Goal: Task Accomplishment & Management: Use online tool/utility

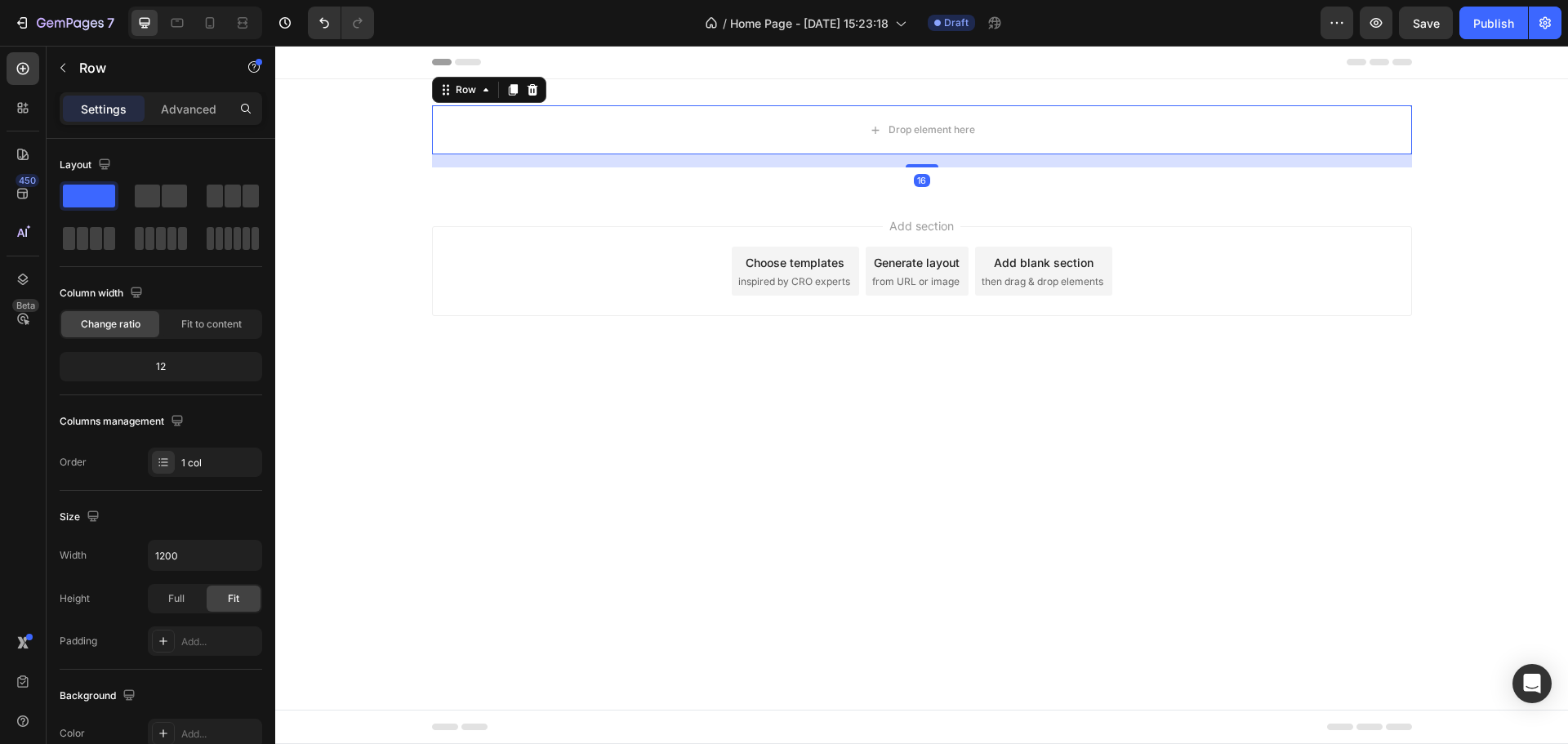
drag, startPoint x: 931, startPoint y: 166, endPoint x: 939, endPoint y: 124, distance: 42.8
click at [938, 125] on div "Drop element here Row 16" at bounding box center [921, 129] width 980 height 49
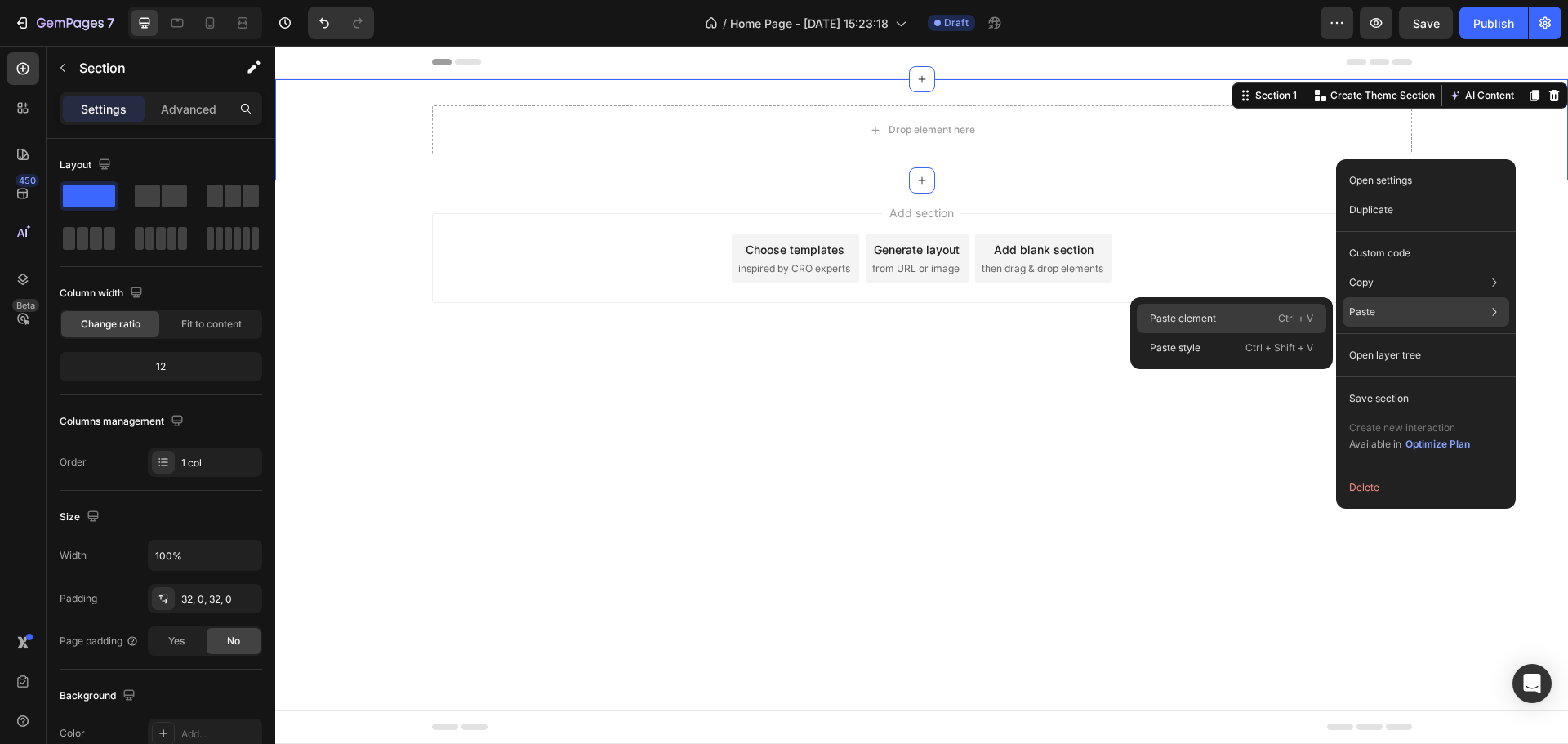
click at [1256, 319] on div "Paste element Ctrl + V" at bounding box center [1231, 318] width 190 height 29
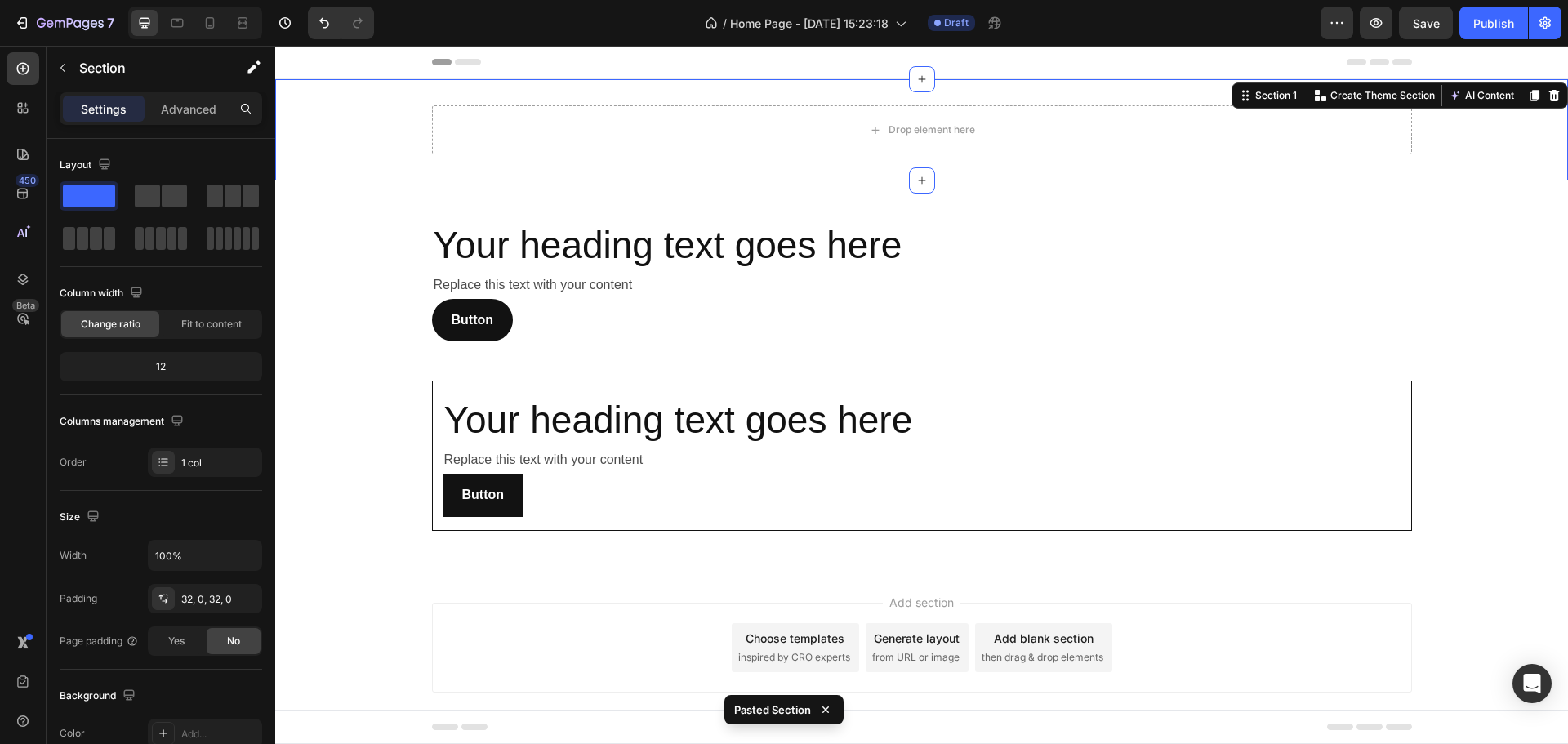
click at [1470, 95] on div "Drop element here Row Section 1 You can create reusable sections Create Theme S…" at bounding box center [921, 129] width 1293 height 101
click at [1550, 94] on icon at bounding box center [1555, 96] width 11 height 12
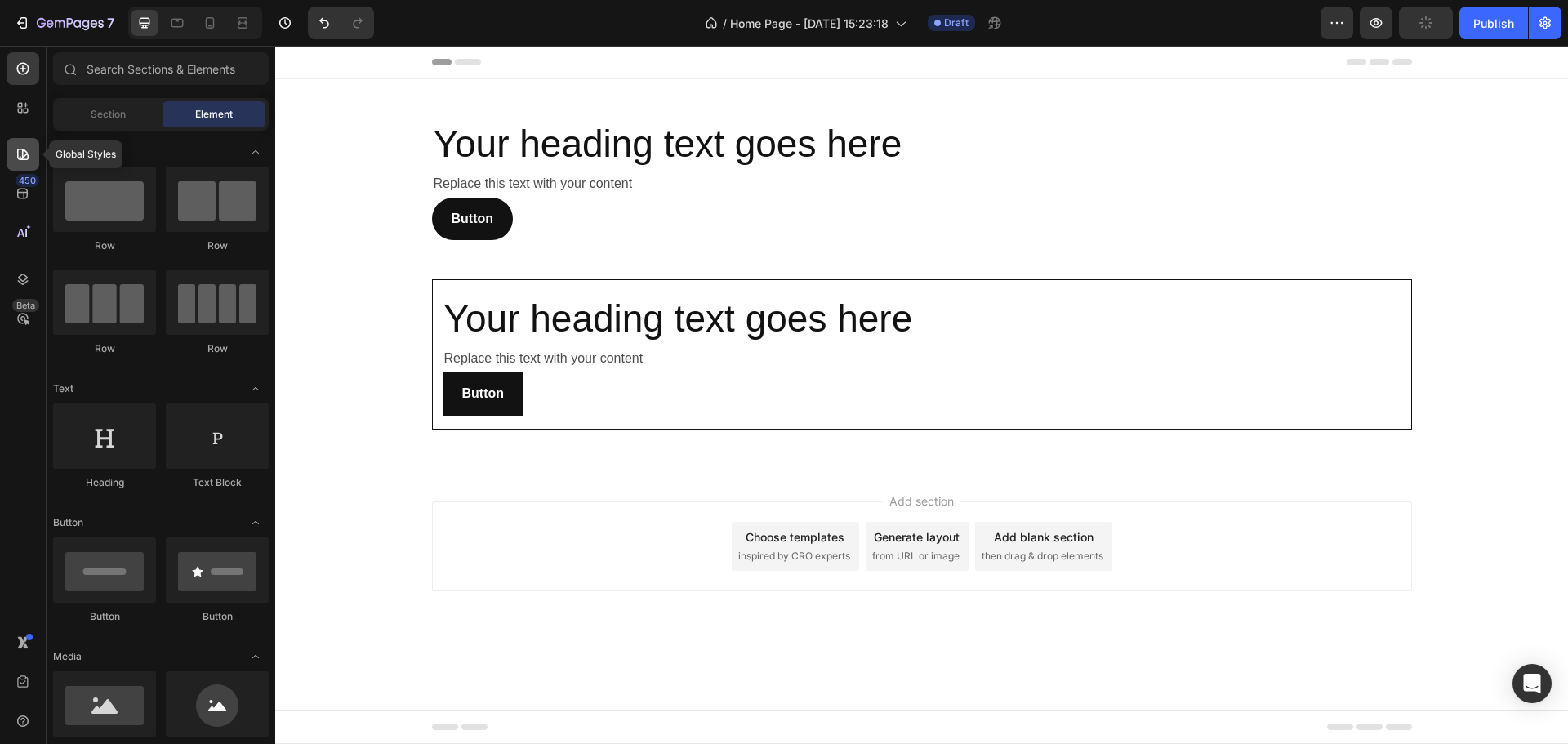
click at [26, 147] on icon at bounding box center [23, 154] width 17 height 17
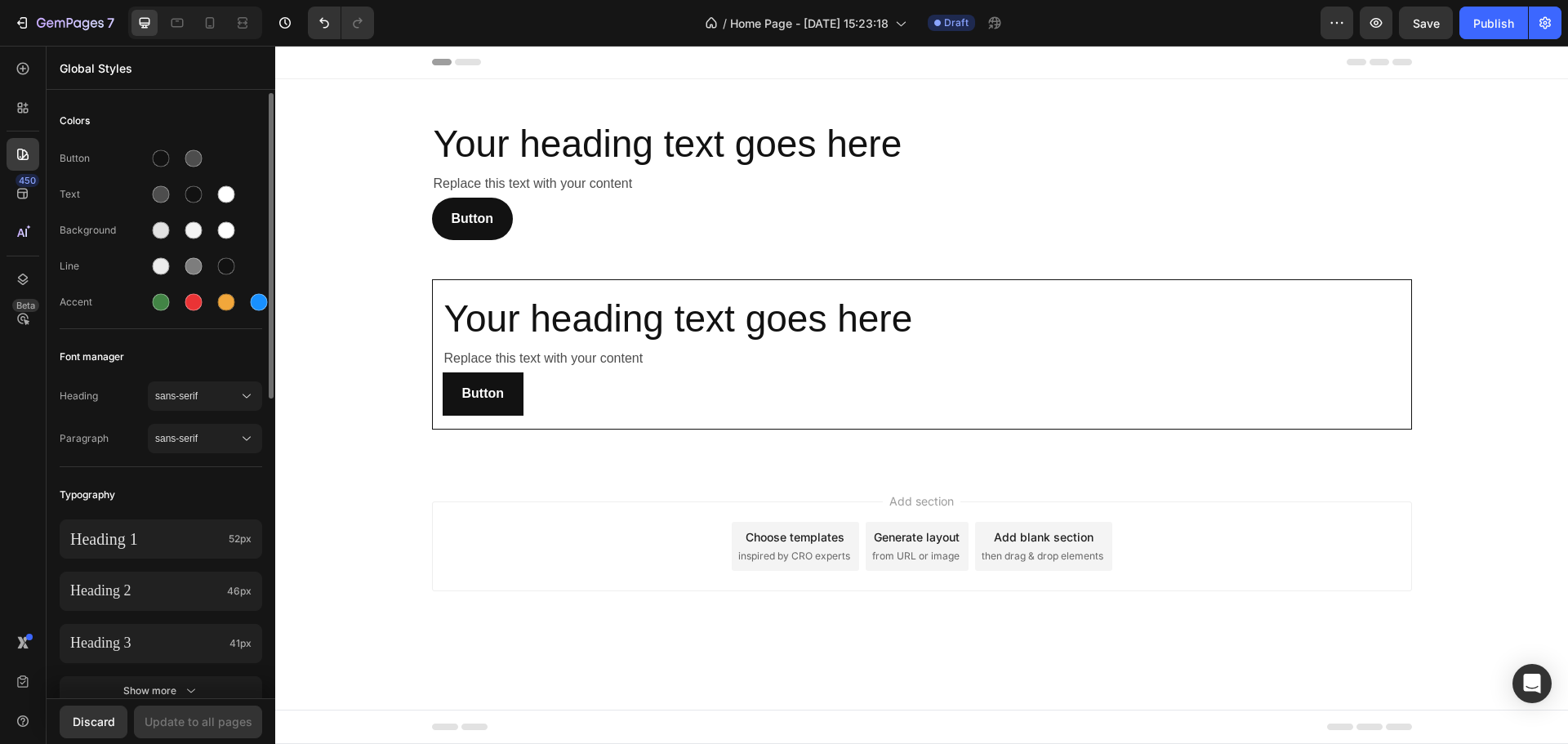
scroll to position [164, 0]
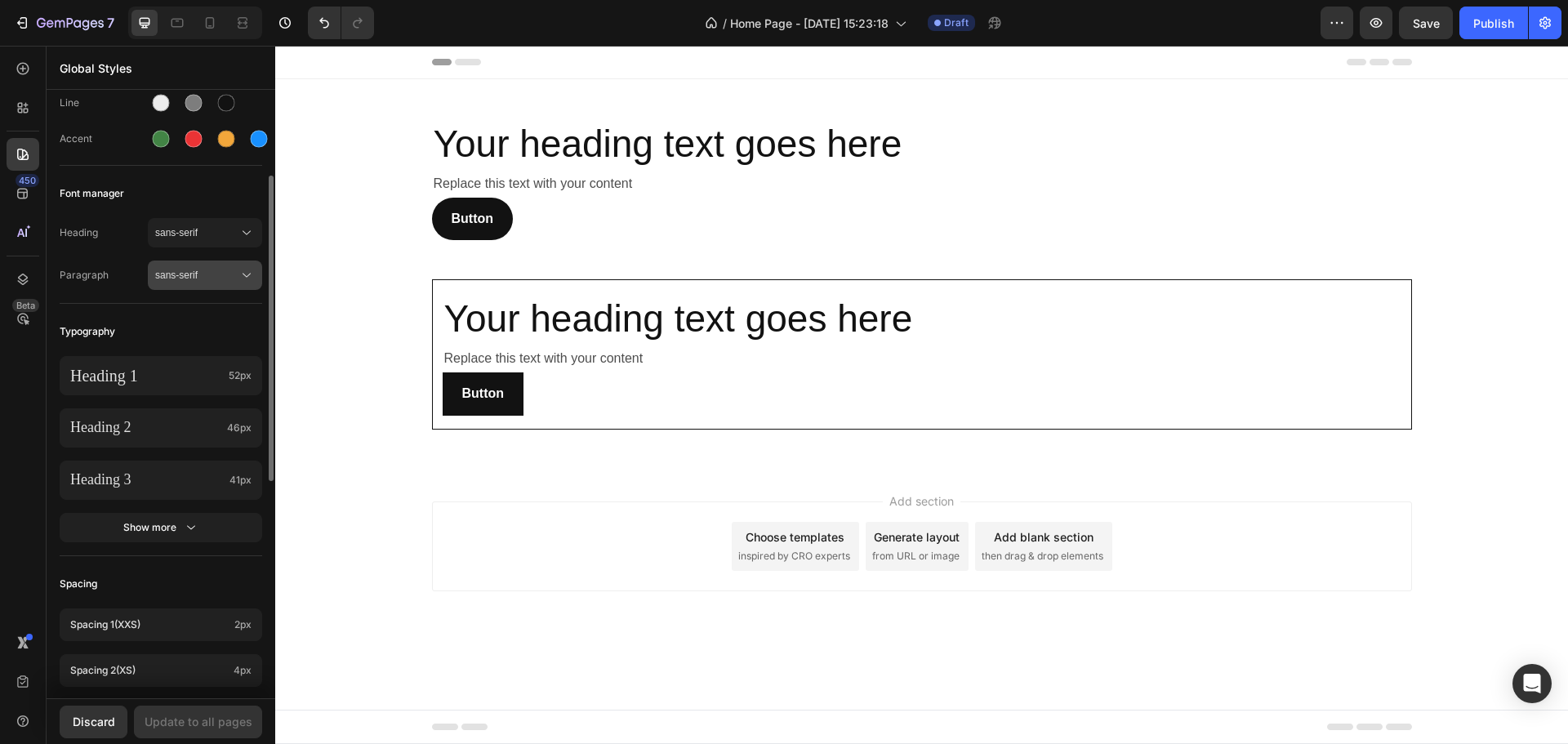
click at [207, 280] on span "sans-serif" at bounding box center [197, 276] width 84 height 15
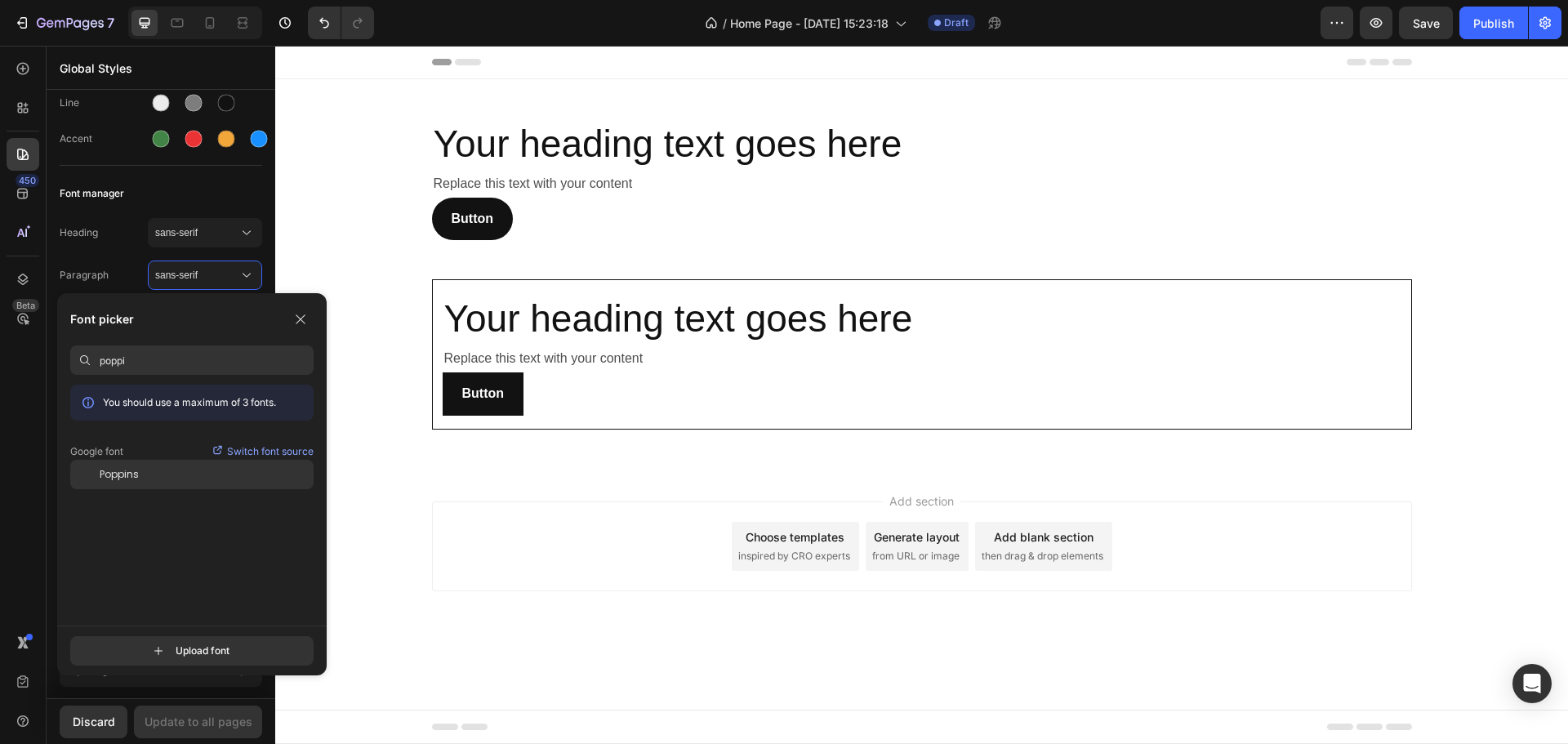
type input "poppi"
click at [116, 464] on div "Poppins" at bounding box center [191, 473] width 243 height 29
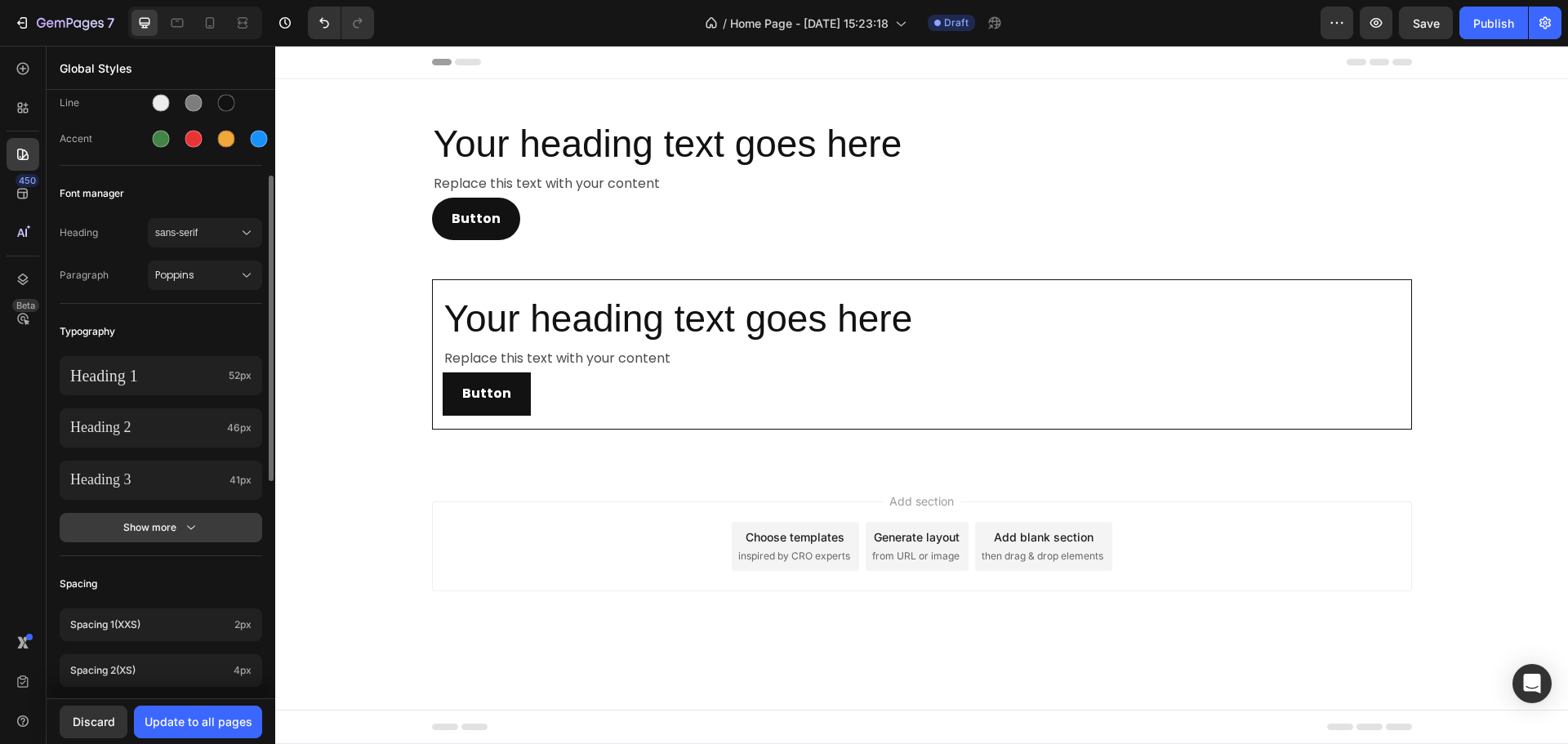
click at [133, 519] on button "Show more" at bounding box center [160, 527] width 202 height 29
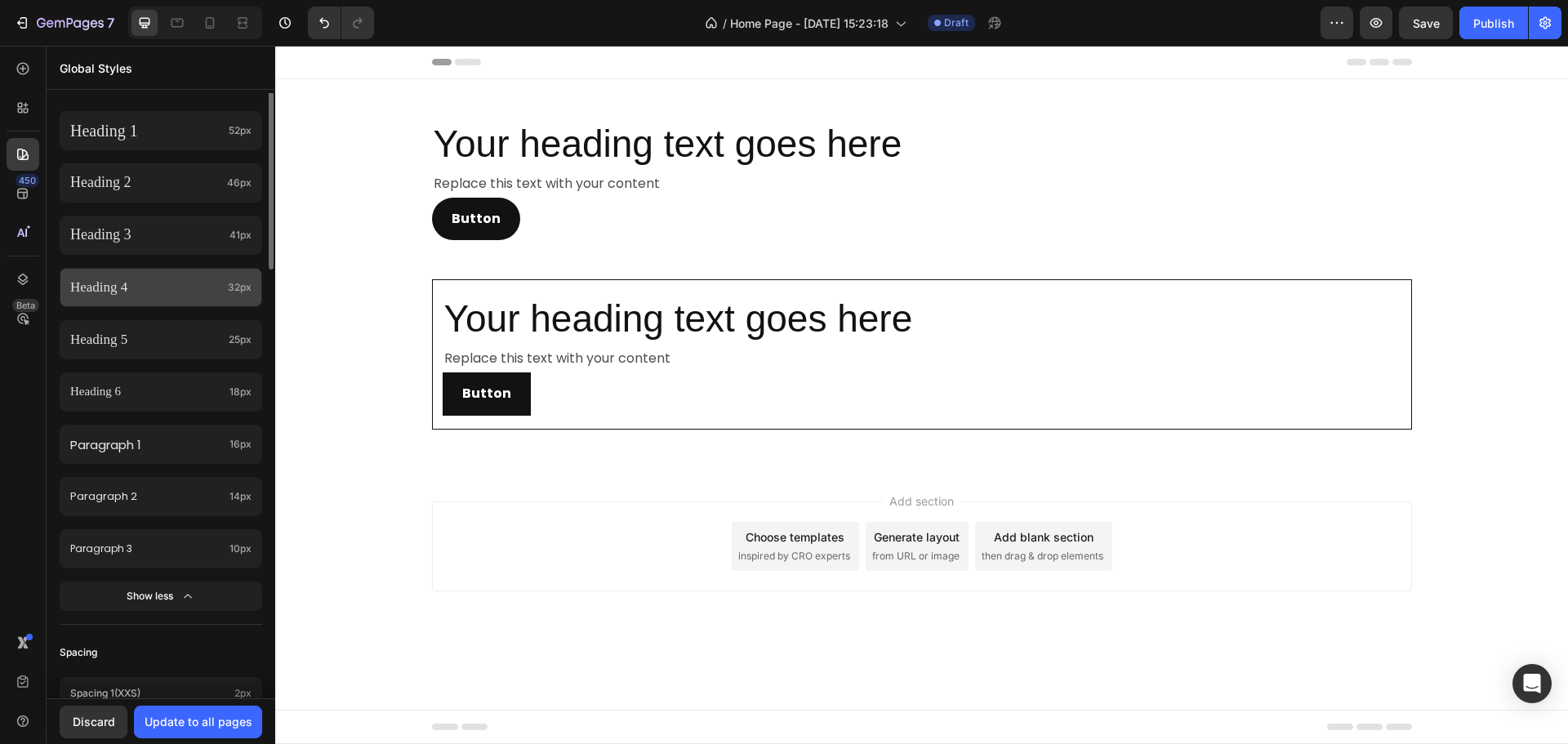
scroll to position [245, 0]
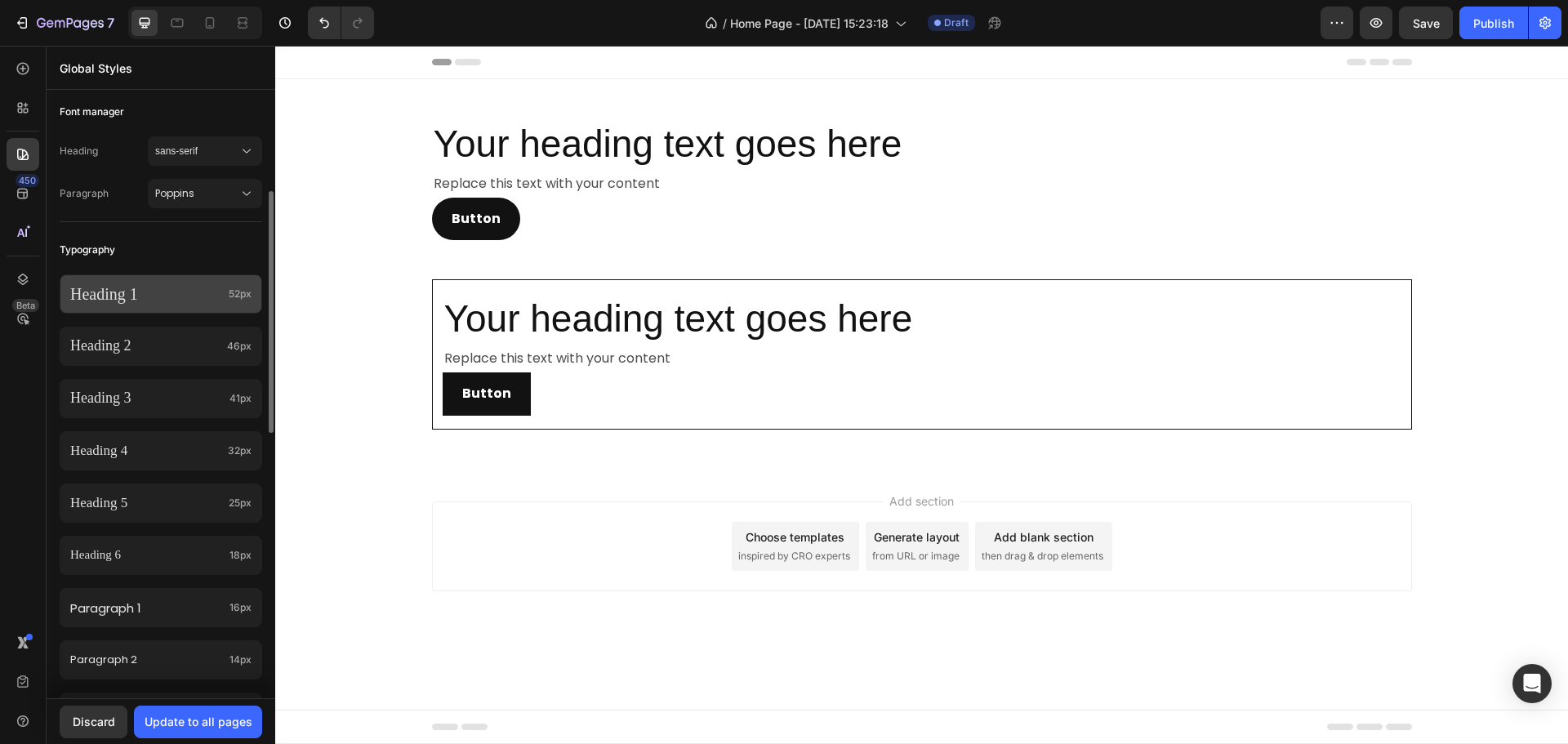
click at [175, 287] on p "Heading 1" at bounding box center [146, 293] width 152 height 21
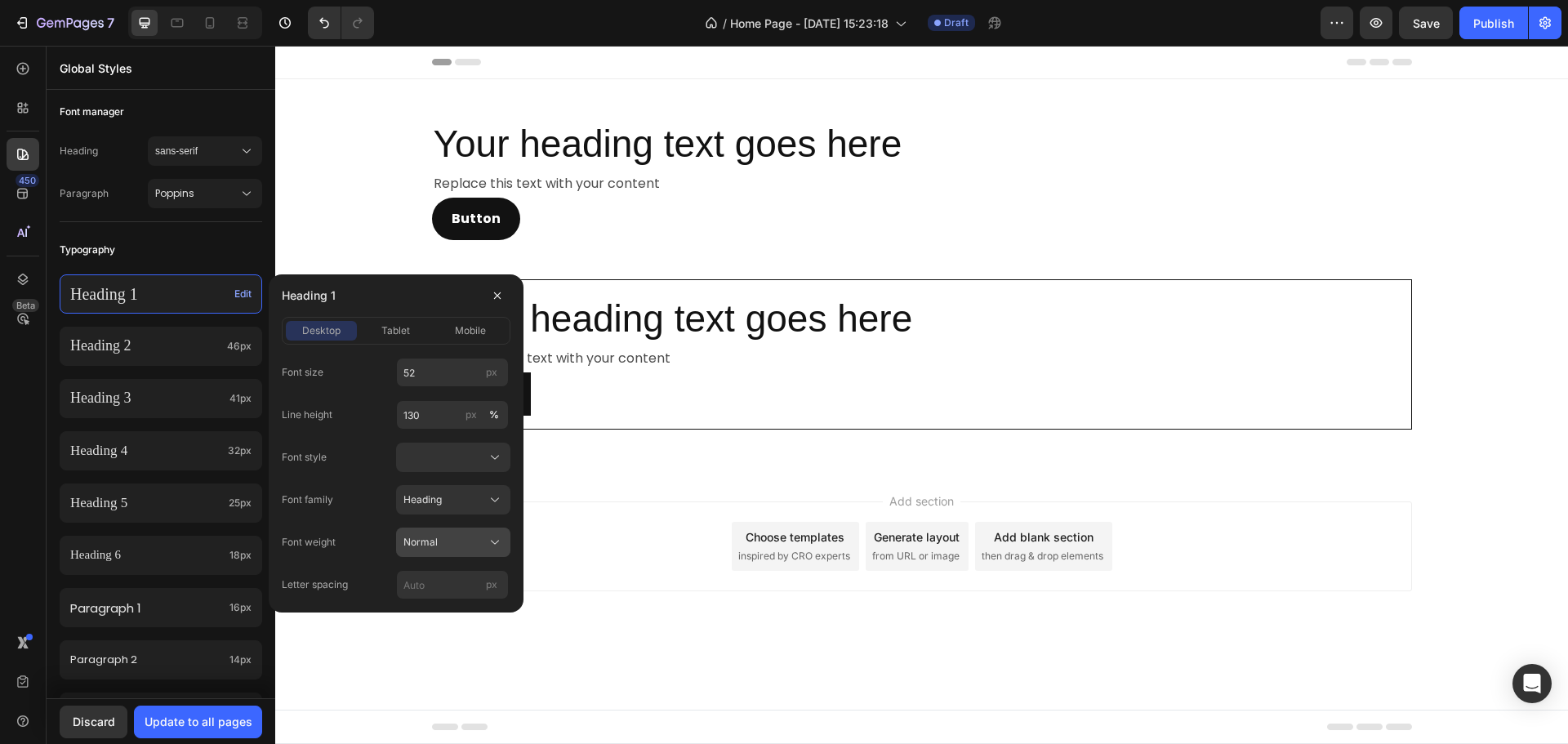
click at [482, 531] on button "Normal" at bounding box center [453, 542] width 114 height 29
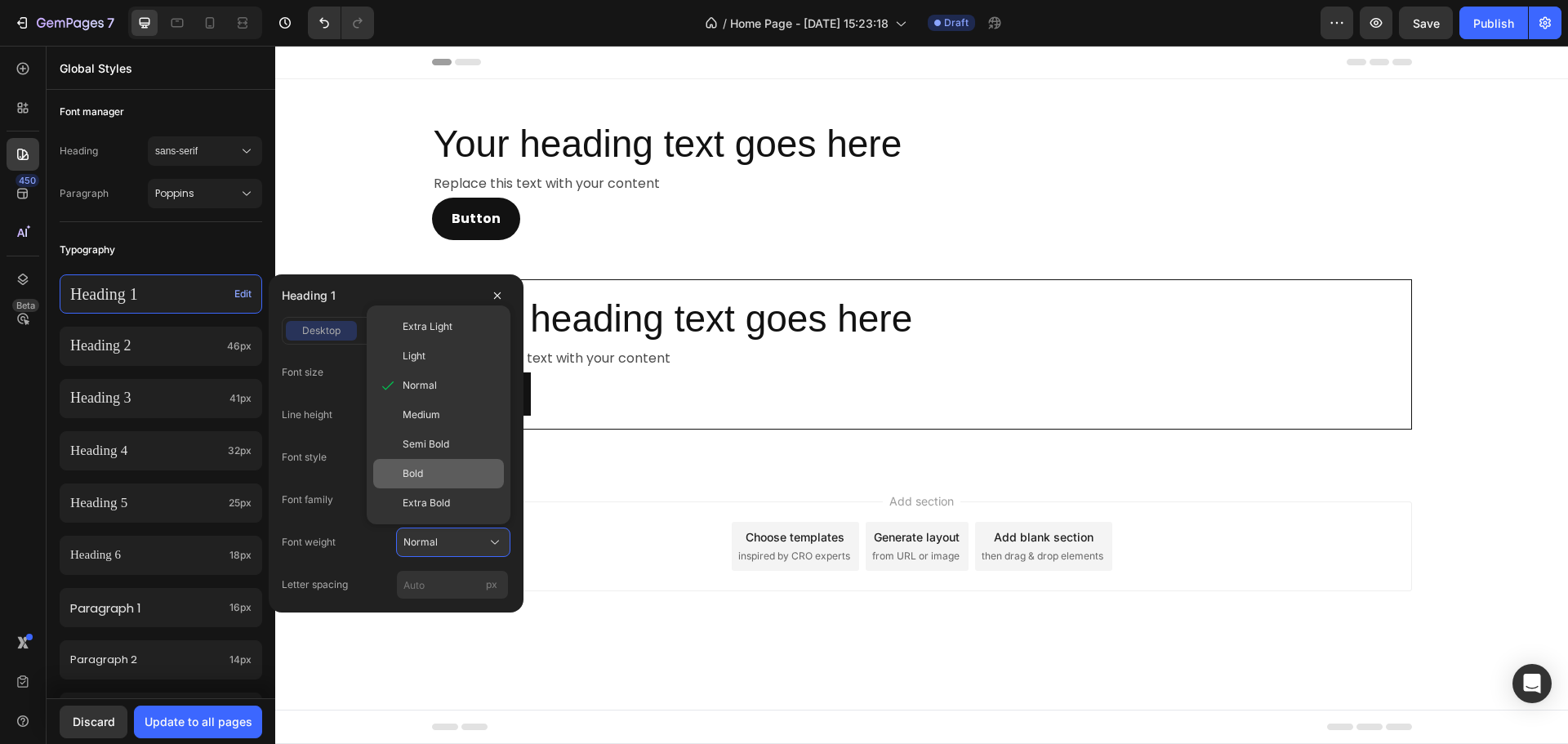
click at [420, 467] on span "Bold" at bounding box center [413, 473] width 20 height 15
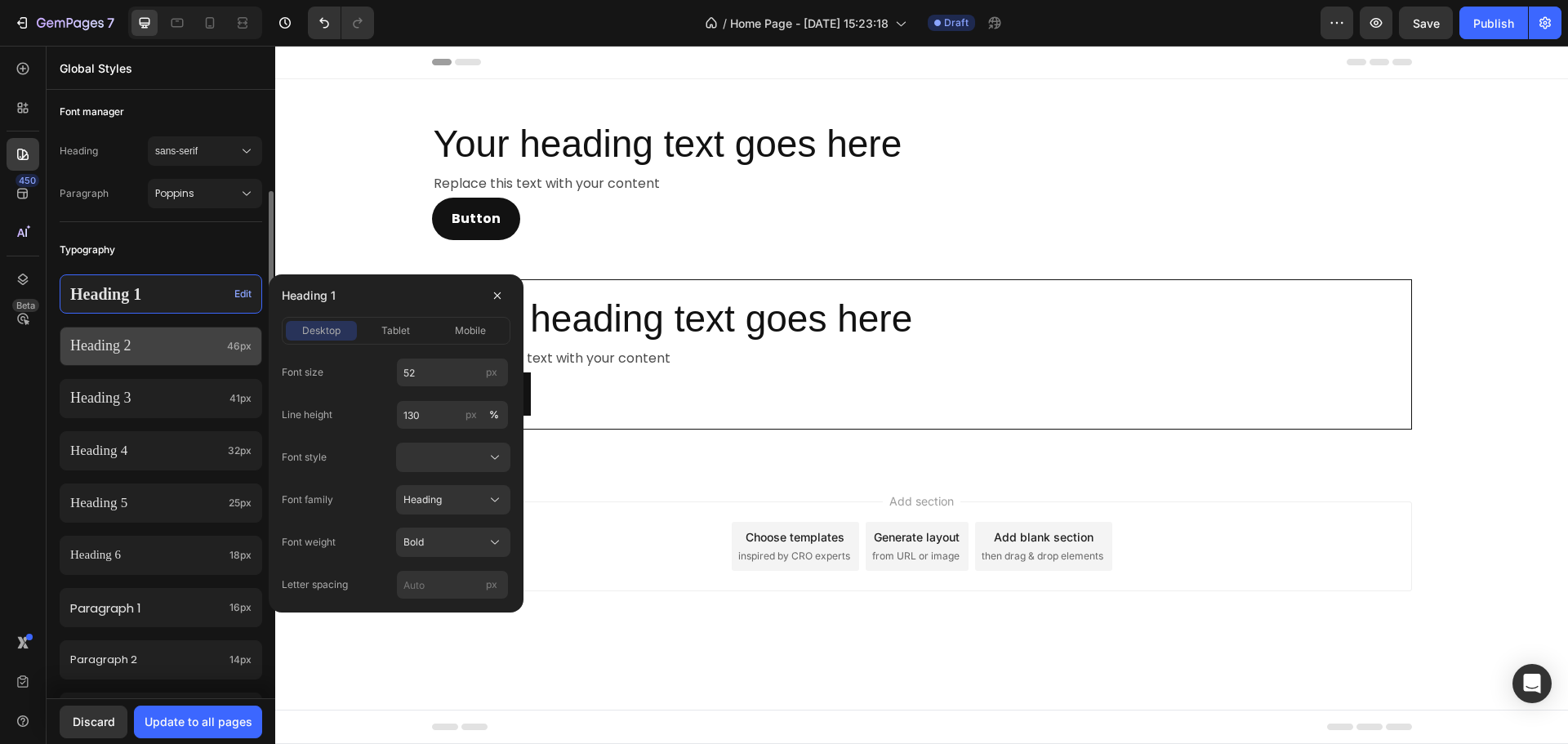
click at [108, 340] on p "Heading 2" at bounding box center [145, 346] width 150 height 18
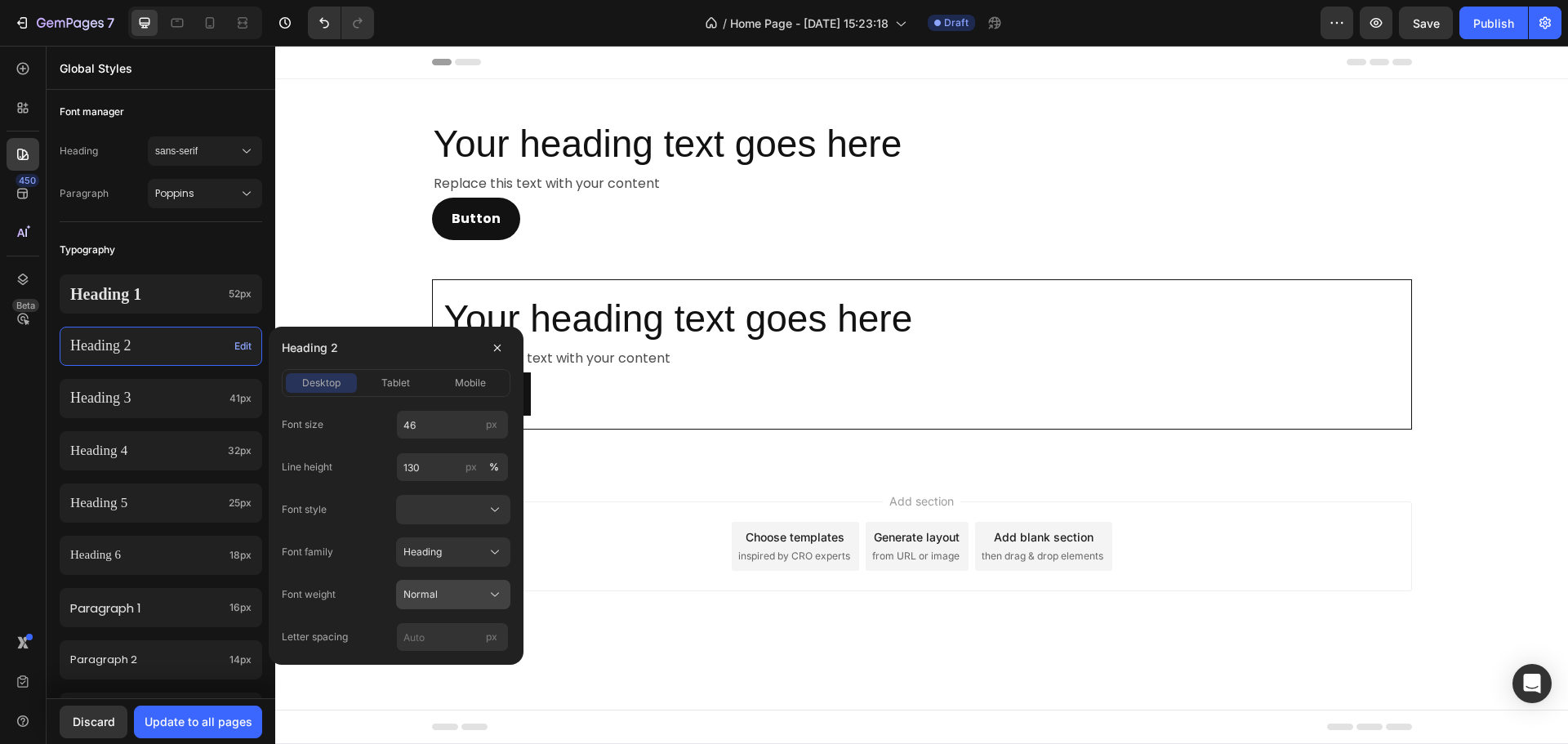
click at [480, 590] on div "Normal" at bounding box center [444, 595] width 80 height 15
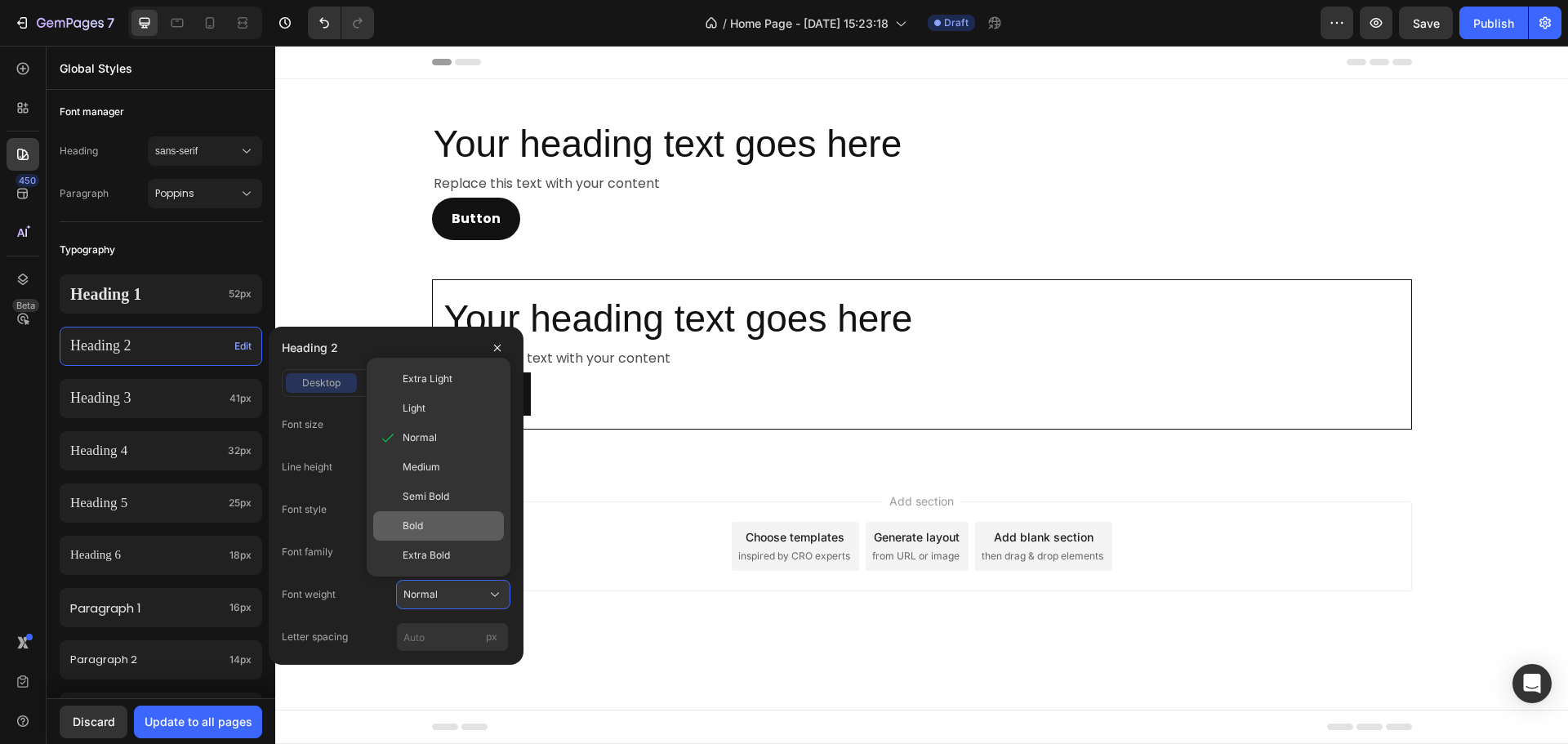
click at [429, 524] on div "Bold" at bounding box center [449, 526] width 94 height 15
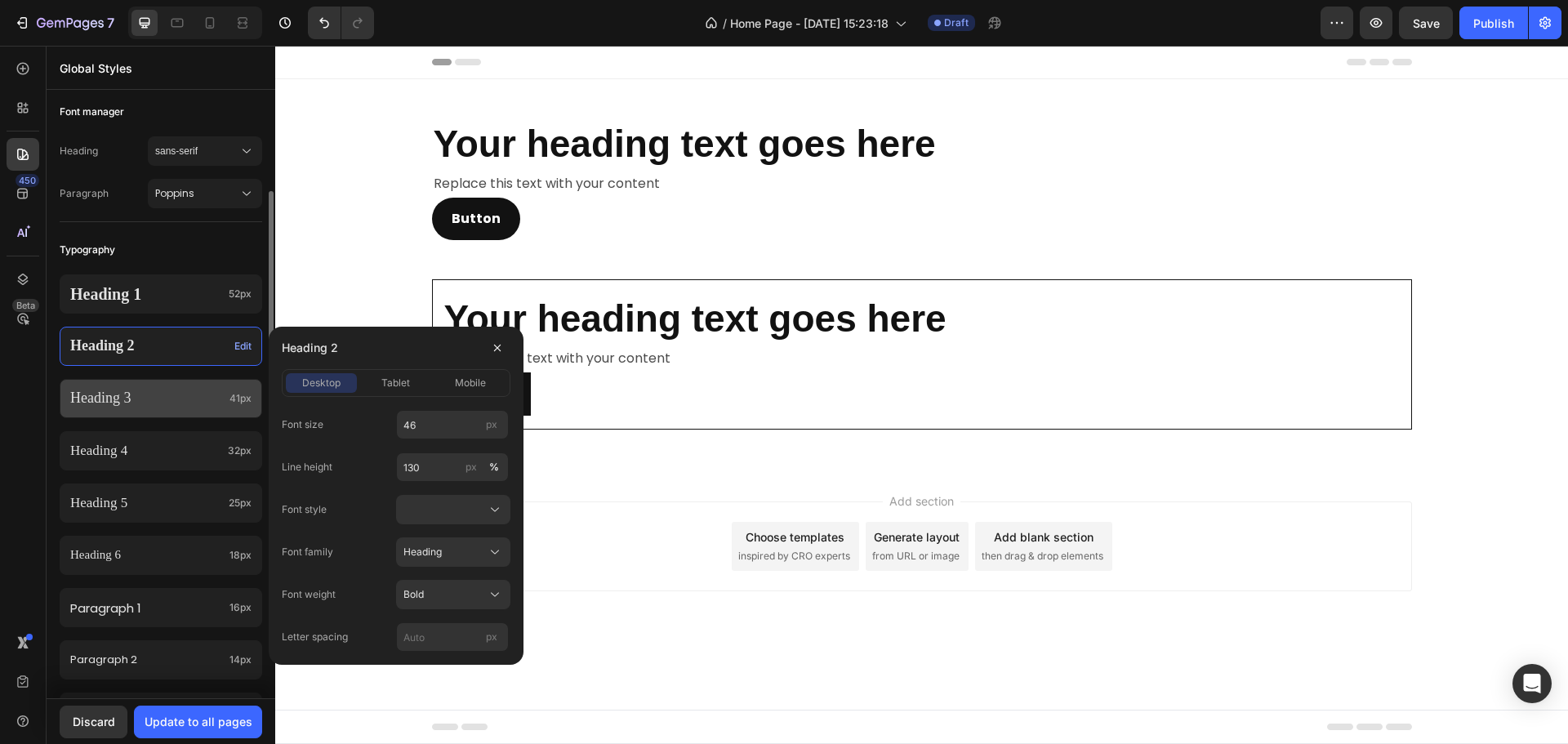
click at [130, 395] on p "Heading 3" at bounding box center [146, 397] width 153 height 18
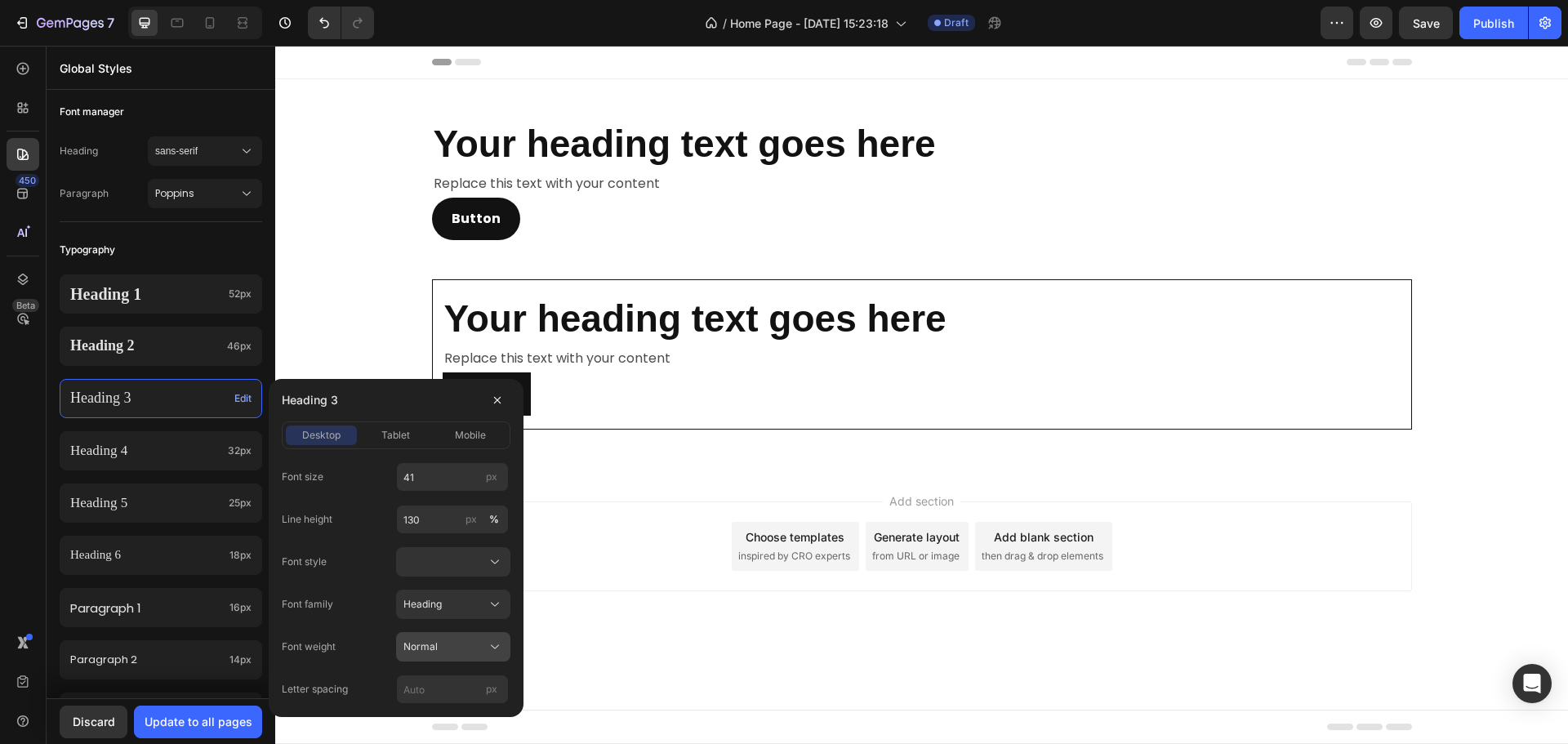
click at [443, 638] on button "Normal" at bounding box center [453, 646] width 114 height 29
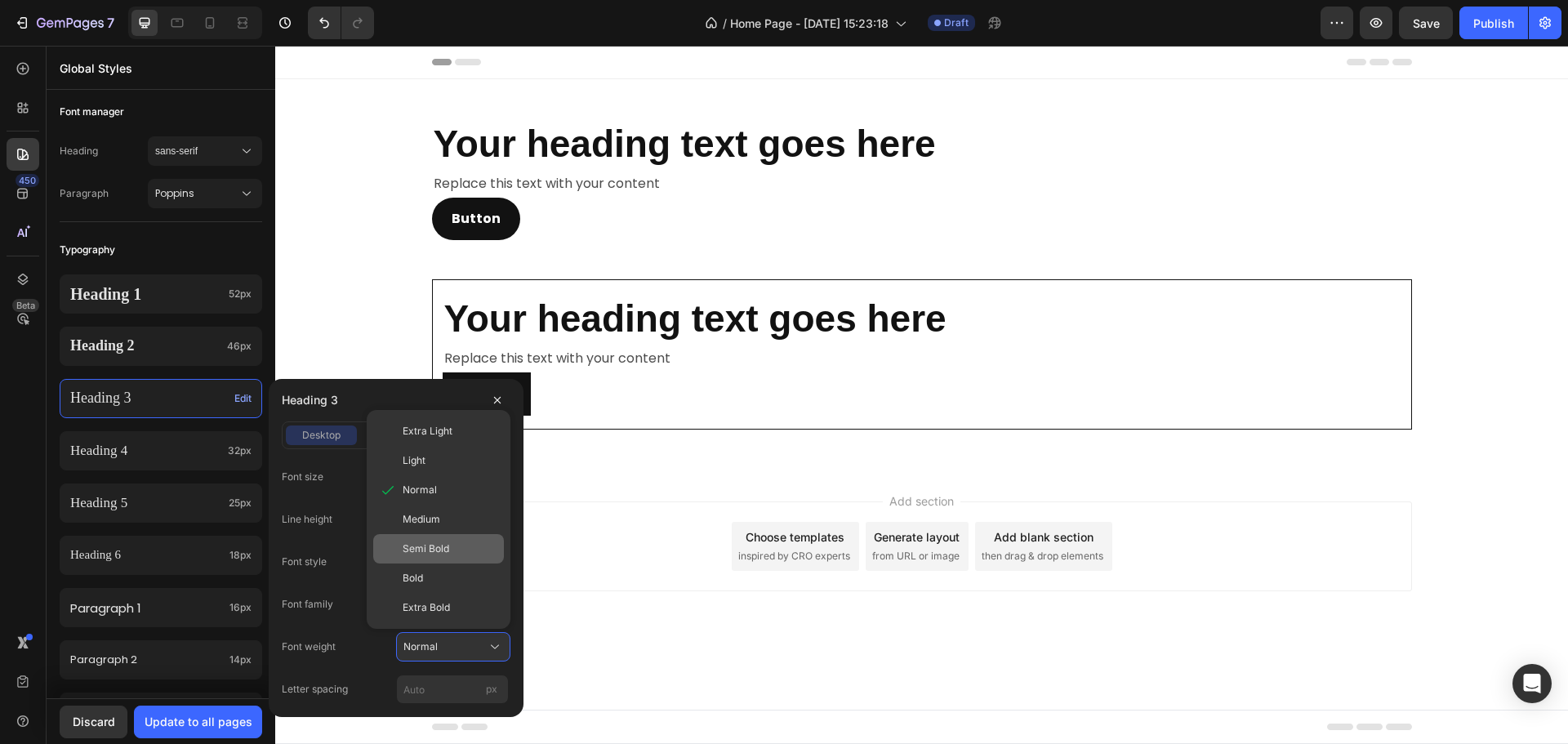
click at [448, 544] on span "Semi Bold" at bounding box center [426, 549] width 47 height 15
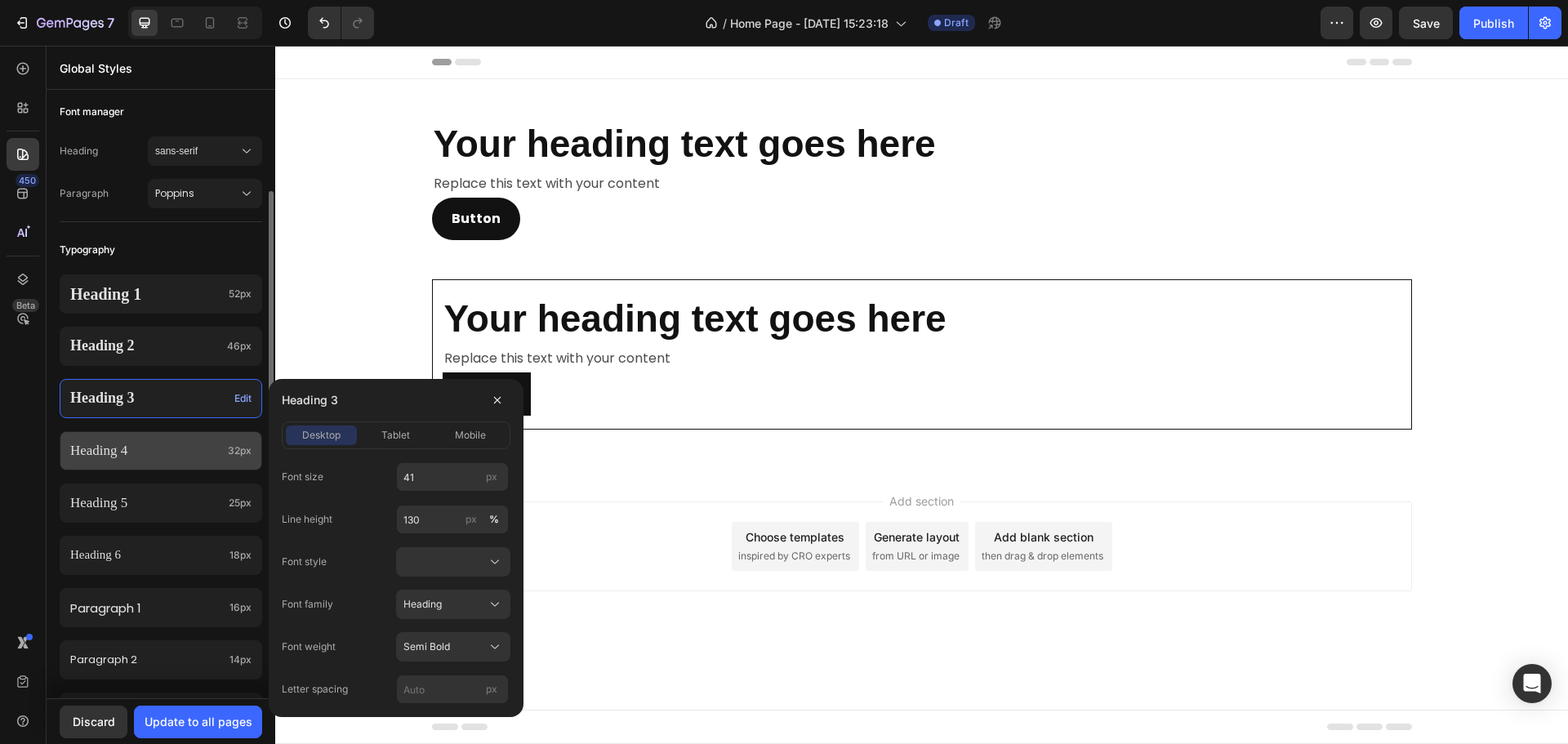
click at [153, 455] on p "Heading 4" at bounding box center [145, 451] width 151 height 18
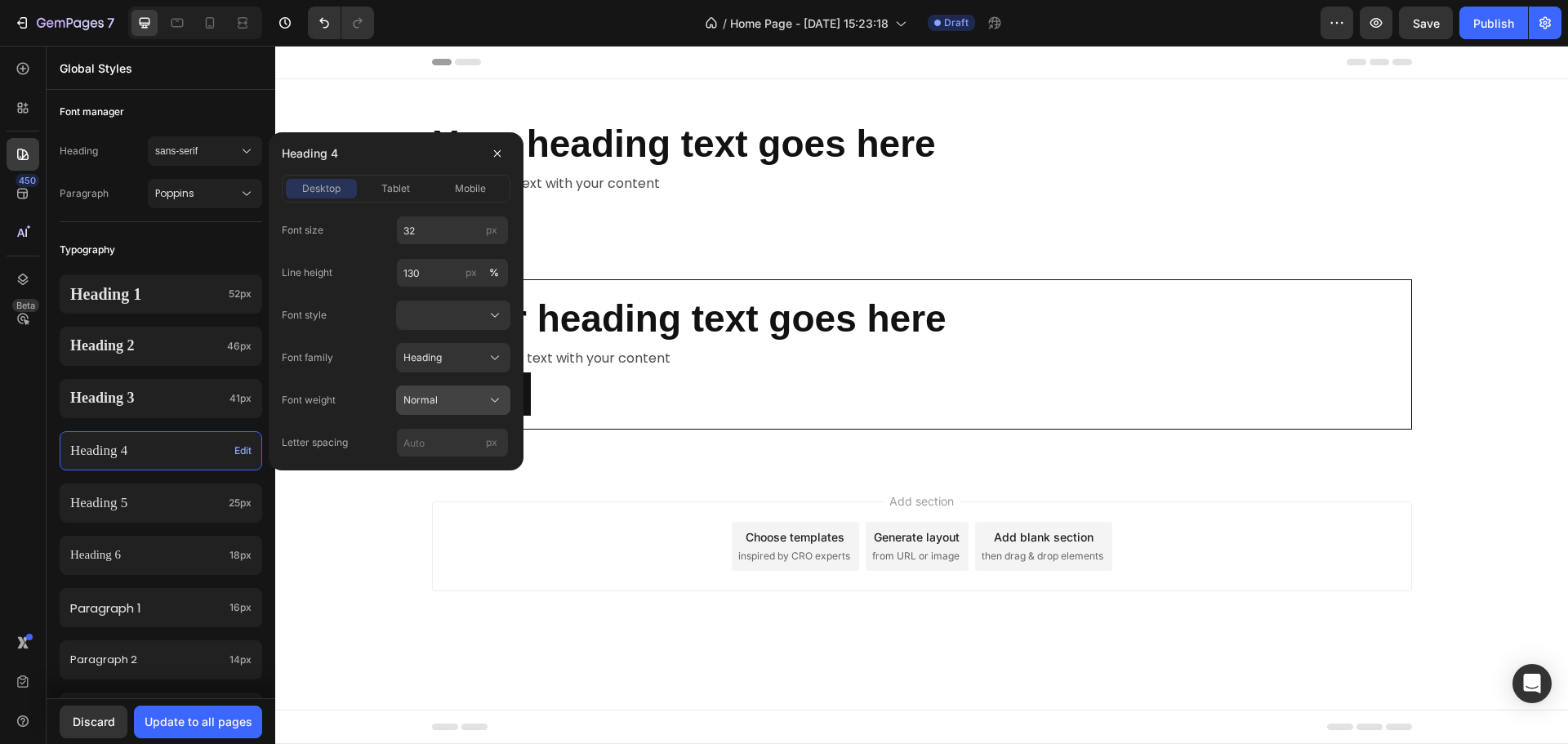
click at [447, 389] on button "Normal" at bounding box center [453, 399] width 114 height 29
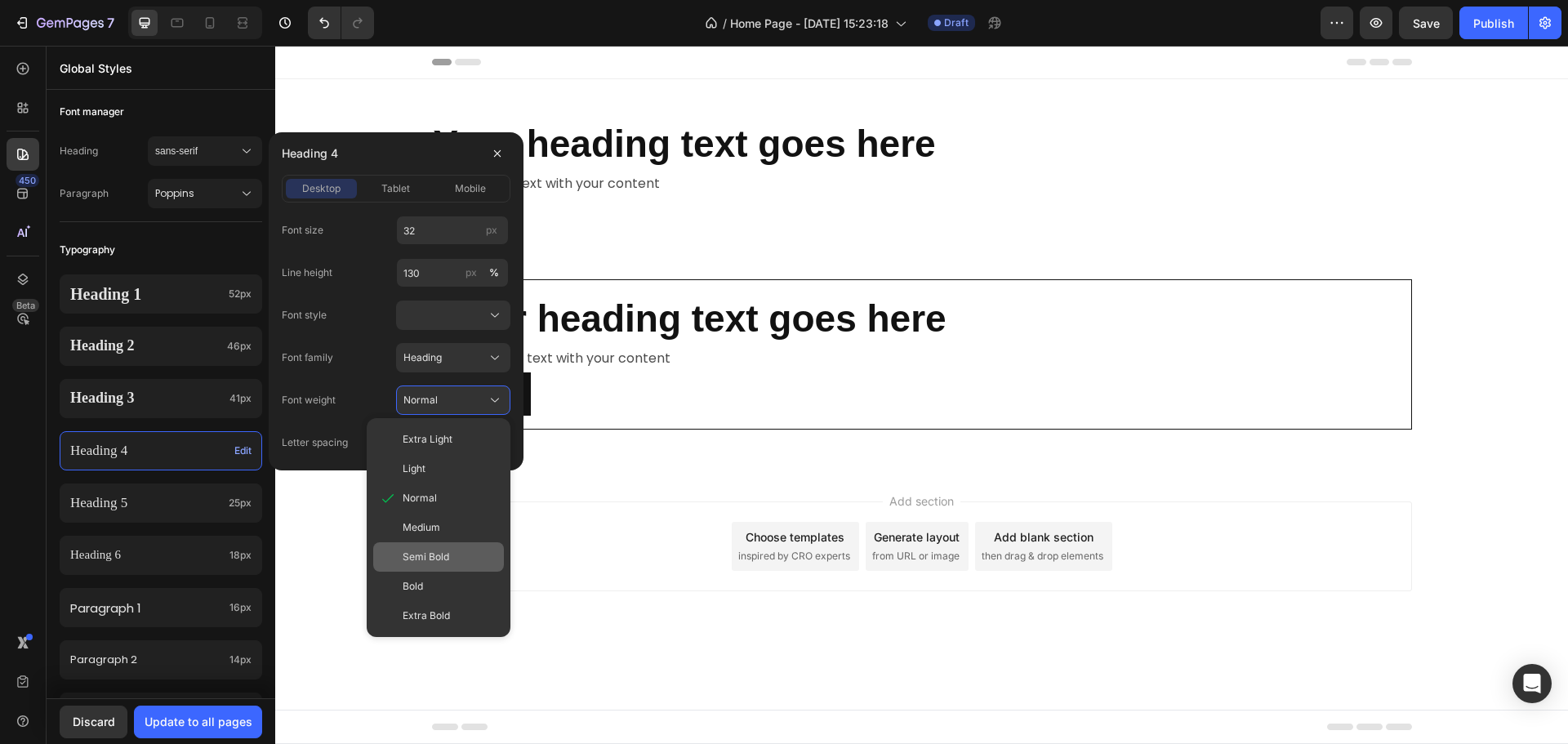
click at [457, 551] on div "Semi Bold" at bounding box center [449, 557] width 94 height 15
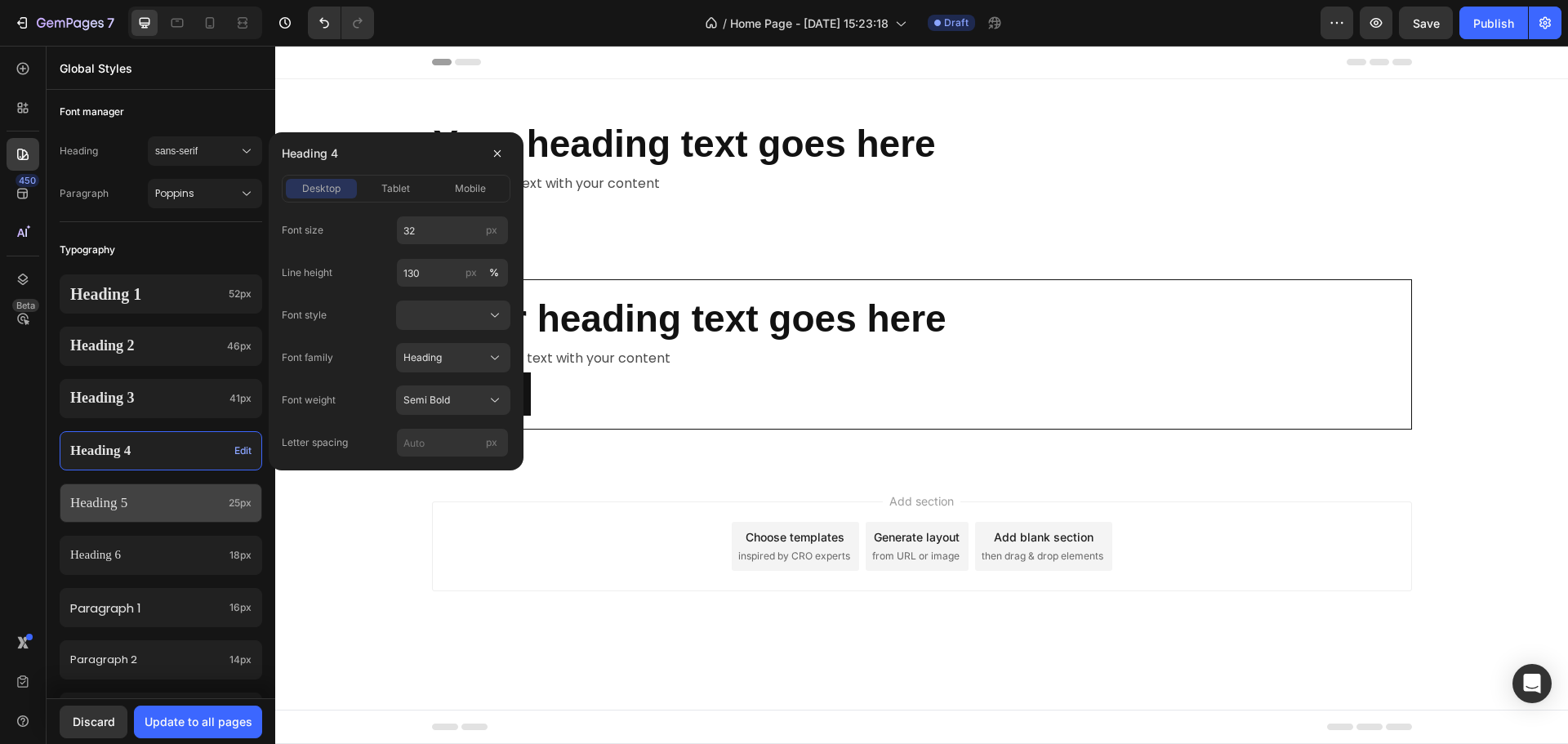
click at [222, 503] on div "Heading 5 25px" at bounding box center [160, 503] width 202 height 39
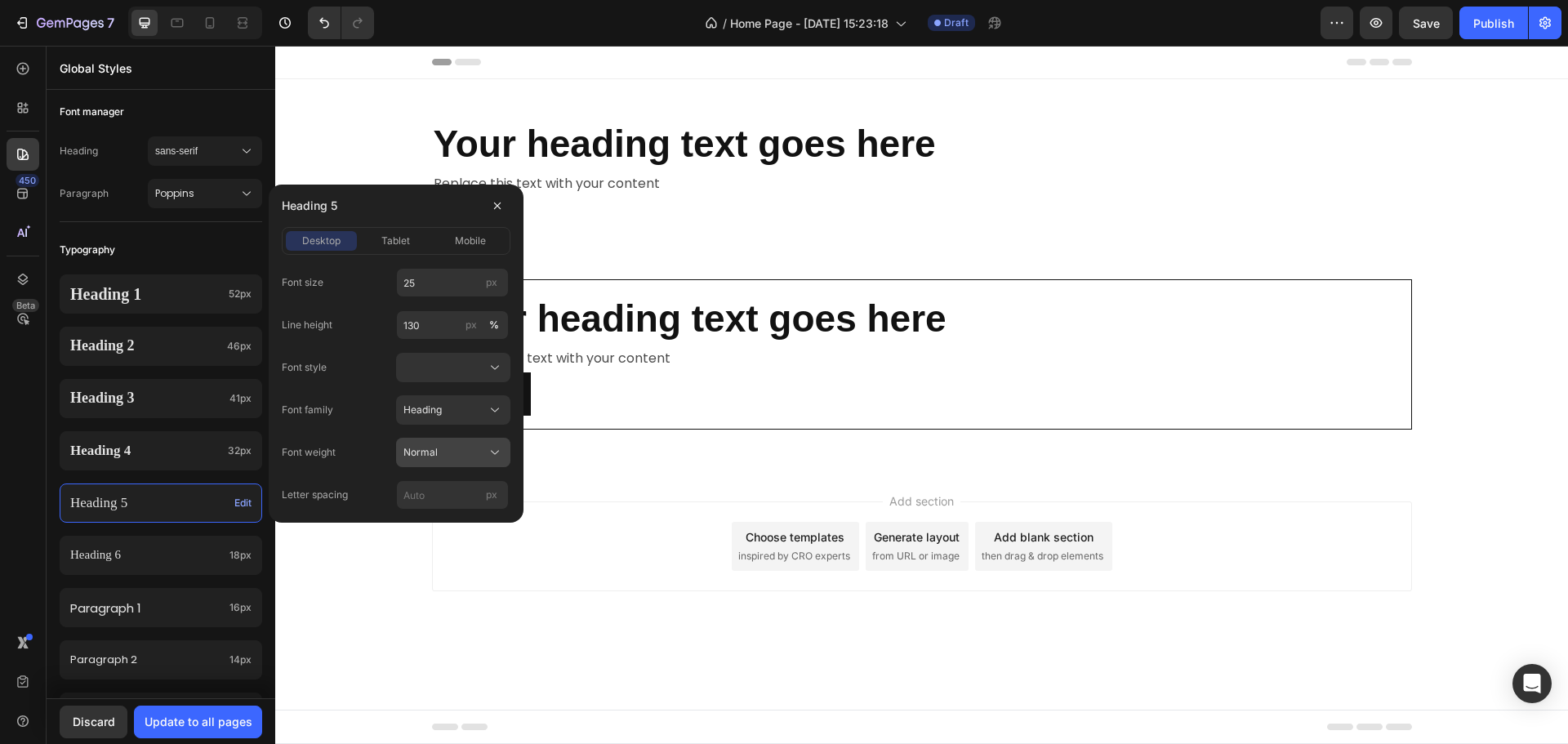
click at [449, 457] on div "Normal" at bounding box center [444, 453] width 80 height 15
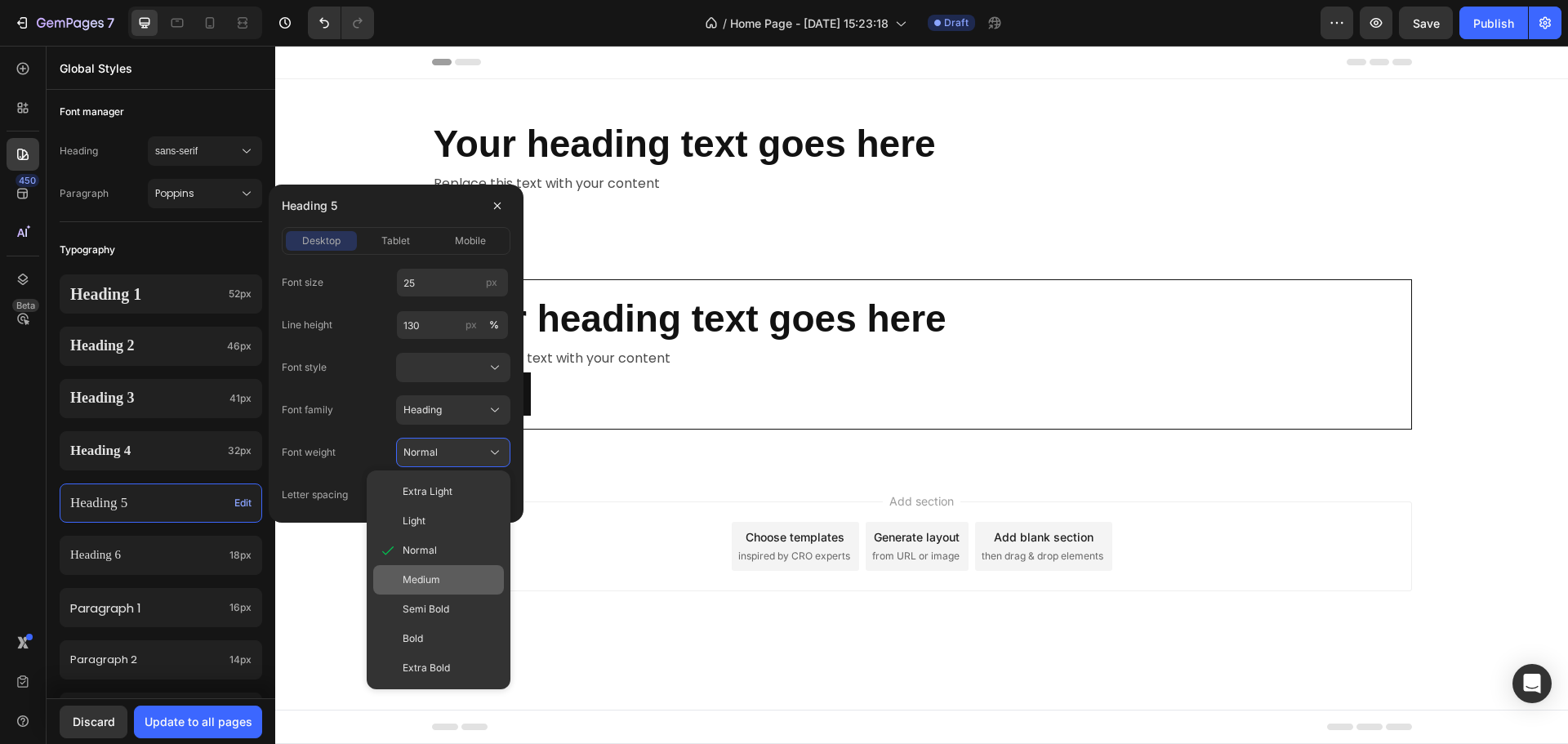
drag, startPoint x: 451, startPoint y: 578, endPoint x: 6, endPoint y: 499, distance: 452.0
click at [451, 578] on div "Medium" at bounding box center [449, 580] width 94 height 15
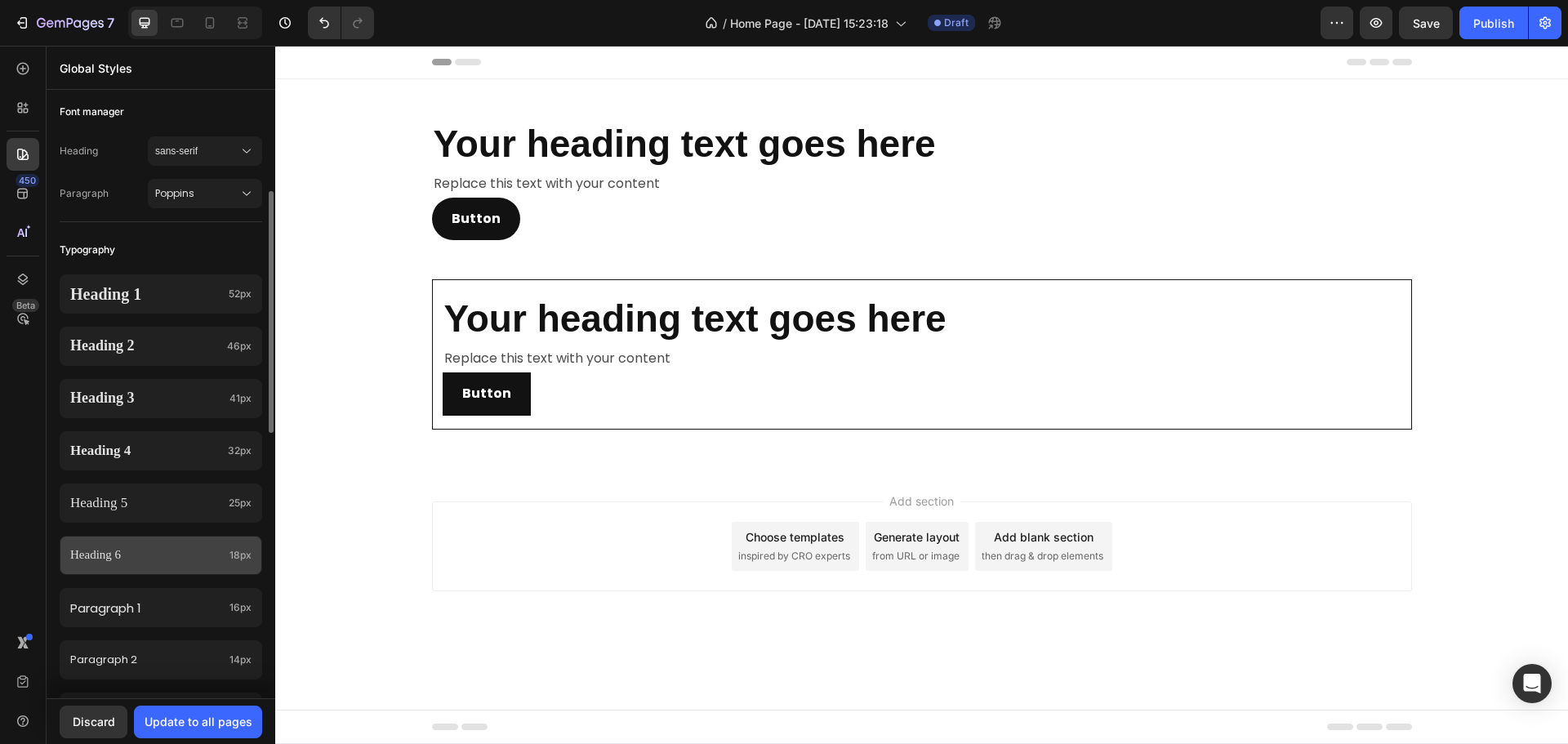
click at [234, 544] on div "Heading 6 18px" at bounding box center [160, 554] width 202 height 39
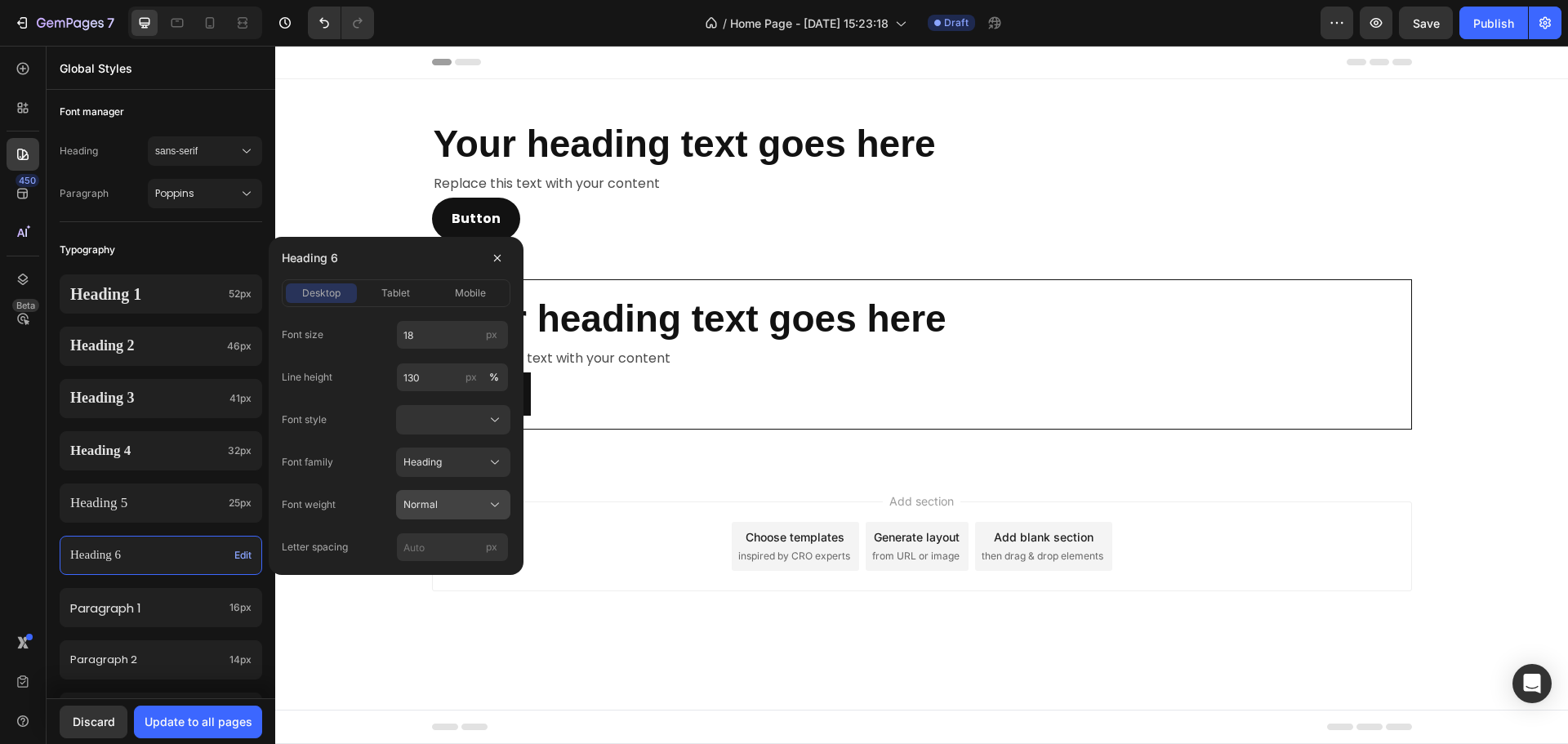
click at [440, 515] on button "Normal" at bounding box center [453, 504] width 114 height 29
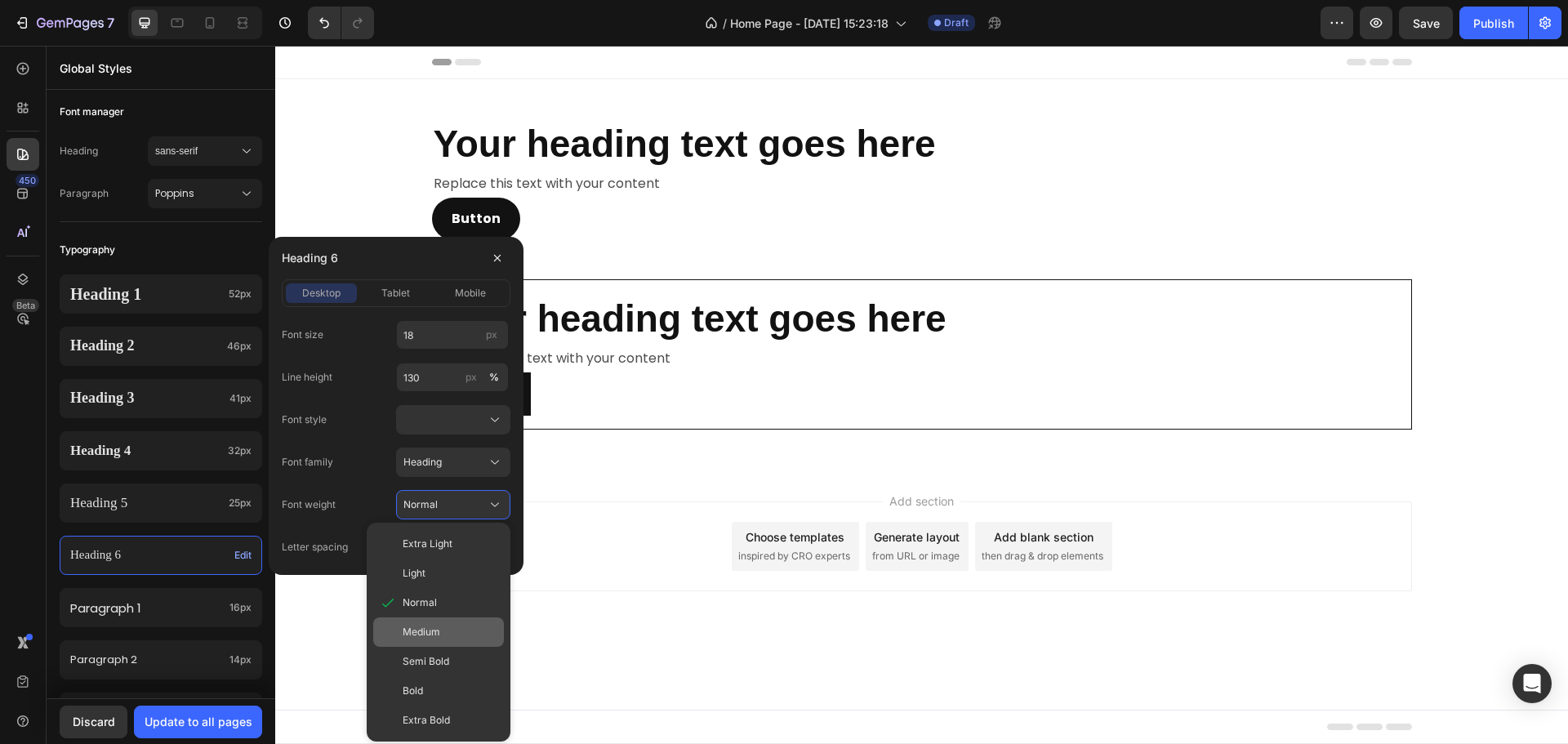
drag, startPoint x: 434, startPoint y: 639, endPoint x: 15, endPoint y: 595, distance: 421.3
click at [434, 639] on span "Medium" at bounding box center [421, 632] width 38 height 15
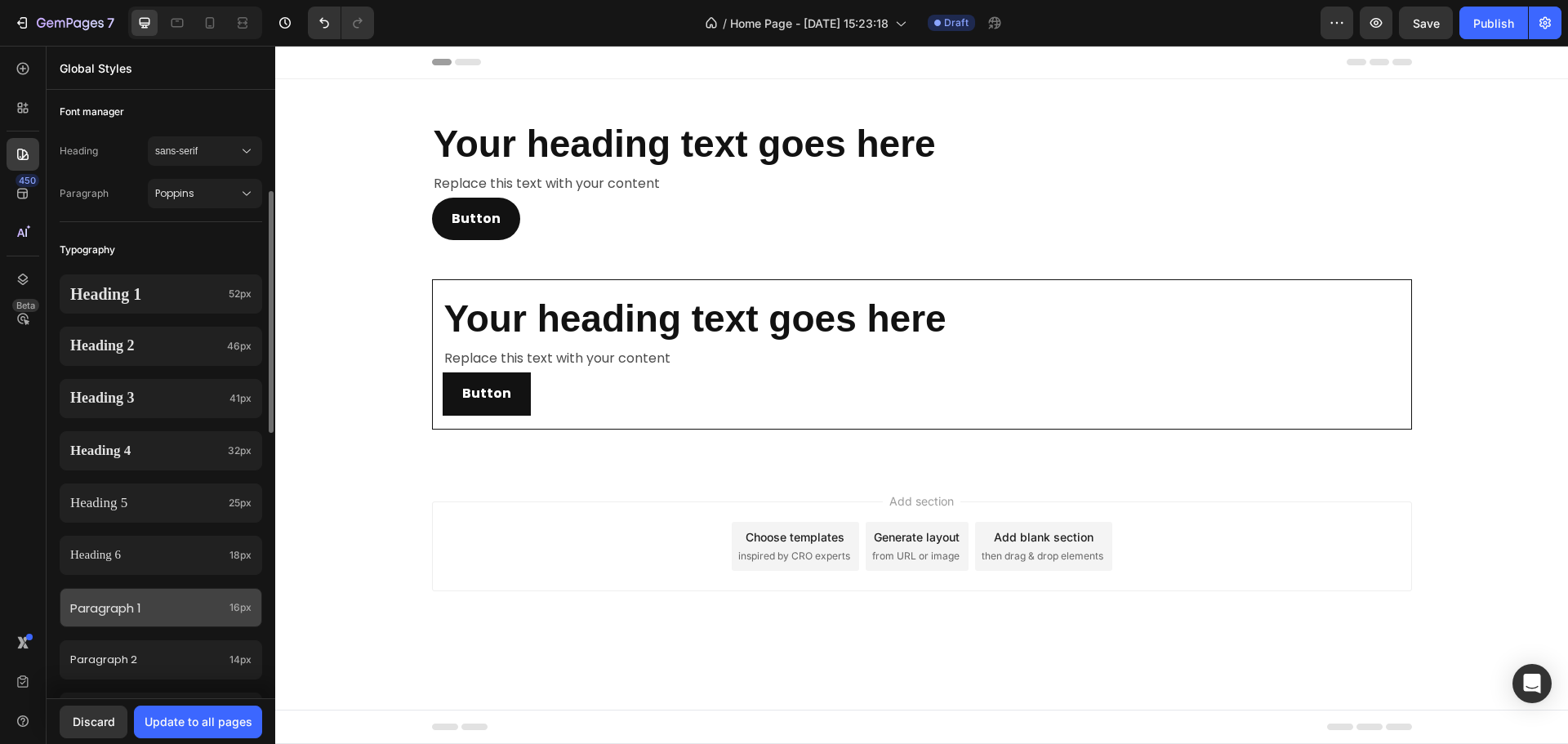
drag, startPoint x: 189, startPoint y: 621, endPoint x: 187, endPoint y: 611, distance: 10.2
click at [189, 620] on div "Paragraph 1 16px" at bounding box center [160, 607] width 202 height 39
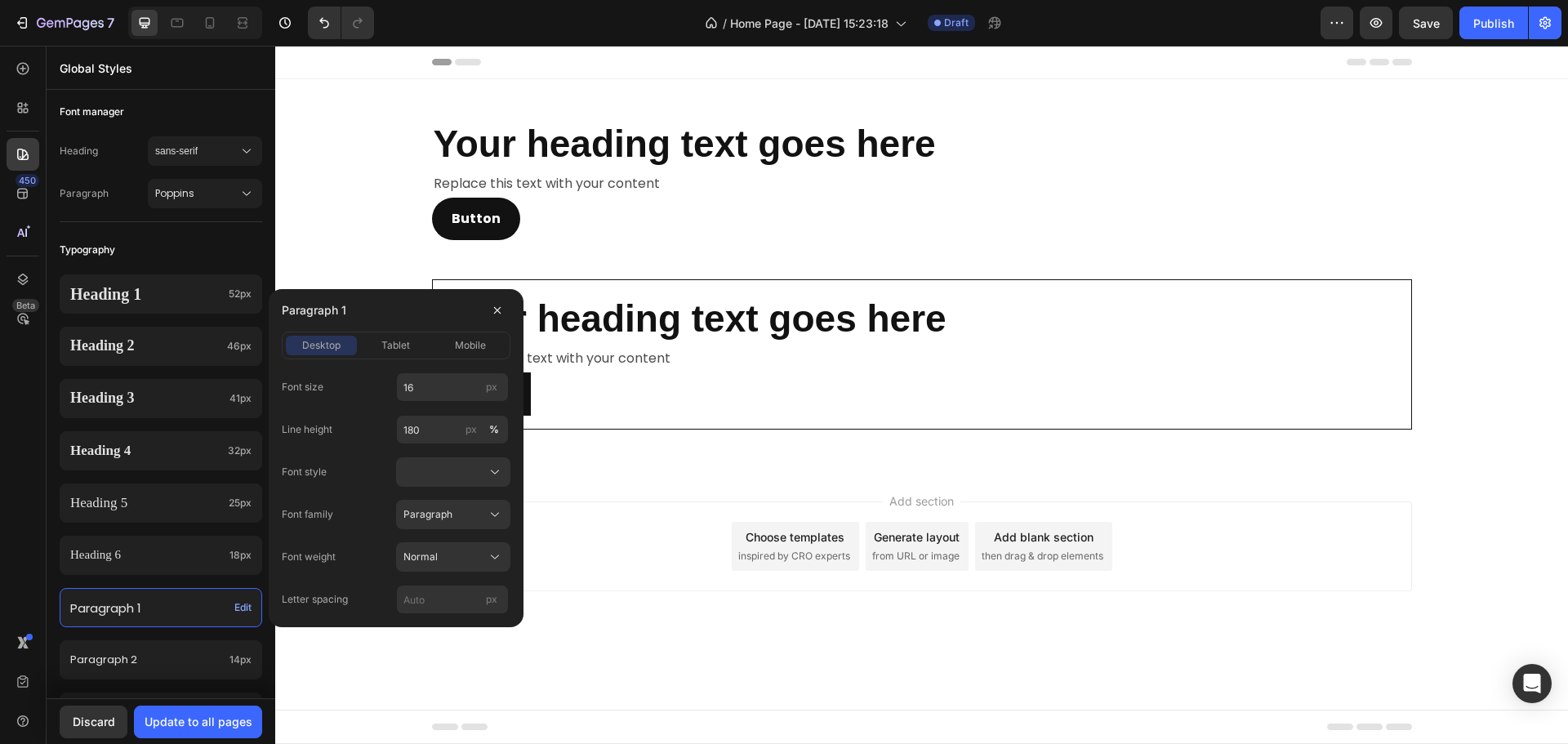
click at [437, 372] on div "Font size 16 px Line height 180 px % Font style Font family Paragraph Font weig…" at bounding box center [396, 486] width 229 height 255
click at [433, 388] on input "16" at bounding box center [452, 387] width 113 height 29
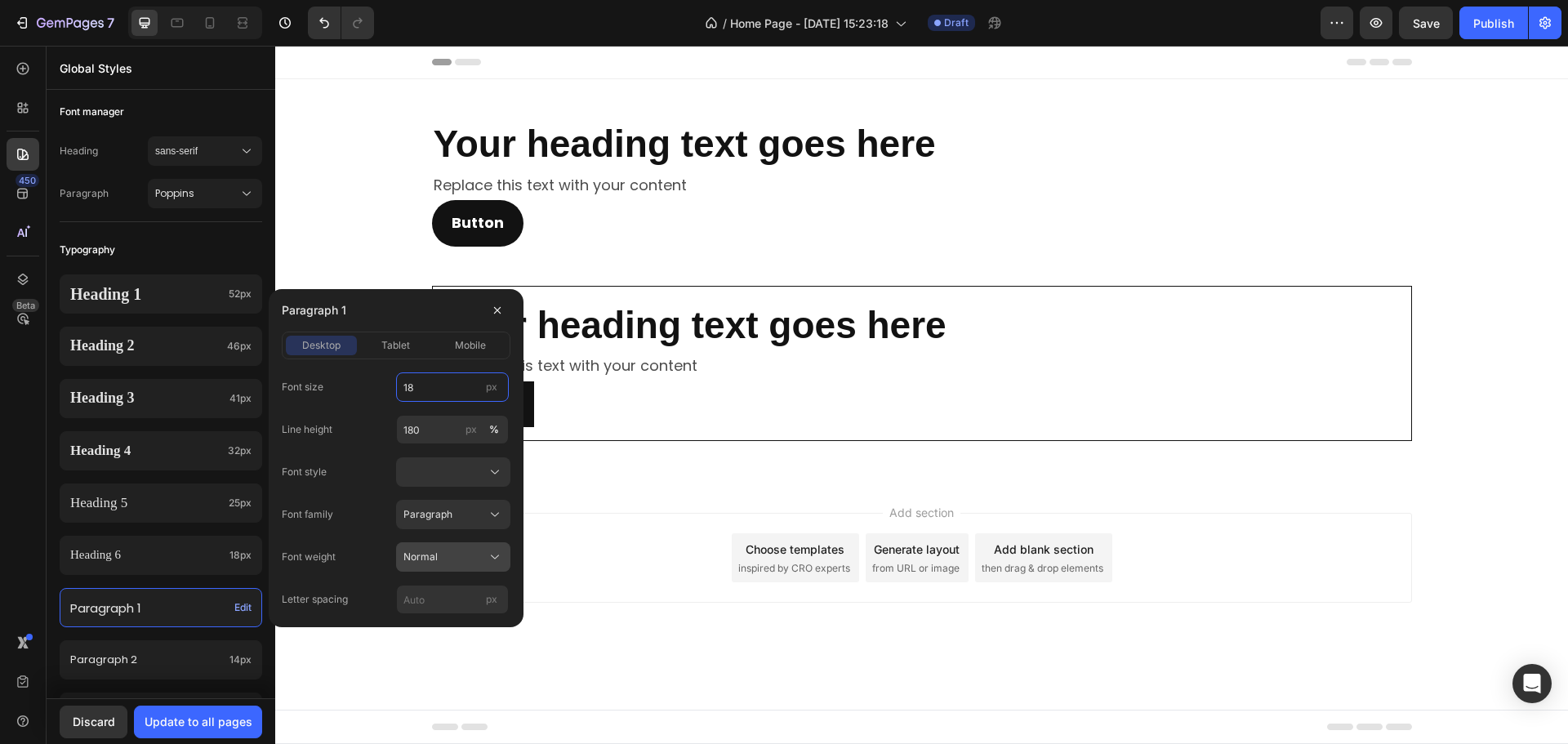
type input "18"
click at [435, 550] on span "Normal" at bounding box center [420, 557] width 34 height 15
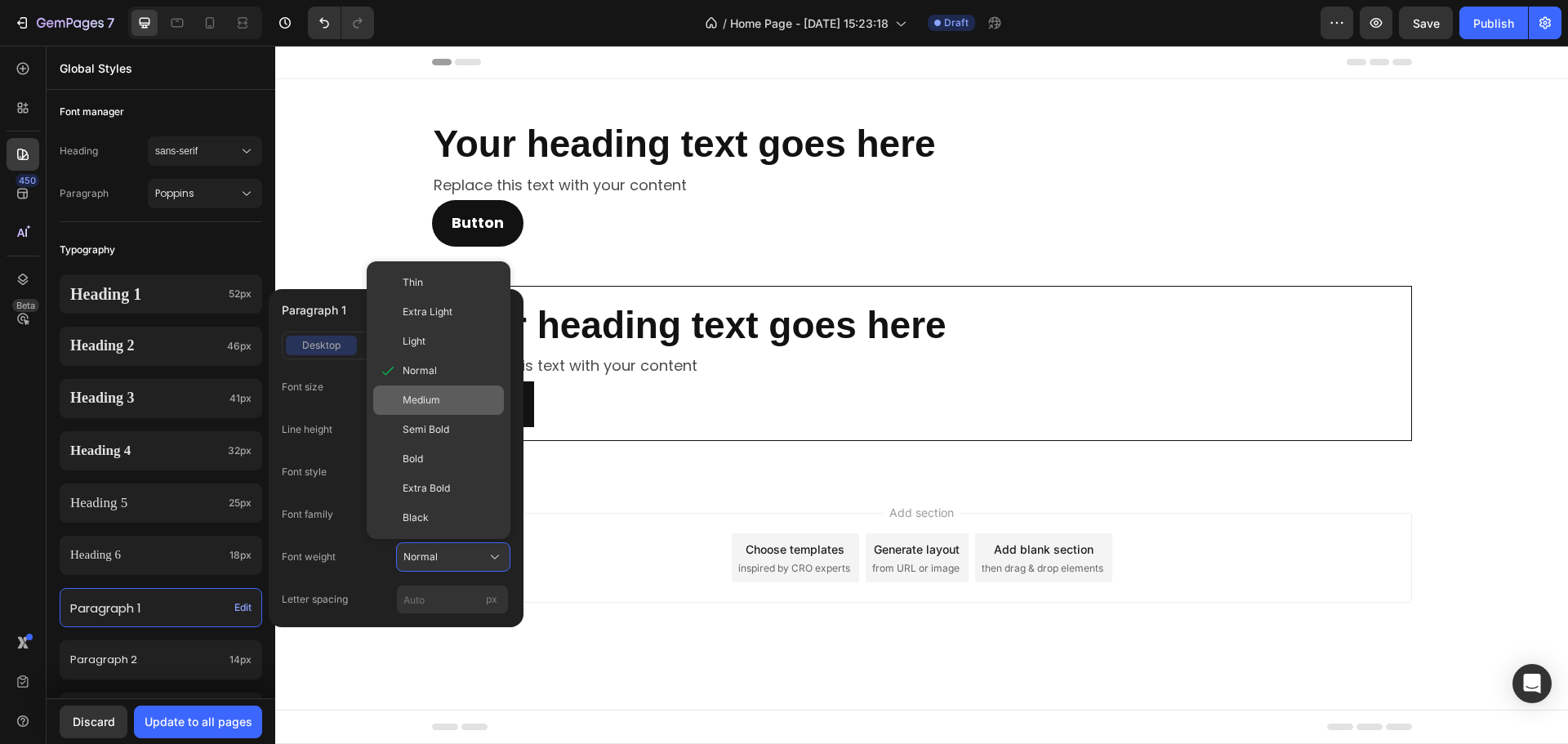
click at [454, 402] on div "Medium" at bounding box center [449, 400] width 94 height 15
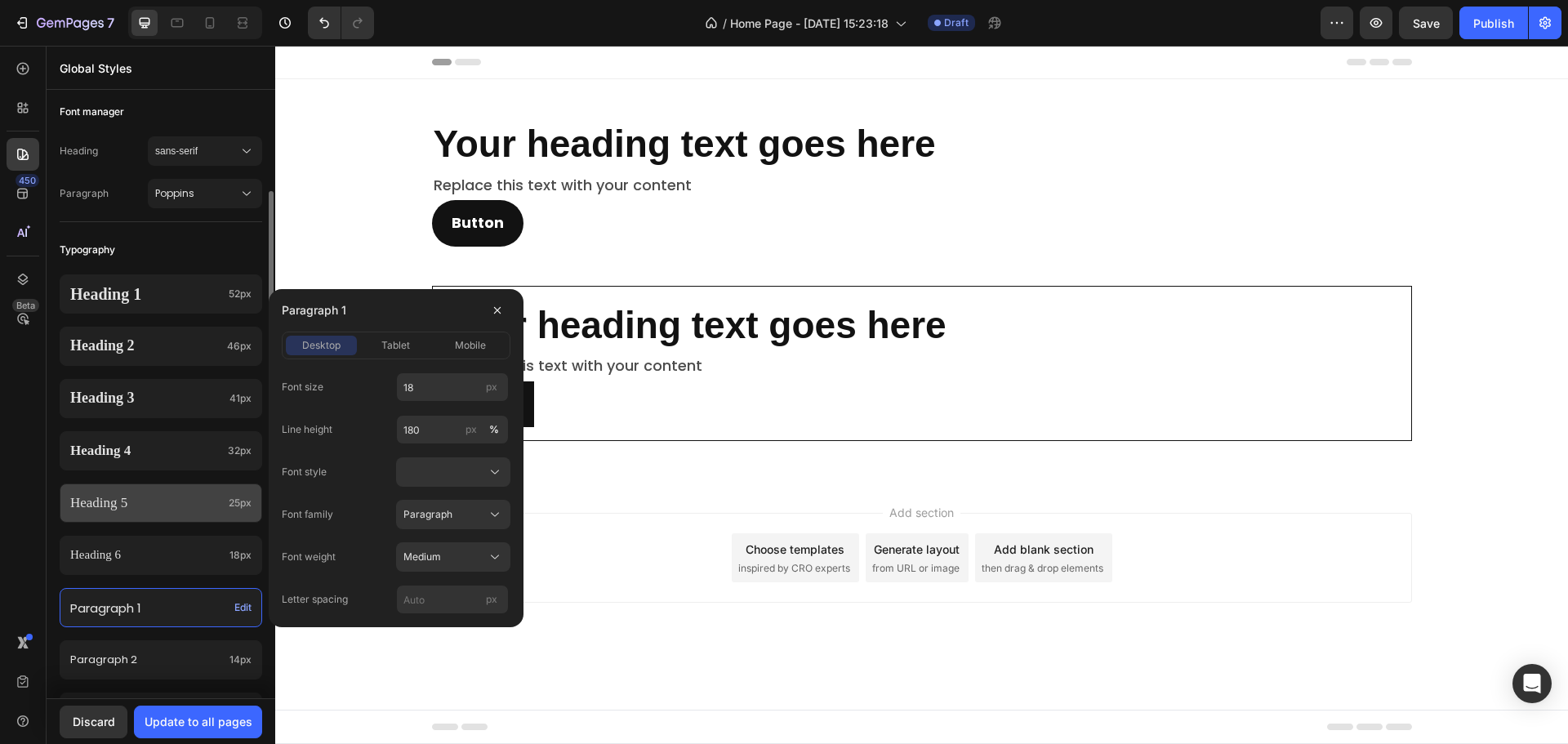
scroll to position [490, 0]
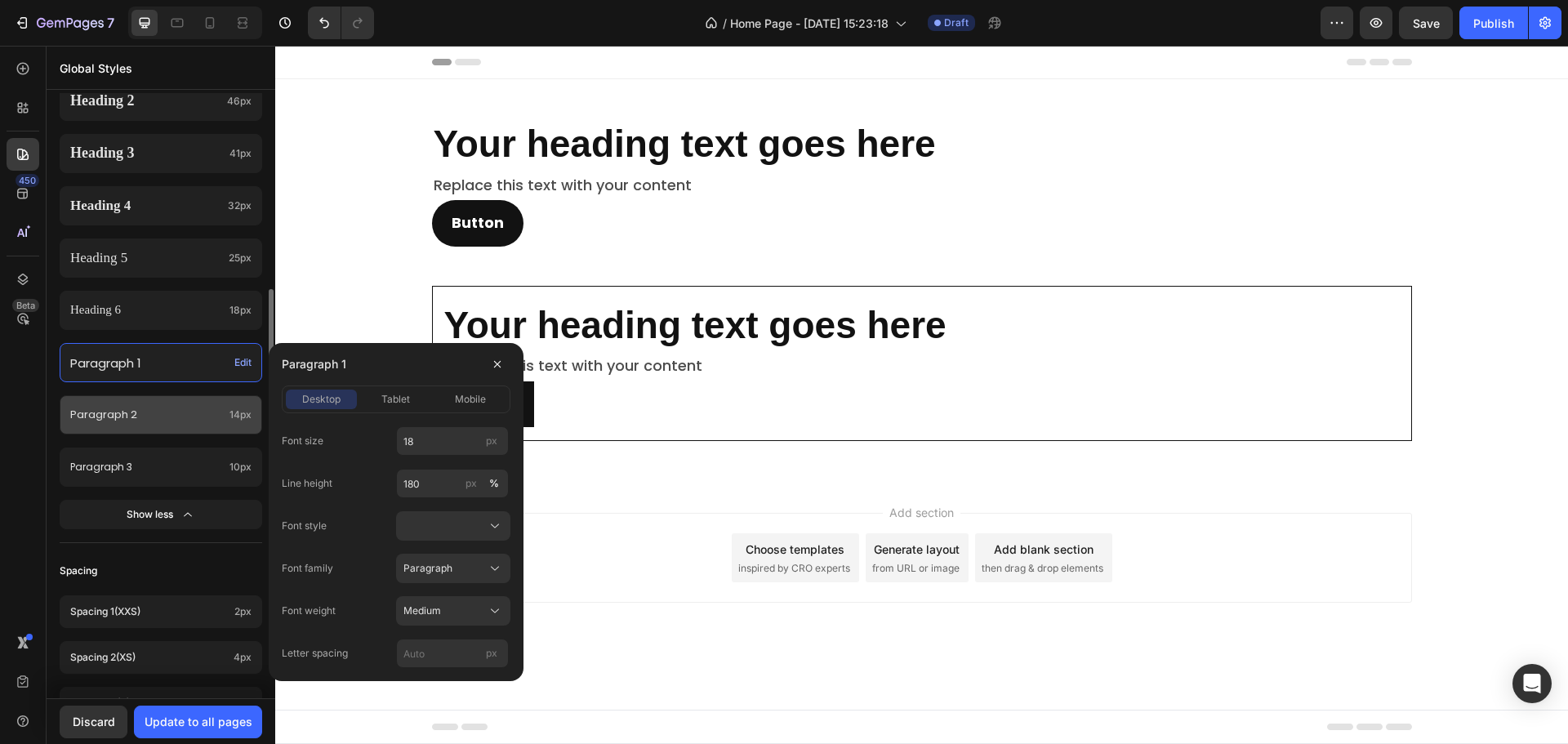
click at [153, 418] on p "Paragraph 2" at bounding box center [146, 414] width 153 height 18
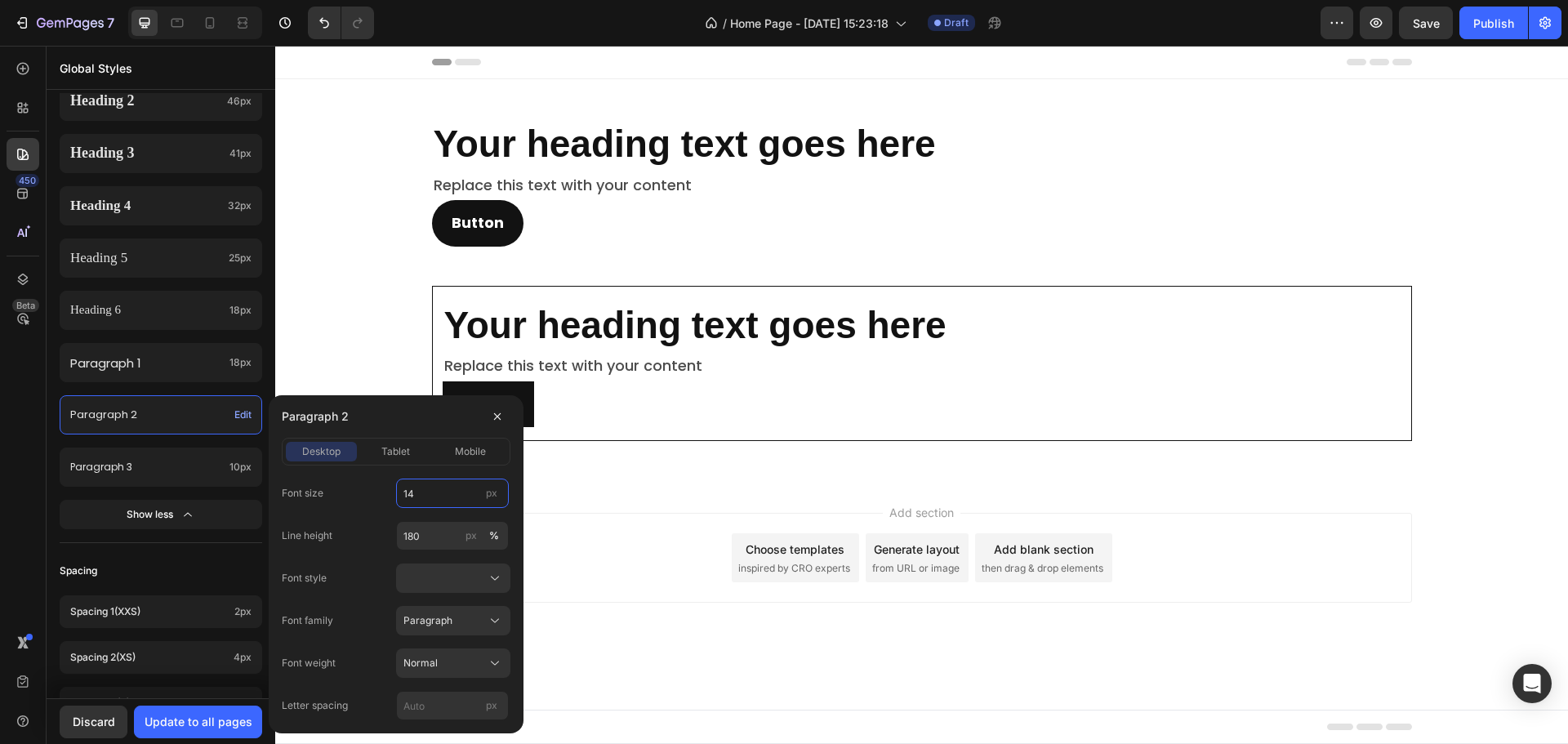
click at [437, 492] on input "14" at bounding box center [452, 493] width 113 height 29
type input "16"
click at [151, 477] on div "Paragraph 3 10px" at bounding box center [160, 467] width 202 height 39
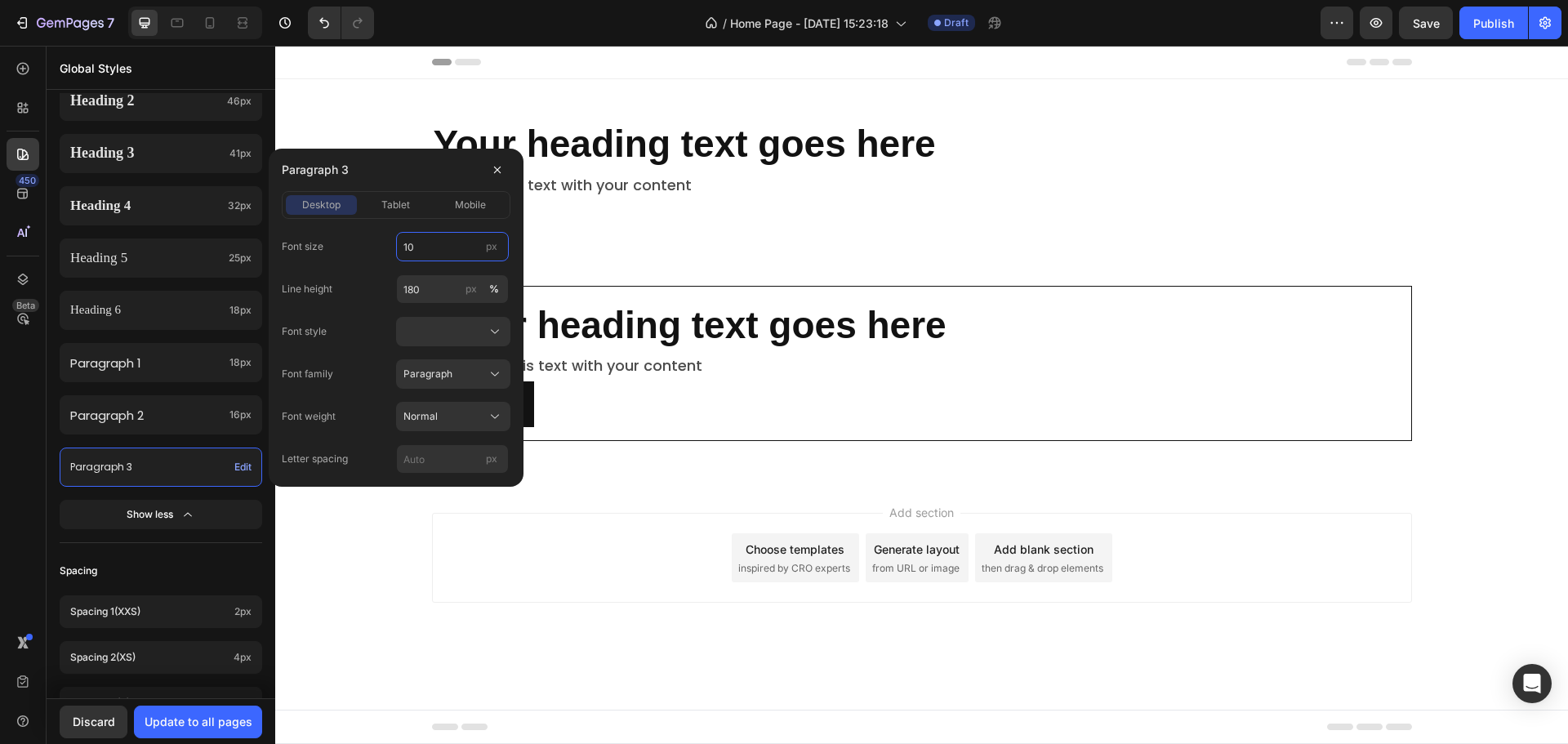
click at [433, 247] on input "10" at bounding box center [452, 246] width 113 height 29
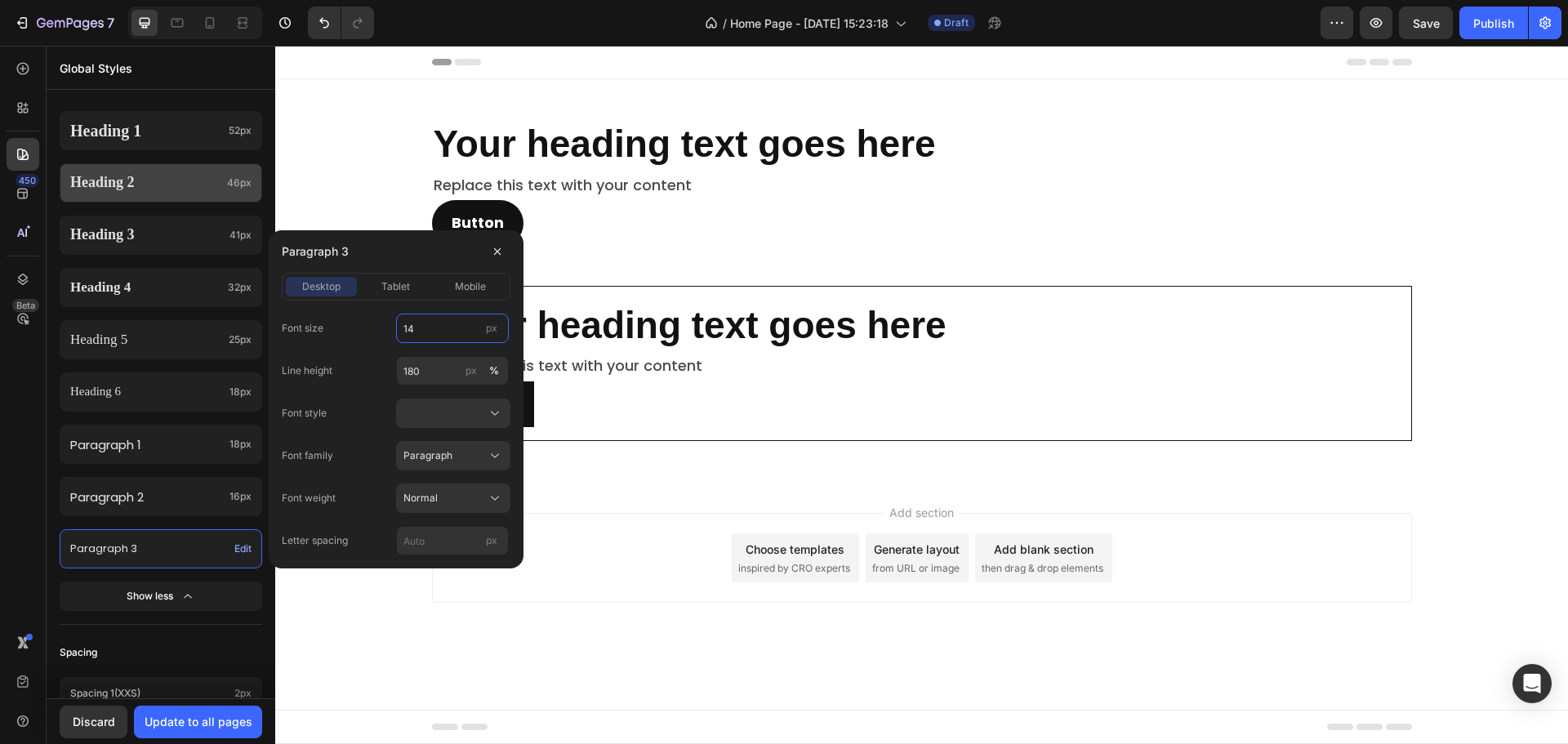
scroll to position [326, 0]
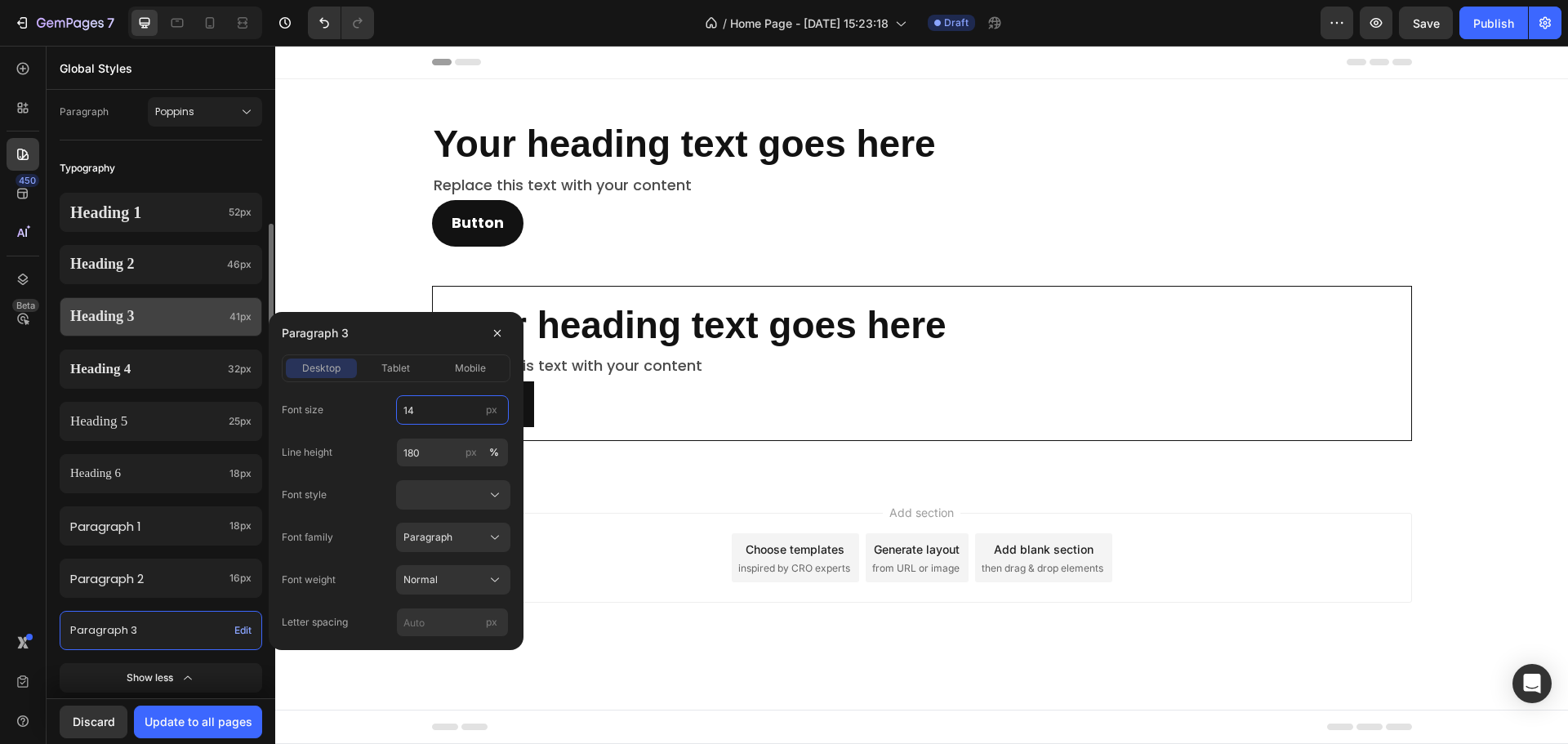
type input "14"
click at [185, 316] on p "Heading 3" at bounding box center [146, 316] width 153 height 18
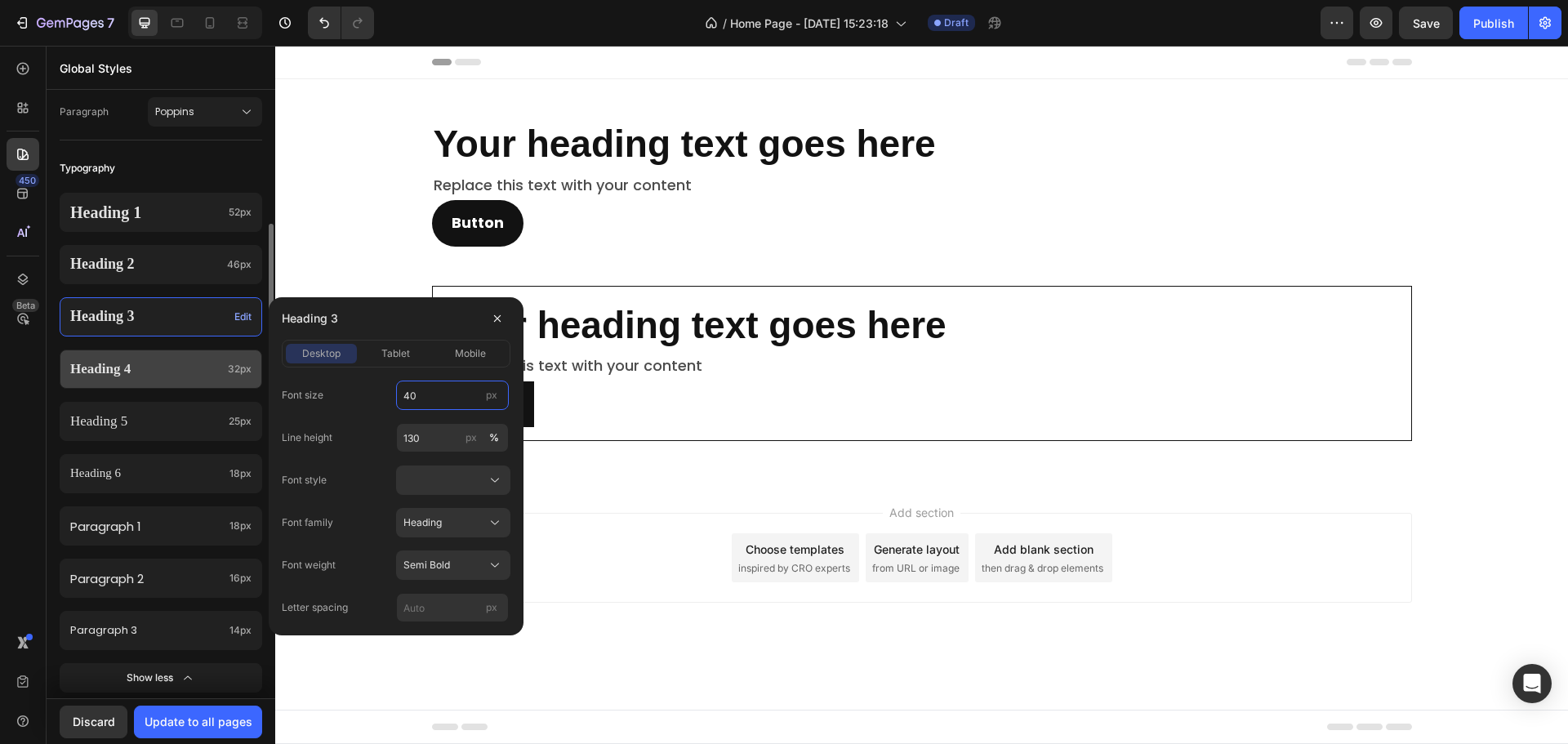
type input "40"
click at [185, 380] on div "Heading 4 32px" at bounding box center [160, 368] width 202 height 39
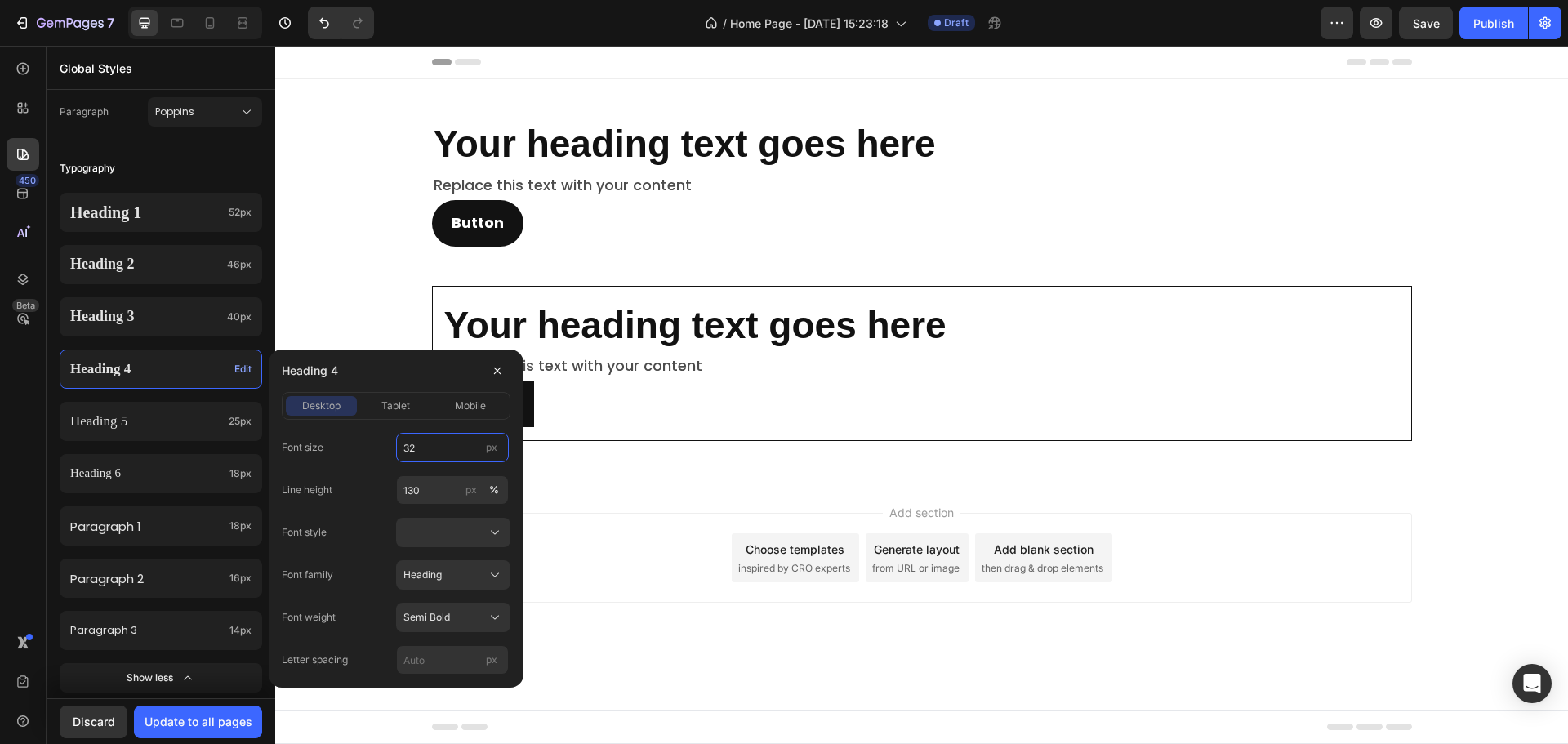
click at [430, 433] on input "32" at bounding box center [452, 447] width 113 height 29
type input "33"
click at [203, 436] on div "Heading 5 25px" at bounding box center [160, 421] width 202 height 39
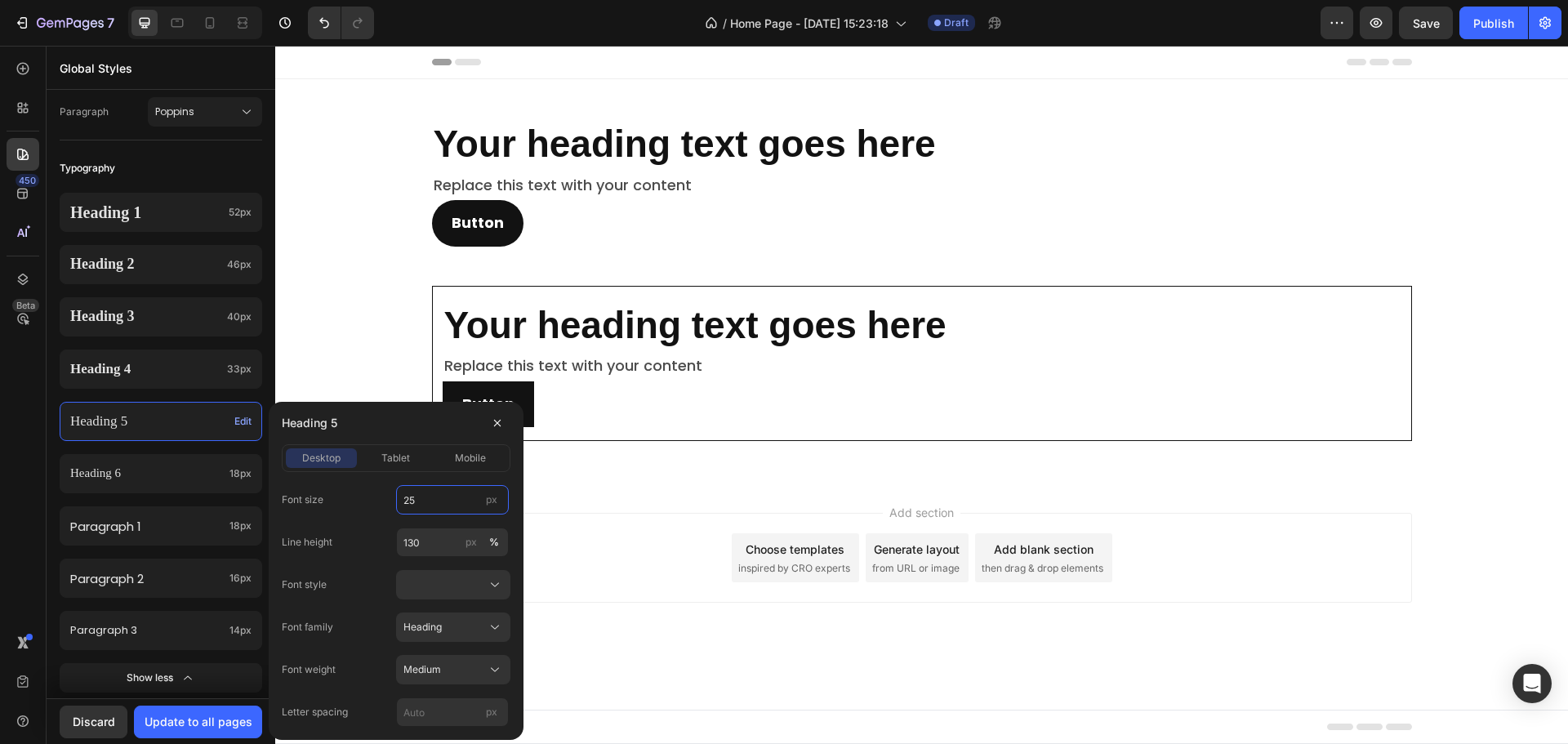
click at [449, 499] on input "25" at bounding box center [452, 499] width 113 height 29
type input "26"
click at [174, 480] on p "Heading 6" at bounding box center [146, 473] width 153 height 17
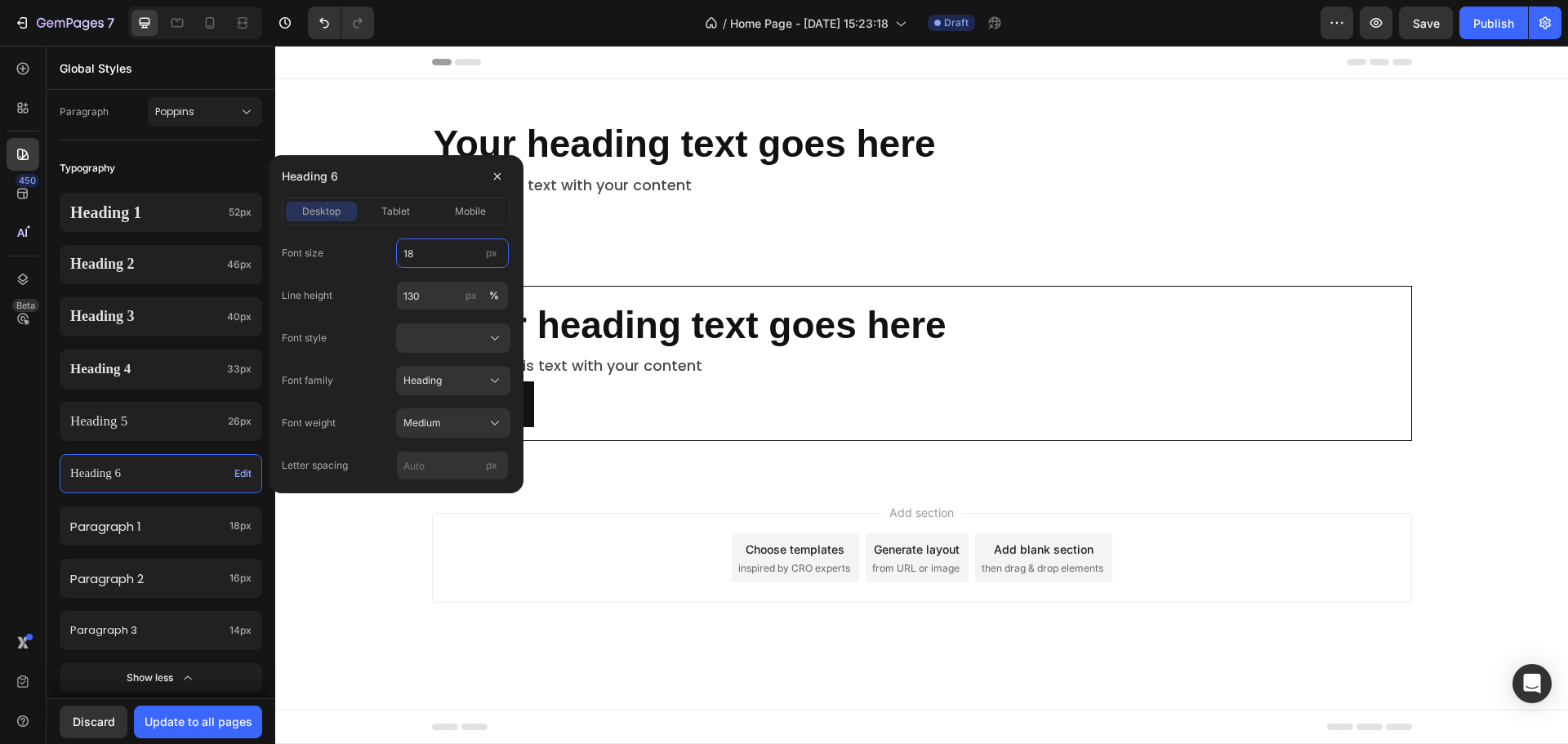
click at [429, 254] on input "18" at bounding box center [452, 252] width 113 height 29
type input "20"
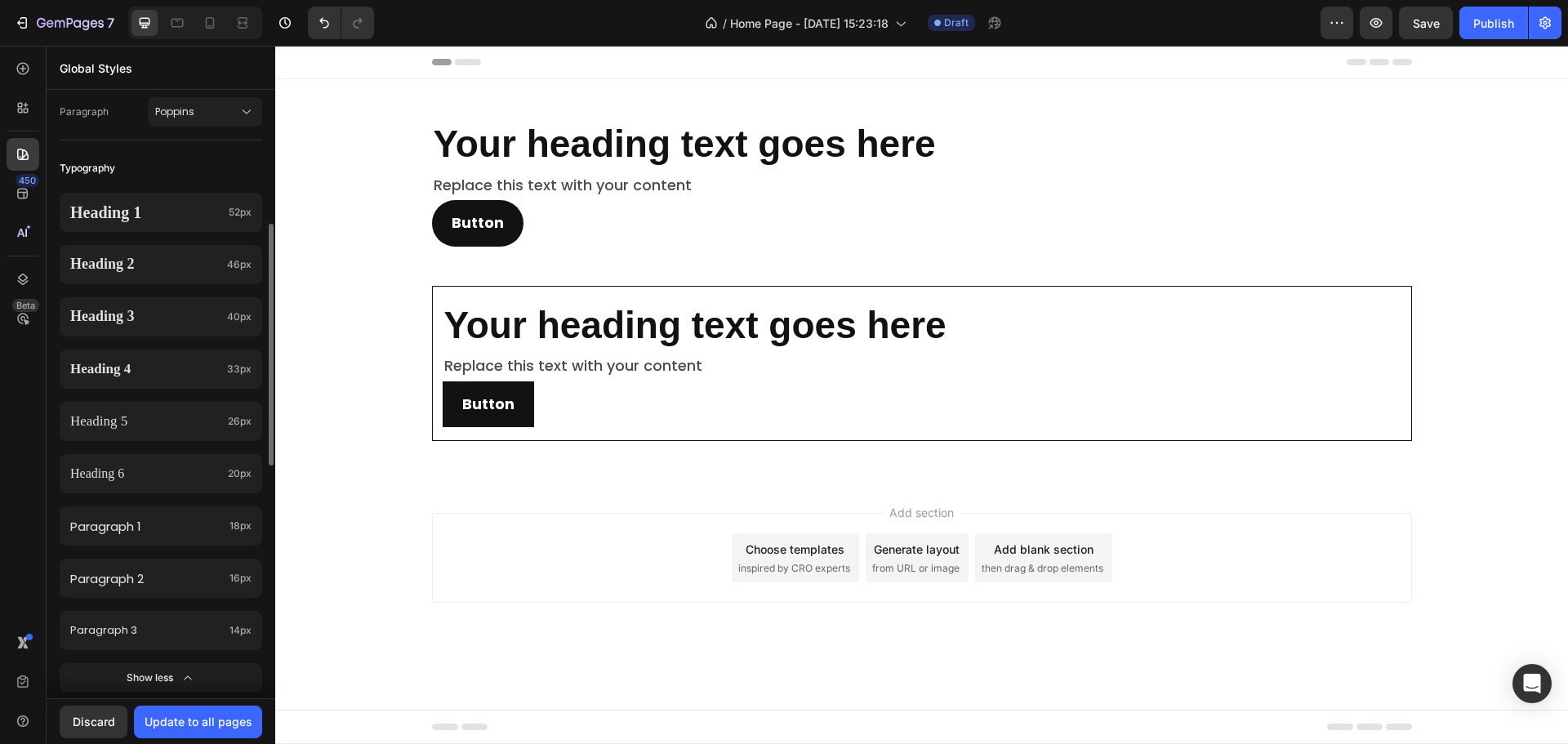
click at [184, 175] on div "Typography" at bounding box center [160, 168] width 202 height 29
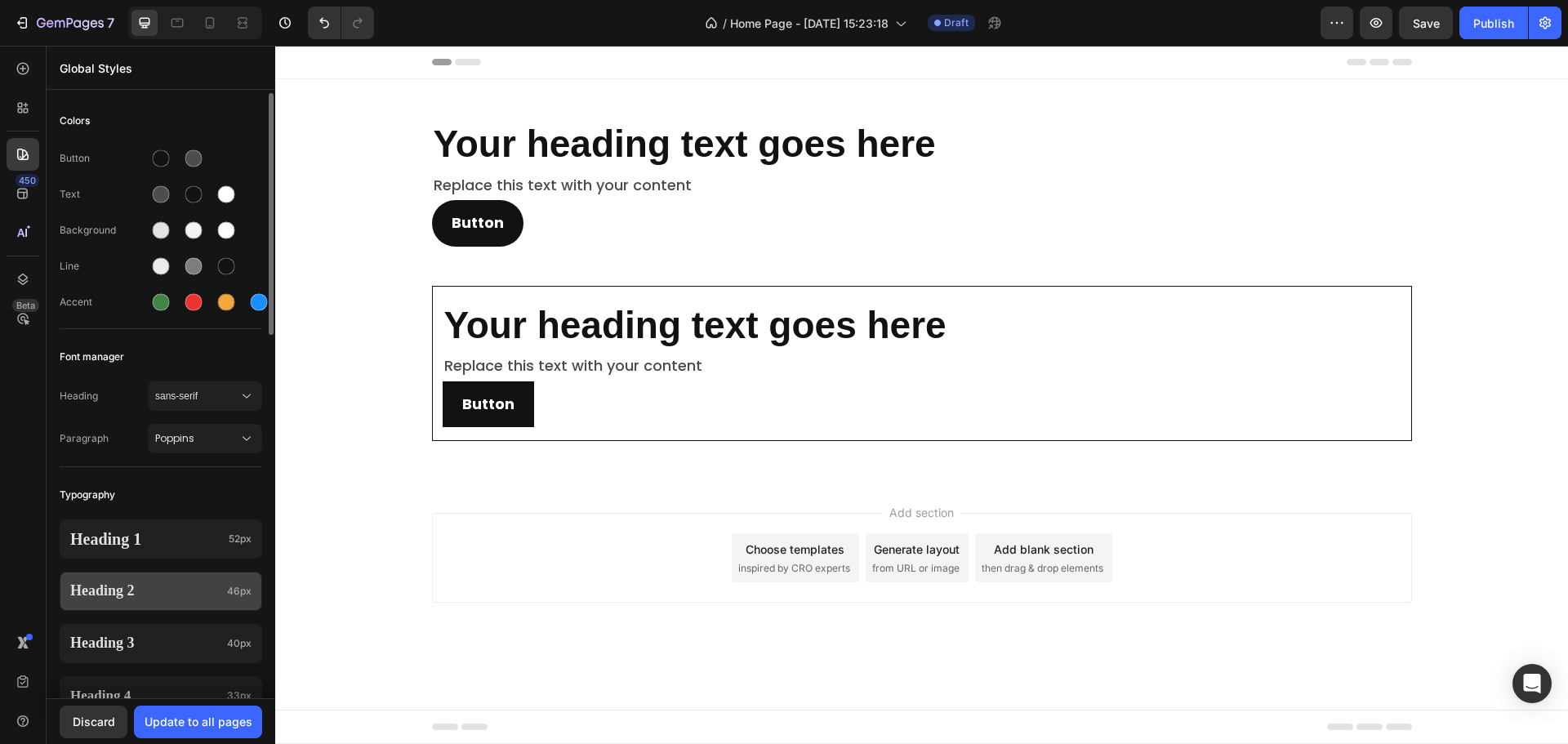
scroll to position [245, 0]
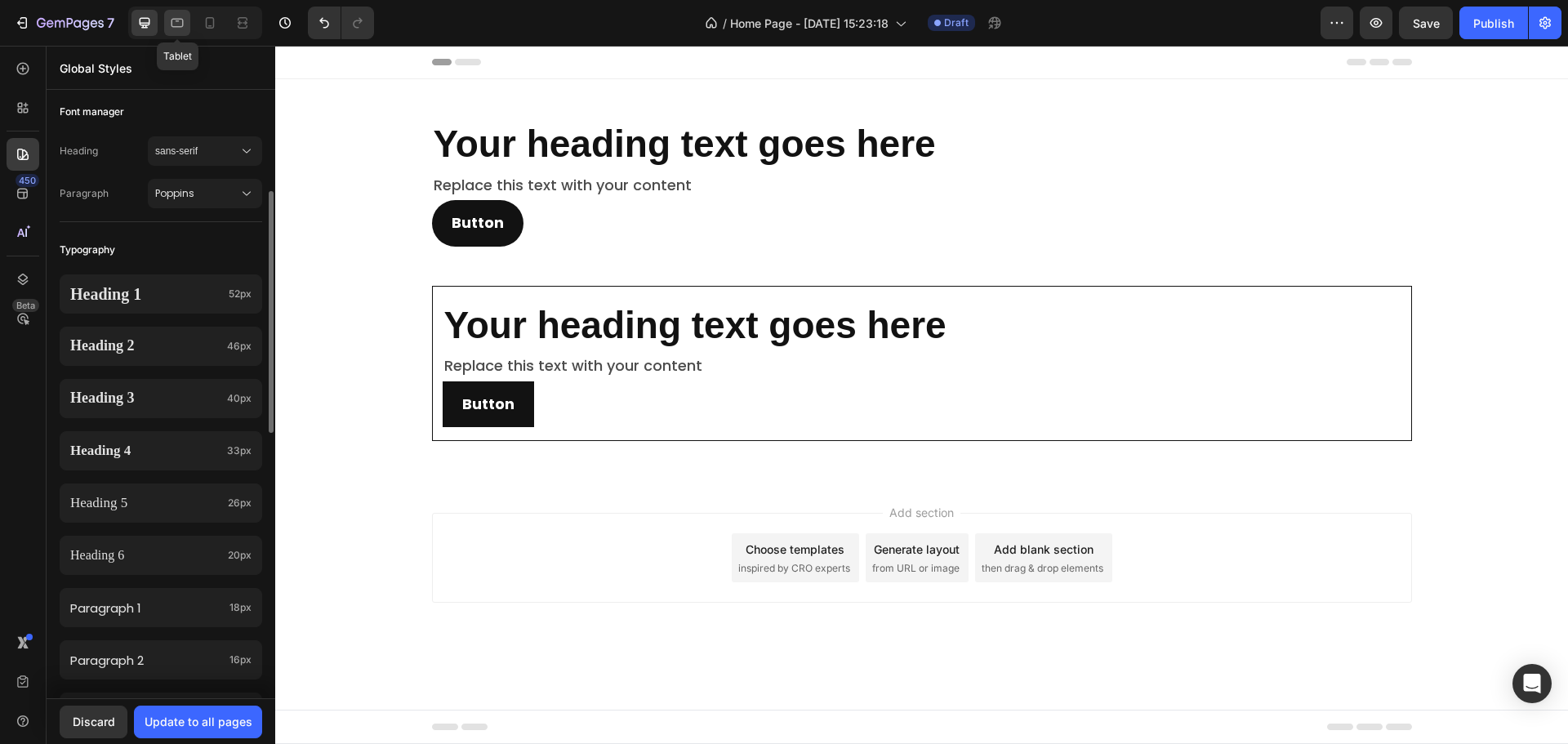
click at [171, 32] on div at bounding box center [177, 23] width 26 height 26
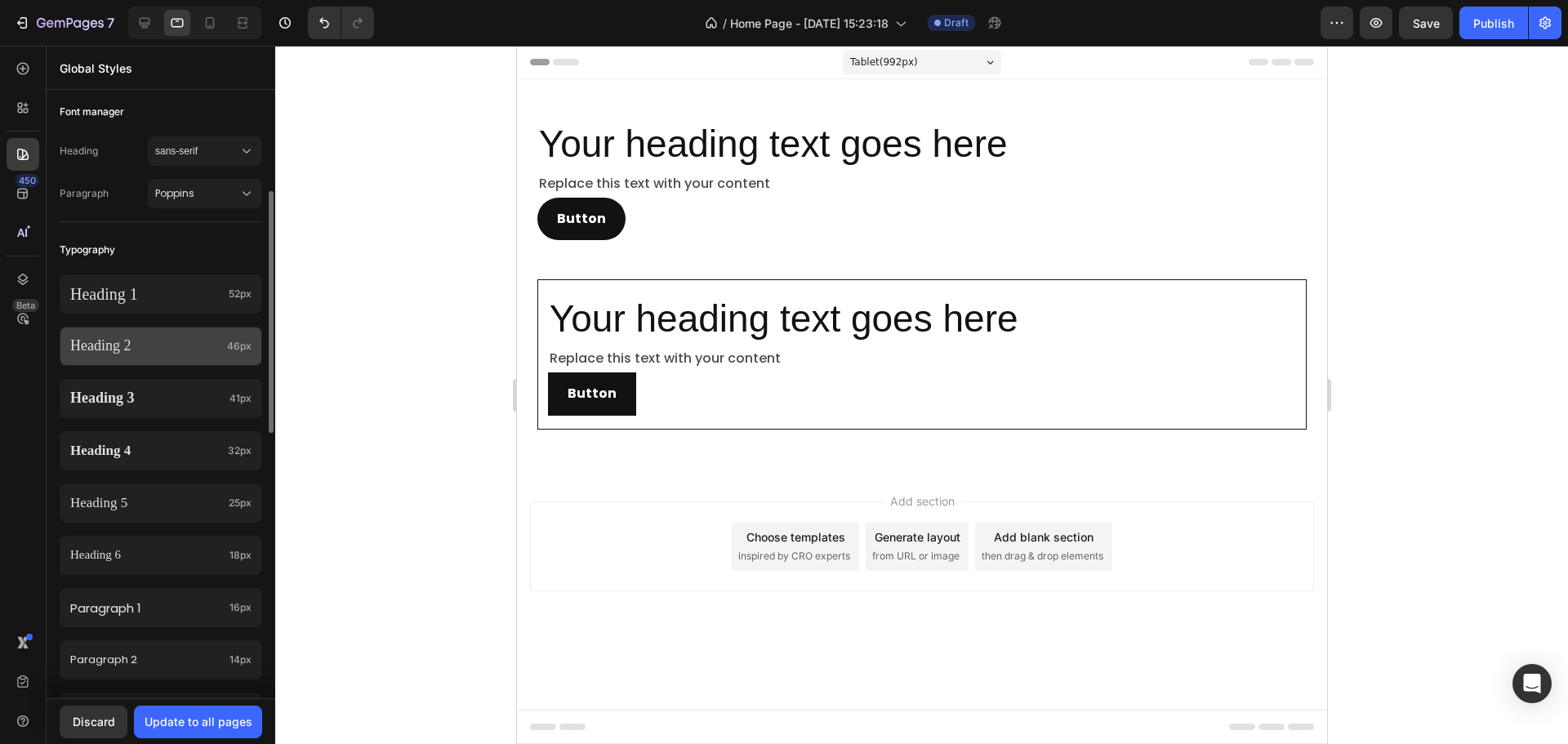
scroll to position [571, 0]
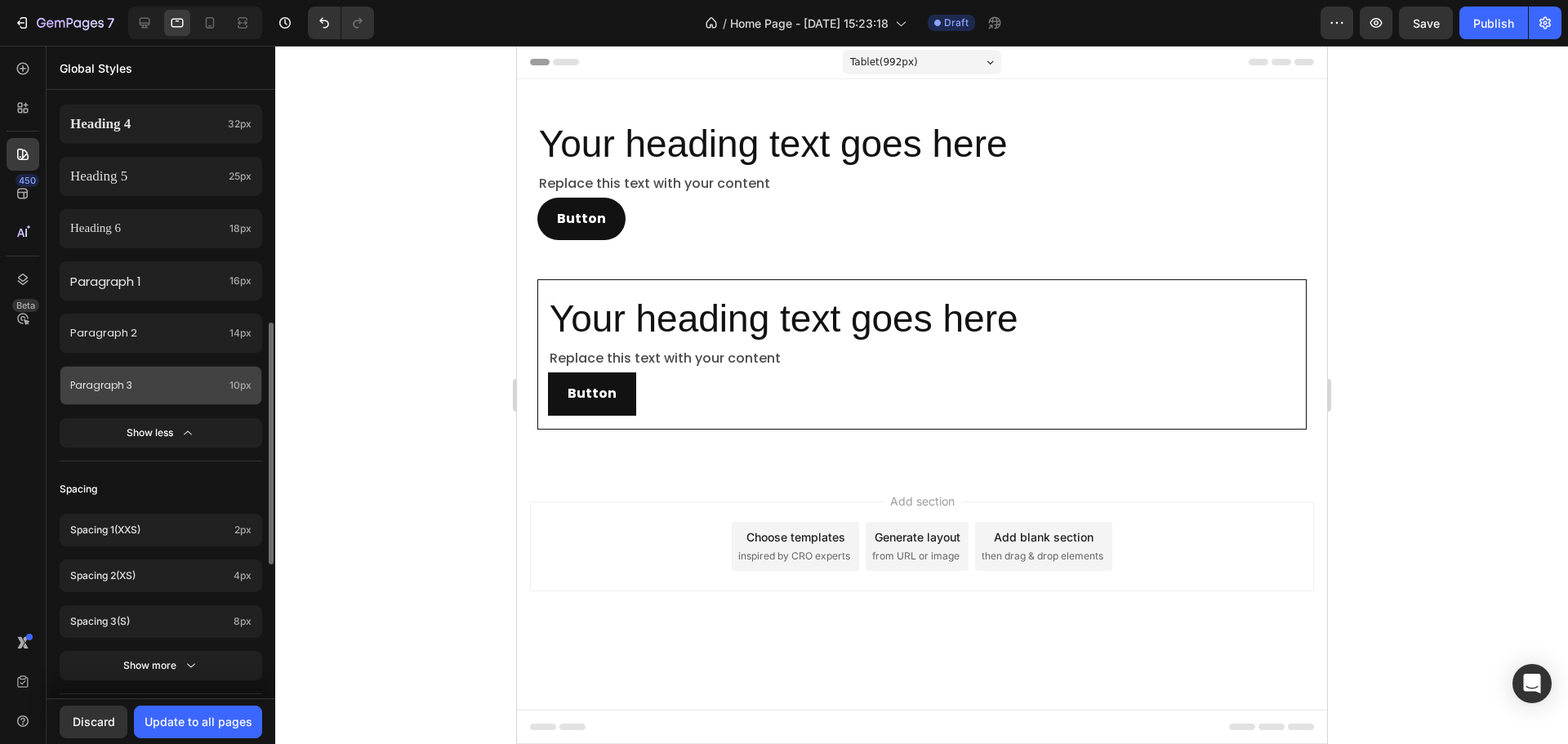
click at [206, 386] on p "Paragraph 3" at bounding box center [146, 386] width 153 height 18
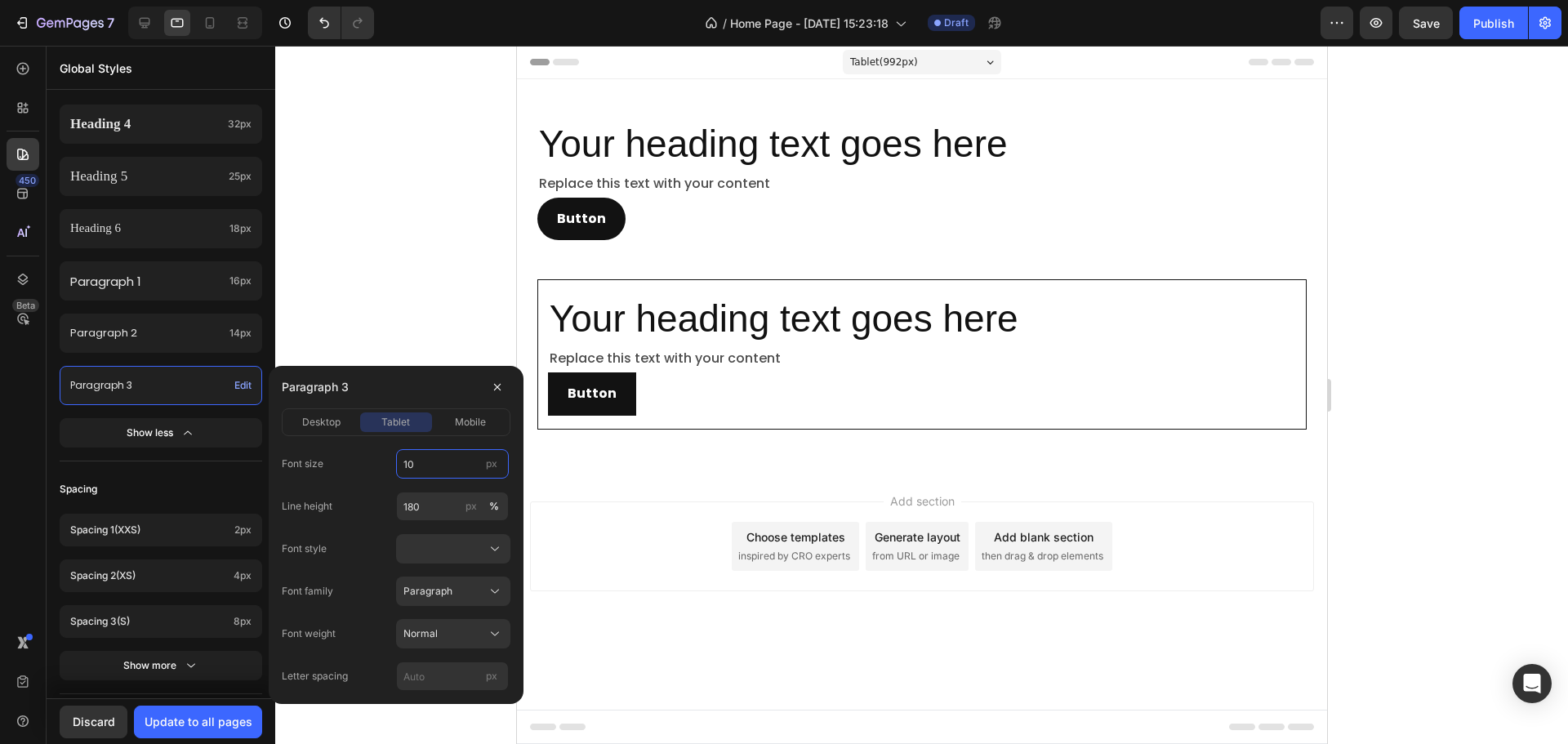
click at [443, 468] on input "10" at bounding box center [452, 463] width 113 height 29
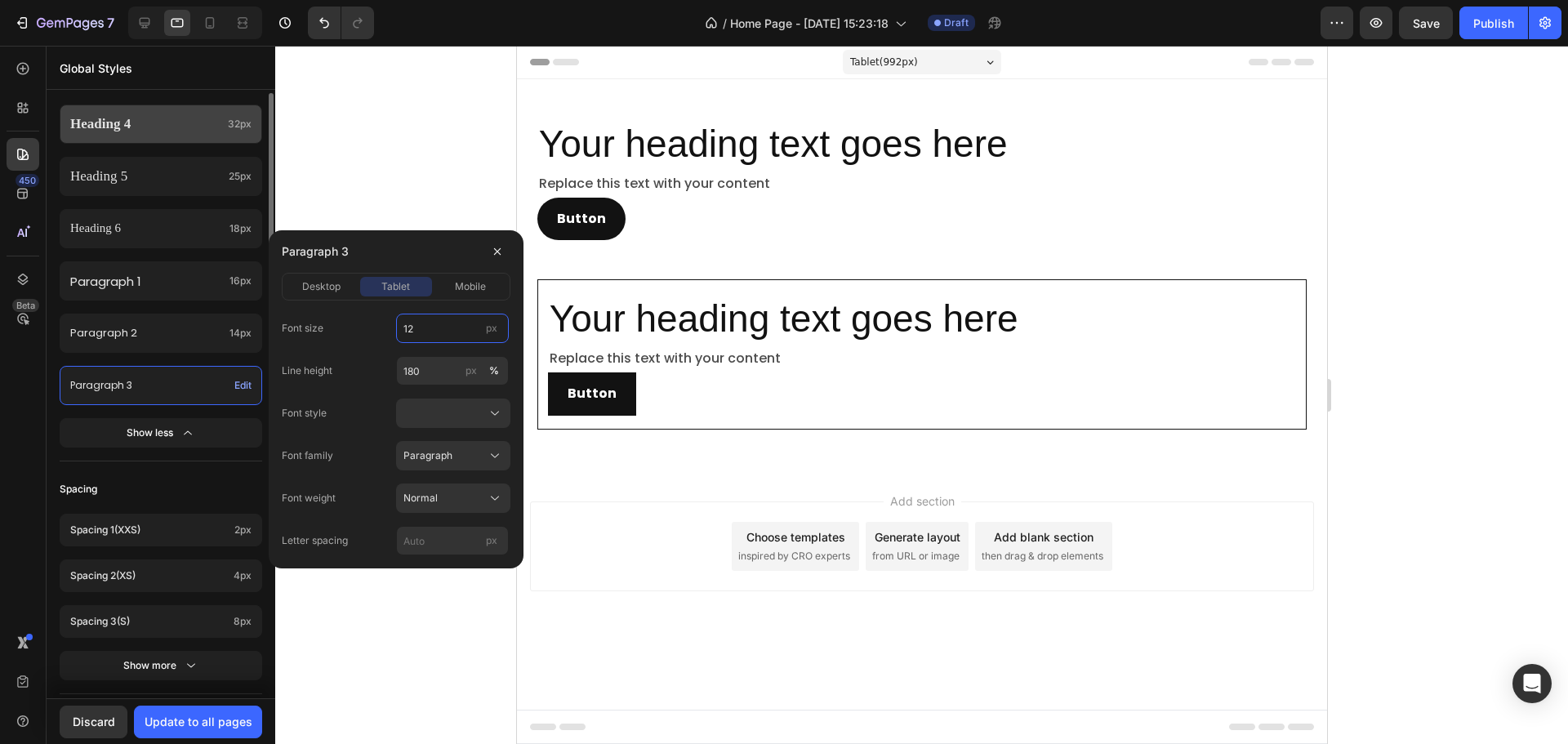
scroll to position [326, 0]
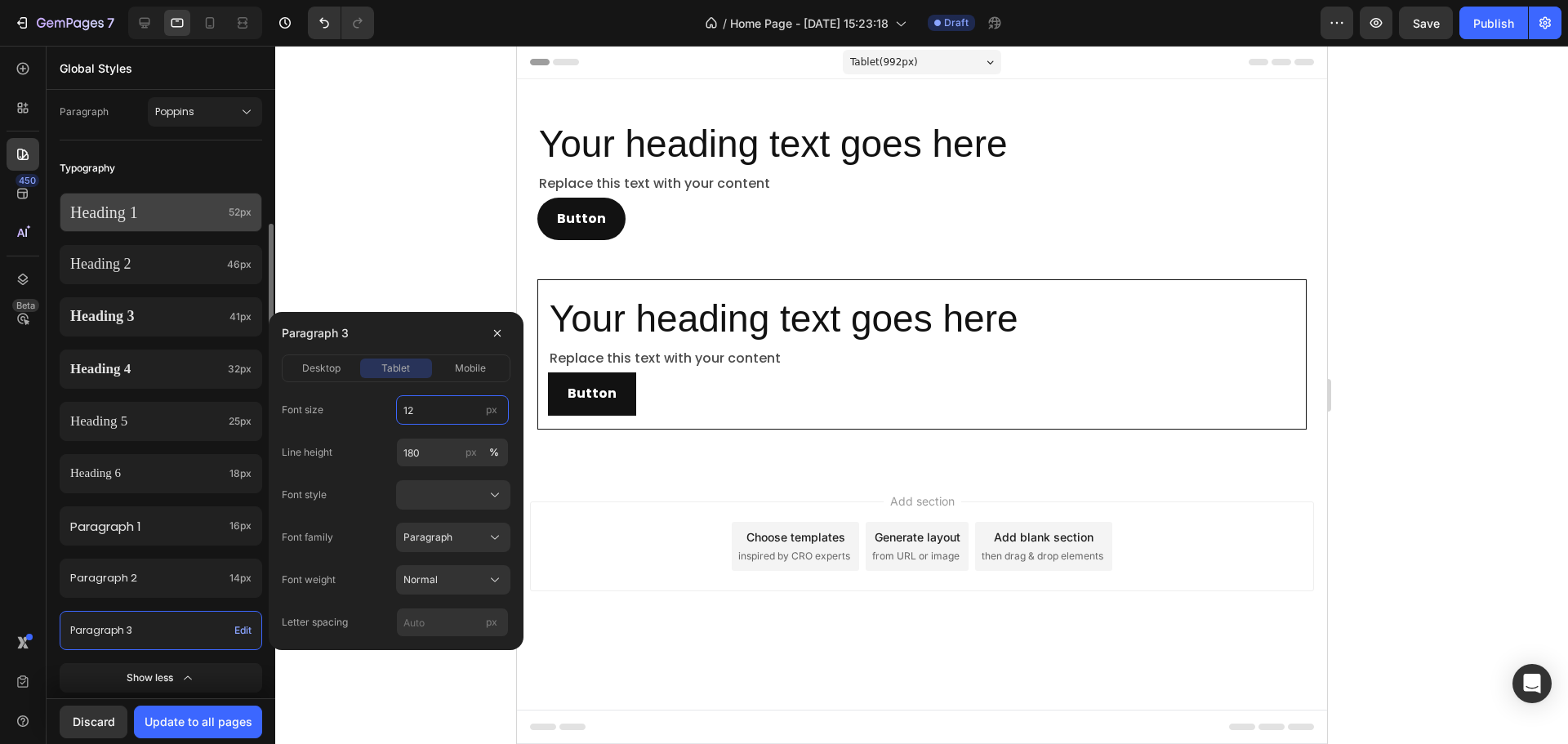
type input "12"
click at [170, 201] on div "Heading 1 52px" at bounding box center [160, 212] width 202 height 39
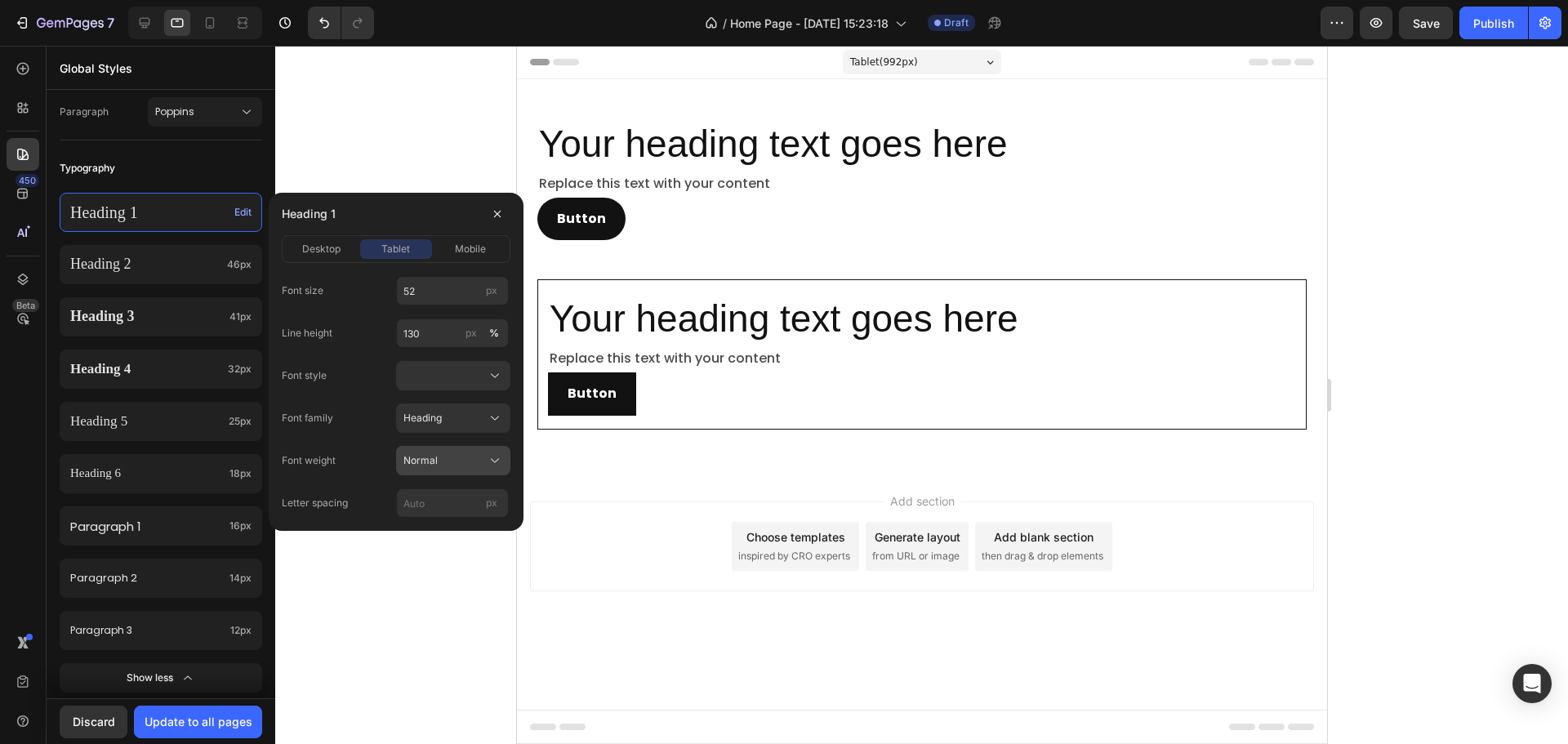
click at [450, 456] on div "Normal" at bounding box center [444, 461] width 80 height 15
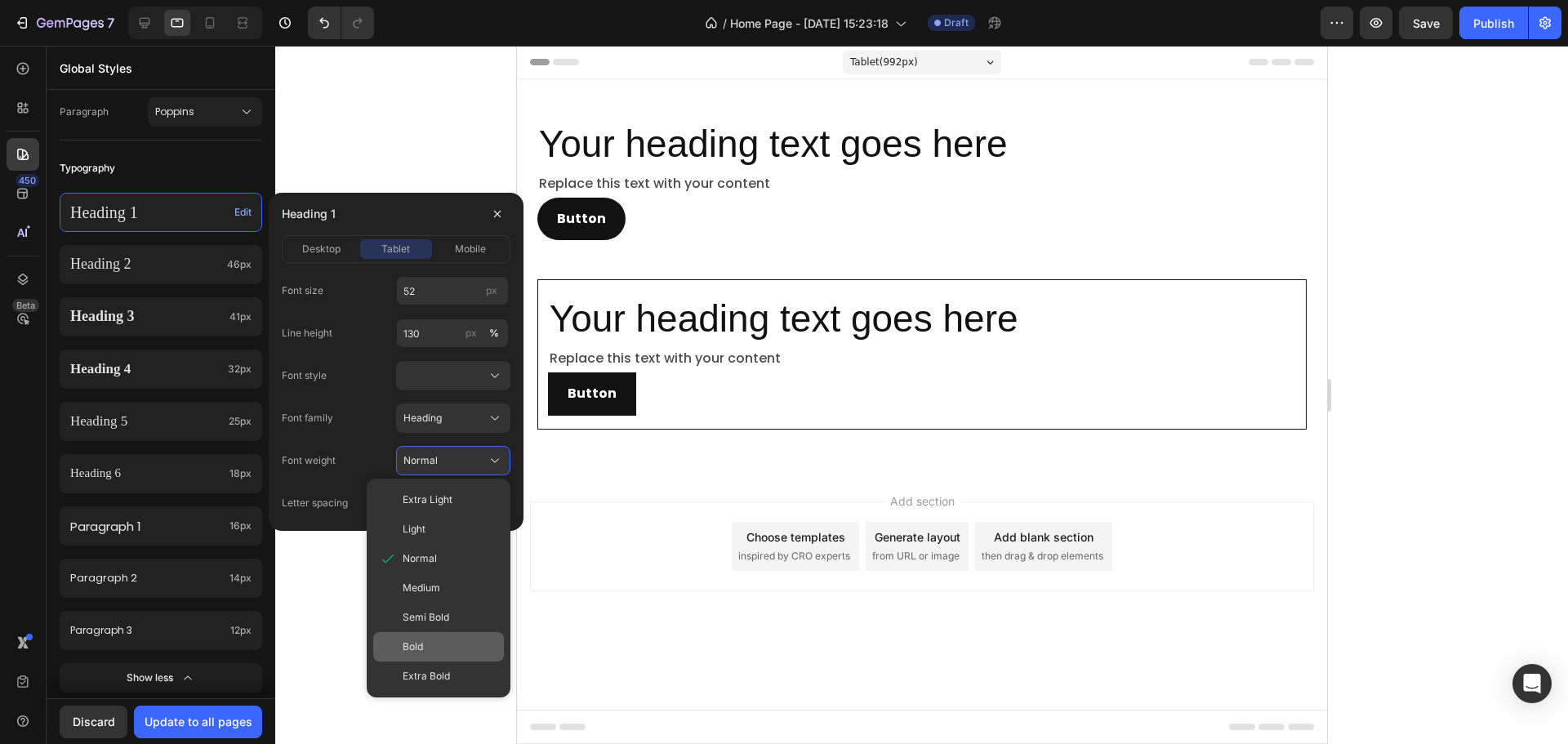
click at [438, 645] on div "Bold" at bounding box center [449, 647] width 94 height 15
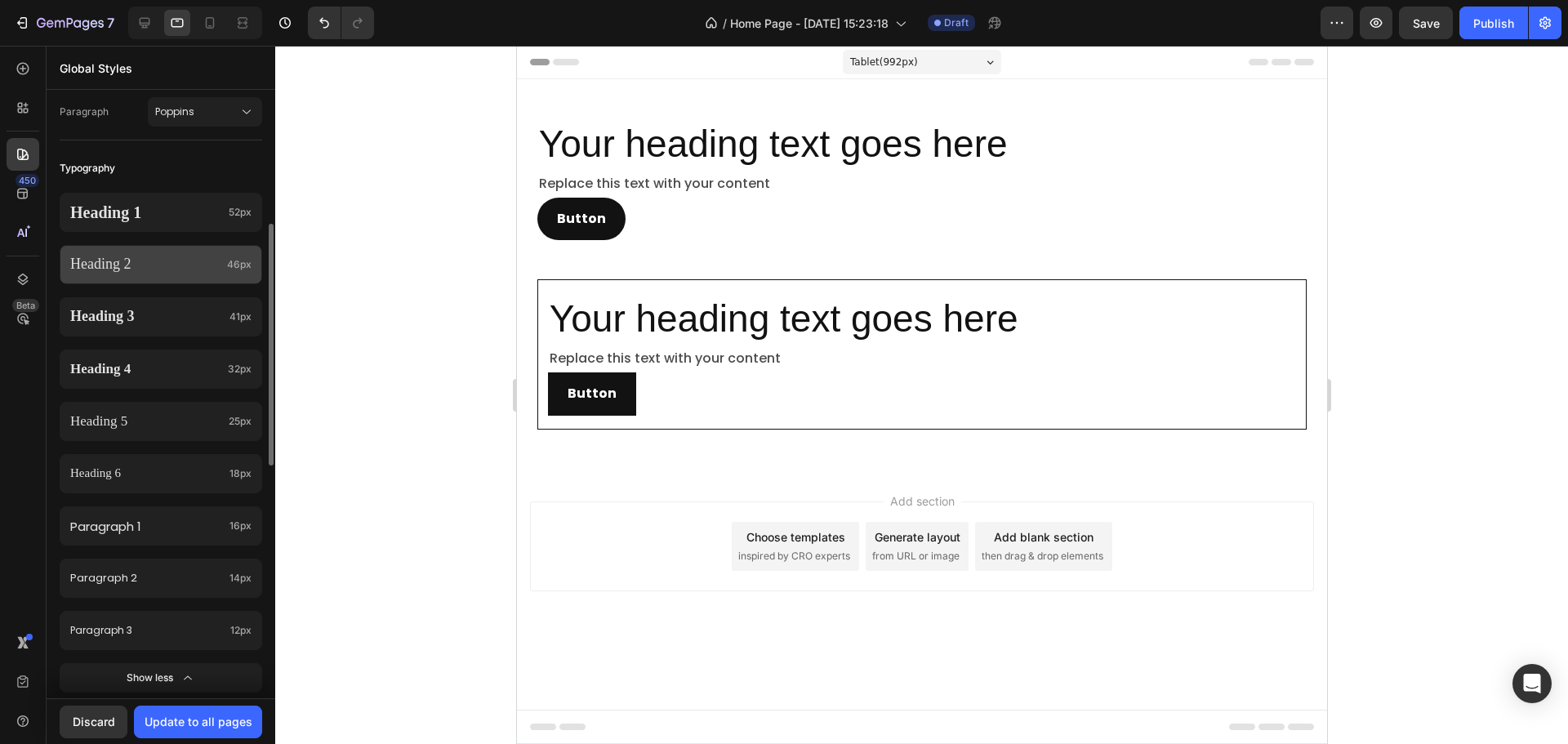
click at [175, 264] on p "Heading 2" at bounding box center [145, 264] width 150 height 18
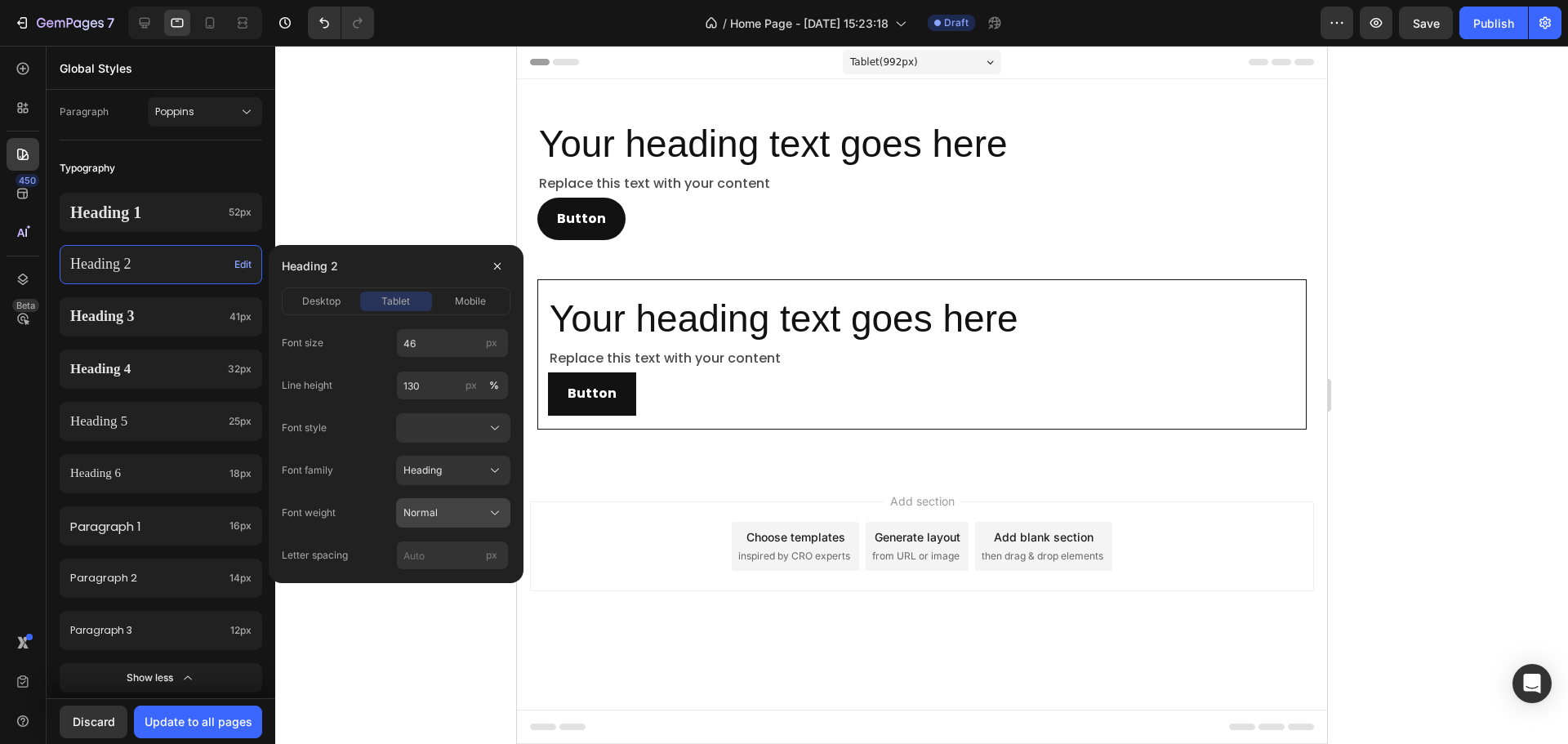
drag, startPoint x: 485, startPoint y: 511, endPoint x: 485, endPoint y: 502, distance: 9.0
click at [485, 512] on div "Normal" at bounding box center [453, 513] width 99 height 17
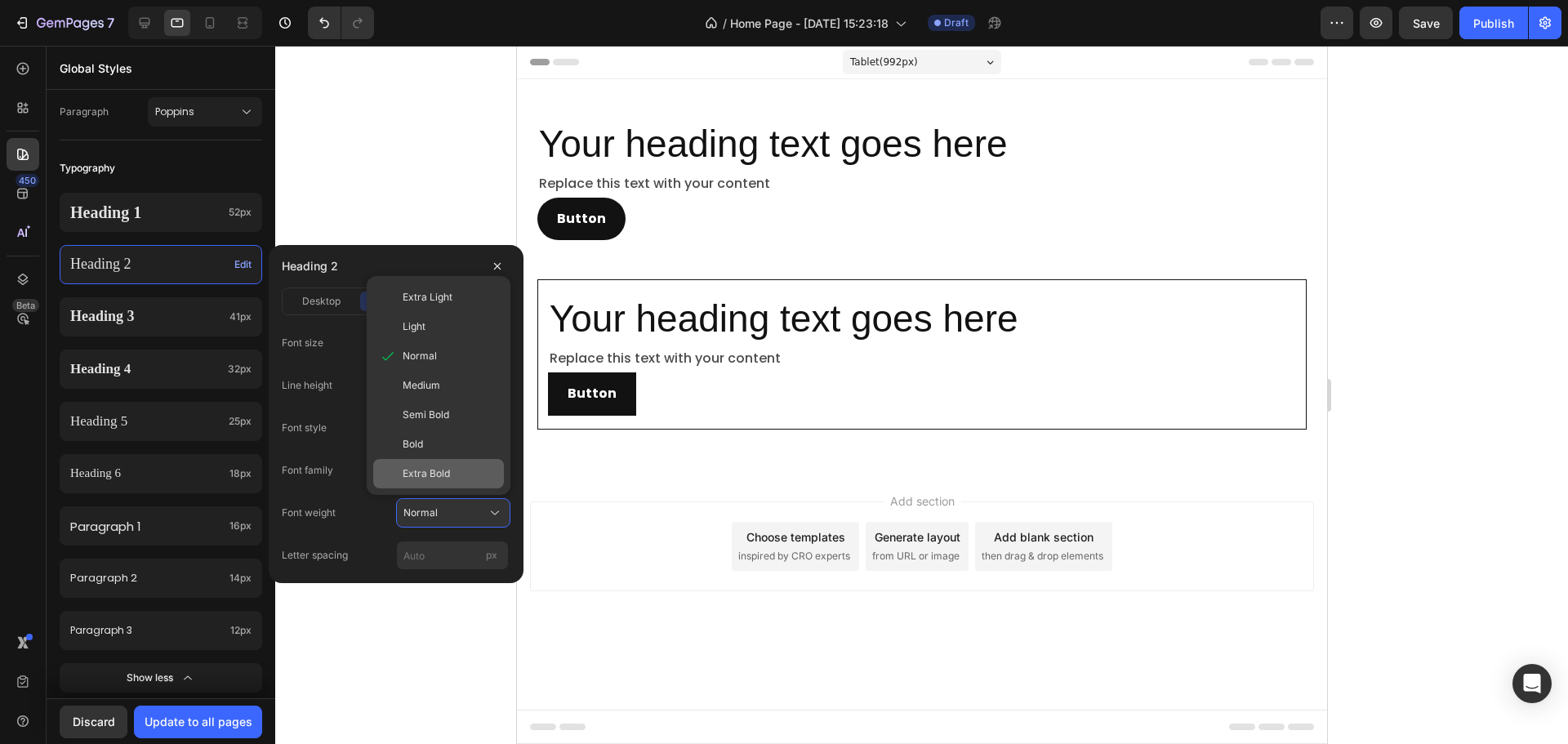
click at [440, 460] on div "Extra Bold" at bounding box center [439, 473] width 130 height 29
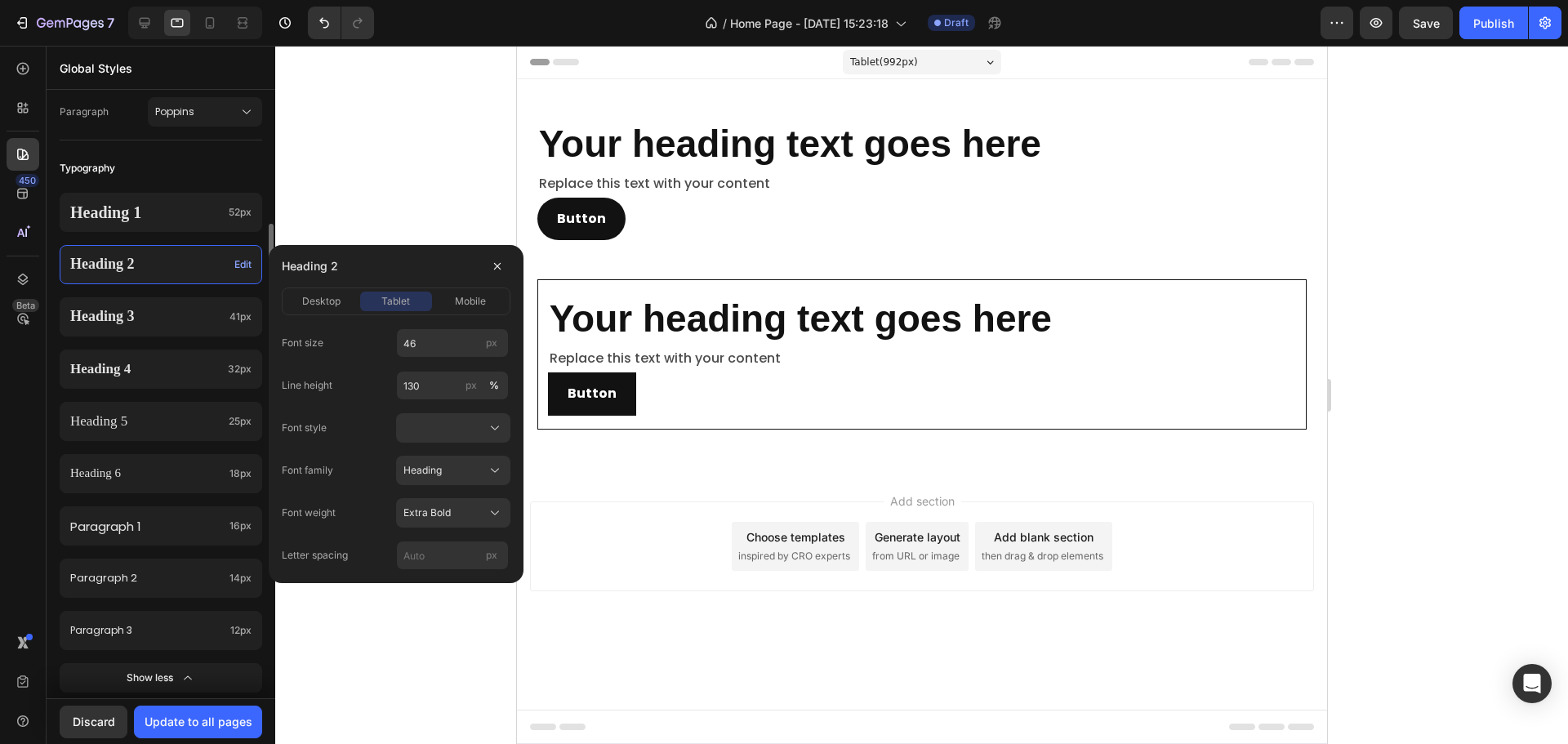
click at [181, 259] on p "Heading 2" at bounding box center [149, 264] width 158 height 18
click at [439, 506] on span "Extra Bold" at bounding box center [427, 513] width 48 height 15
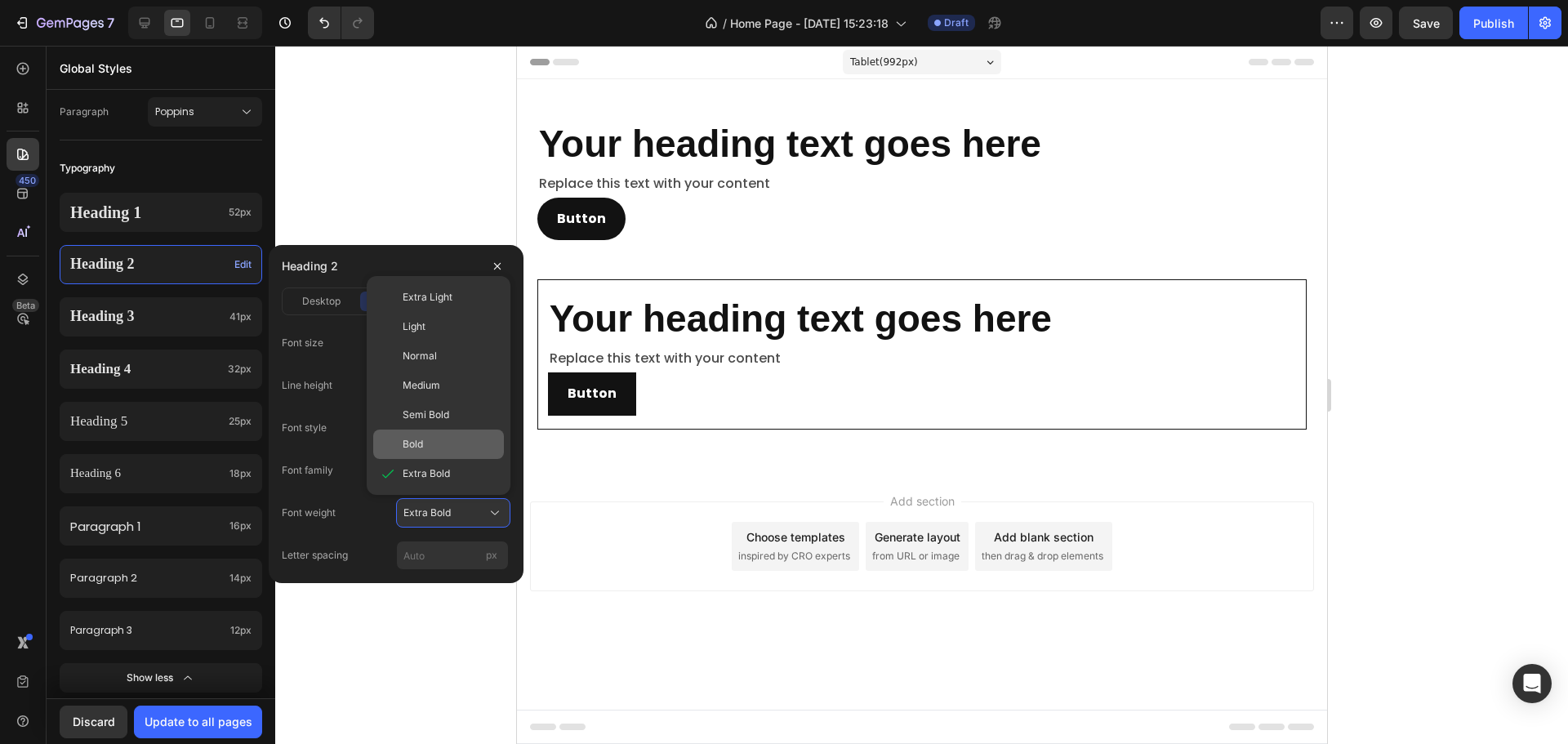
click at [421, 439] on span "Bold" at bounding box center [413, 444] width 20 height 15
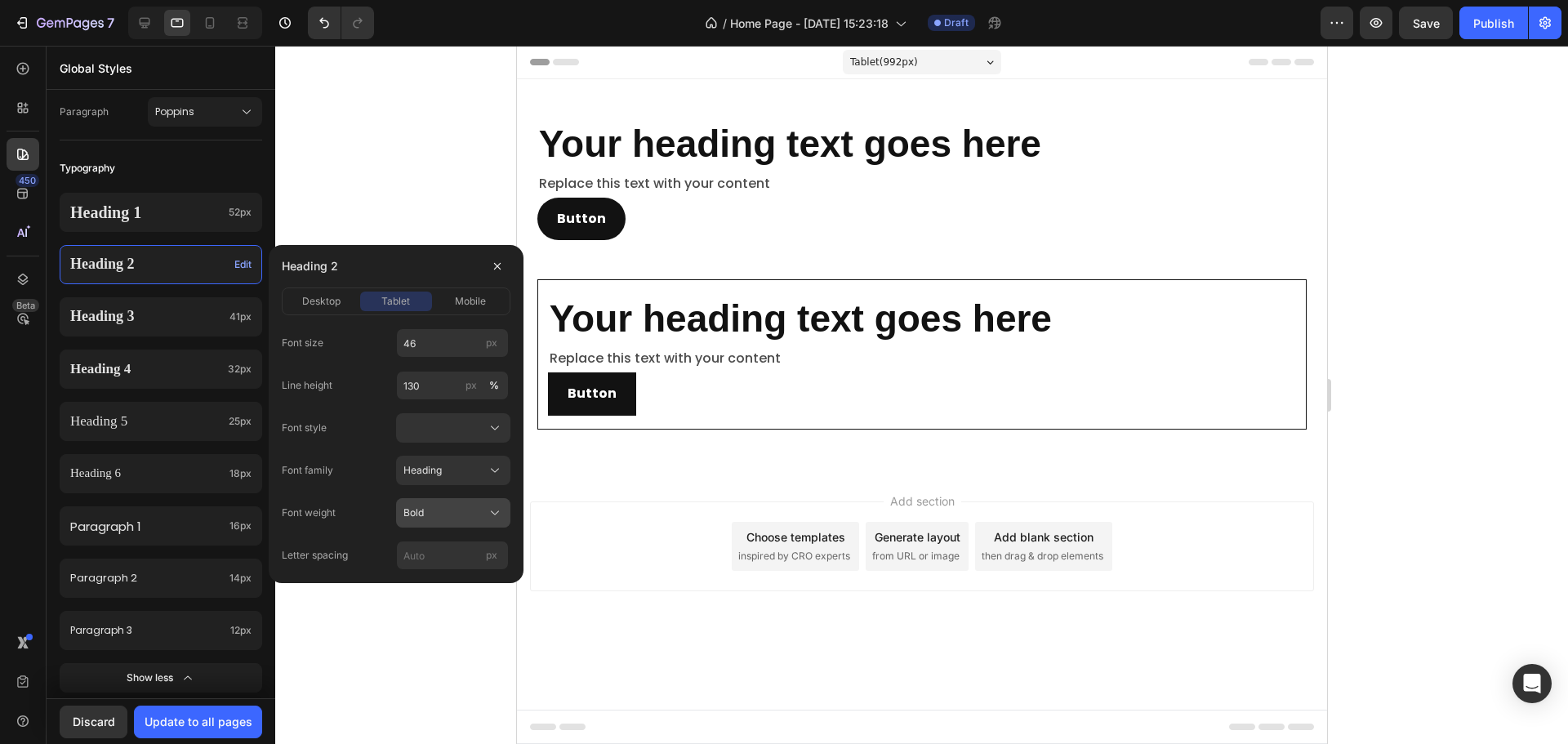
click at [438, 524] on button "Bold" at bounding box center [453, 512] width 114 height 29
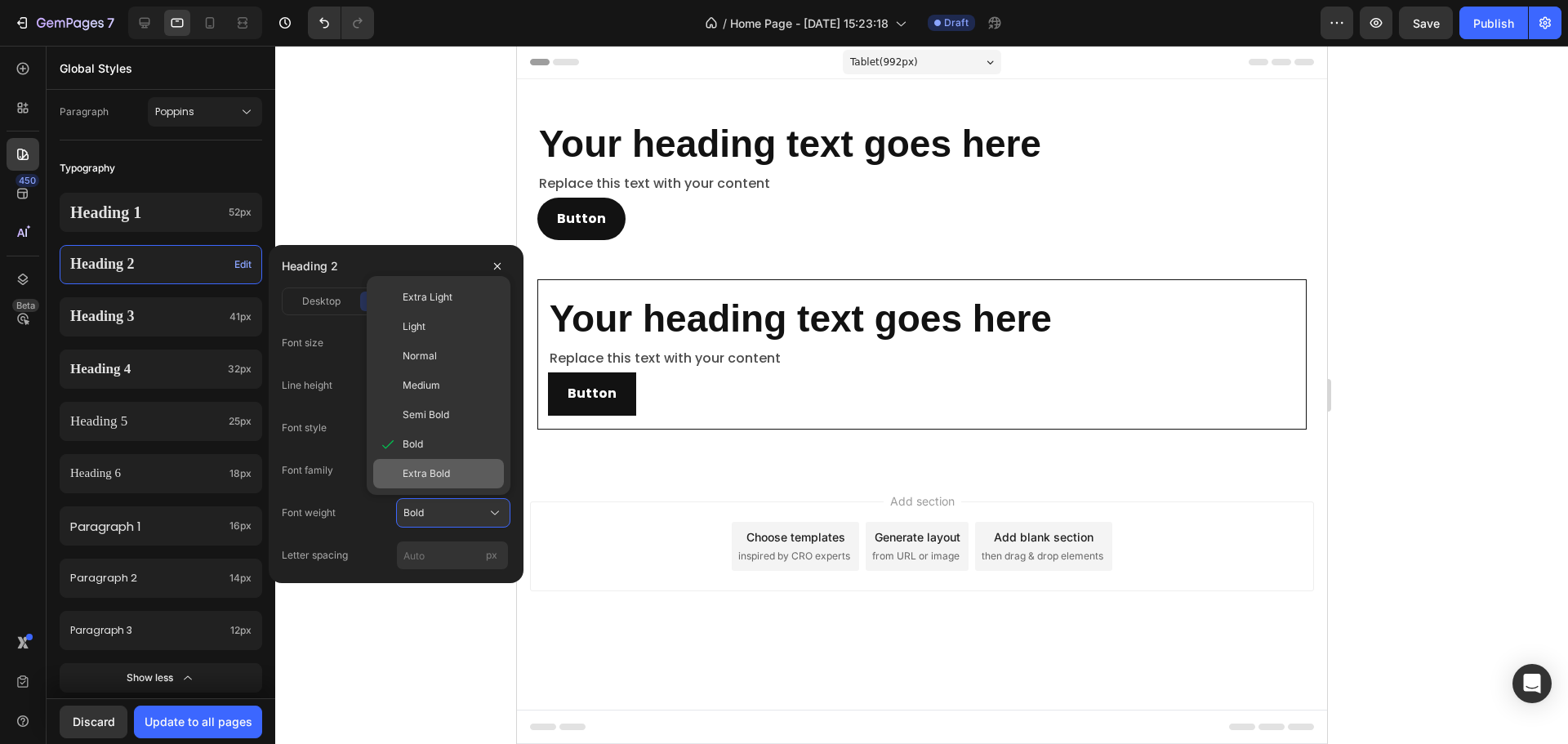
click at [449, 474] on span "Extra Bold" at bounding box center [426, 473] width 48 height 15
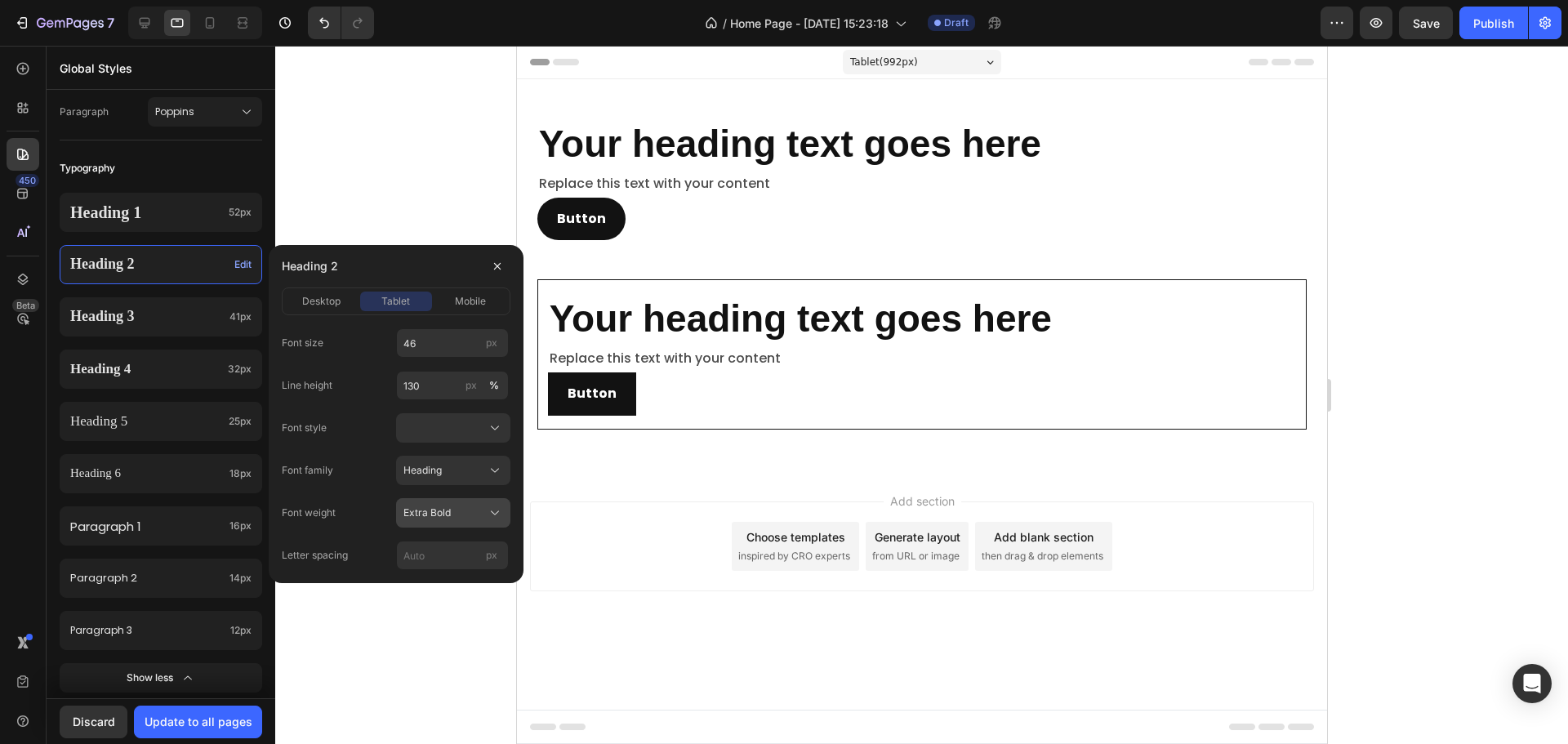
click at [429, 504] on div "Extra Bold" at bounding box center [453, 513] width 99 height 17
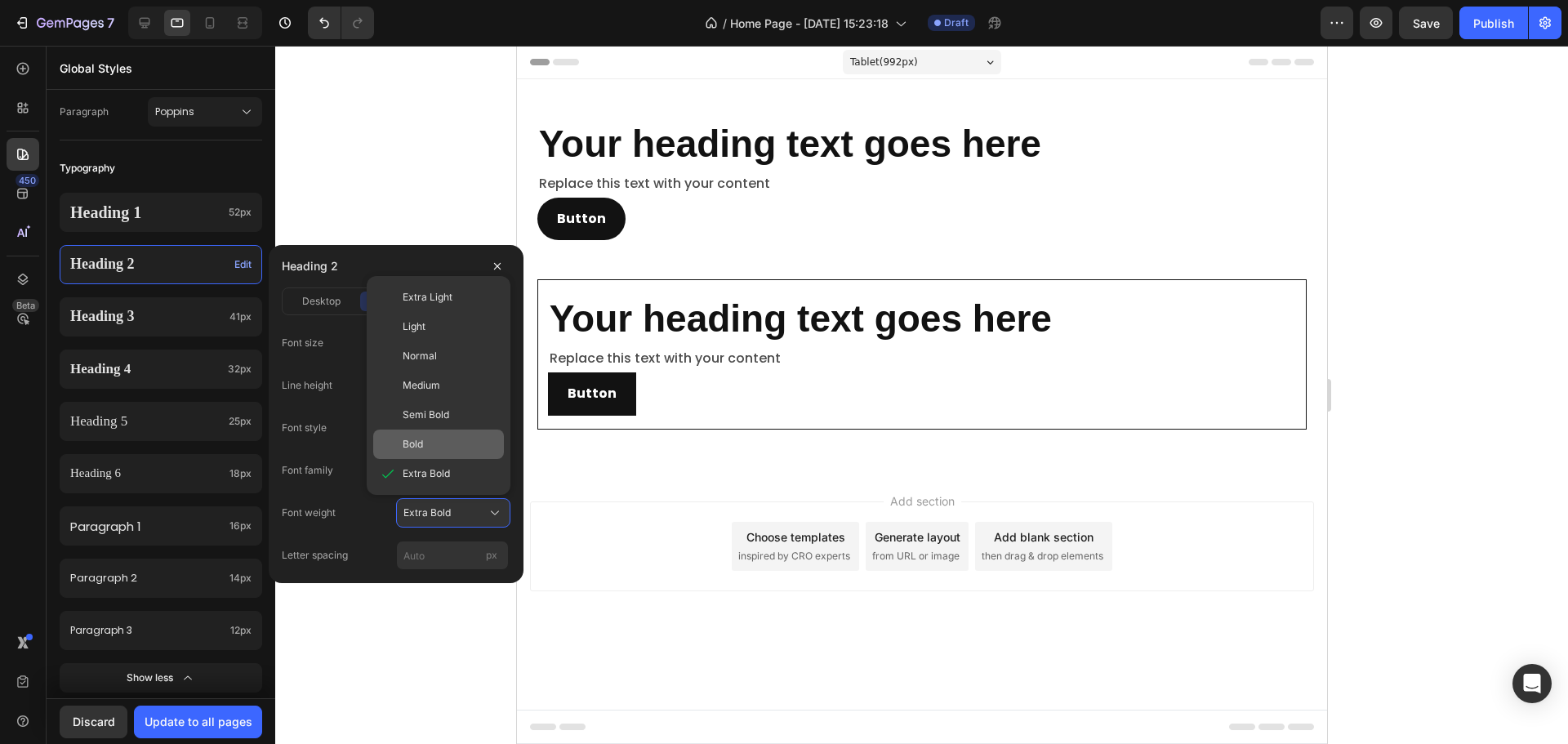
click at [437, 438] on div "Bold" at bounding box center [449, 444] width 94 height 15
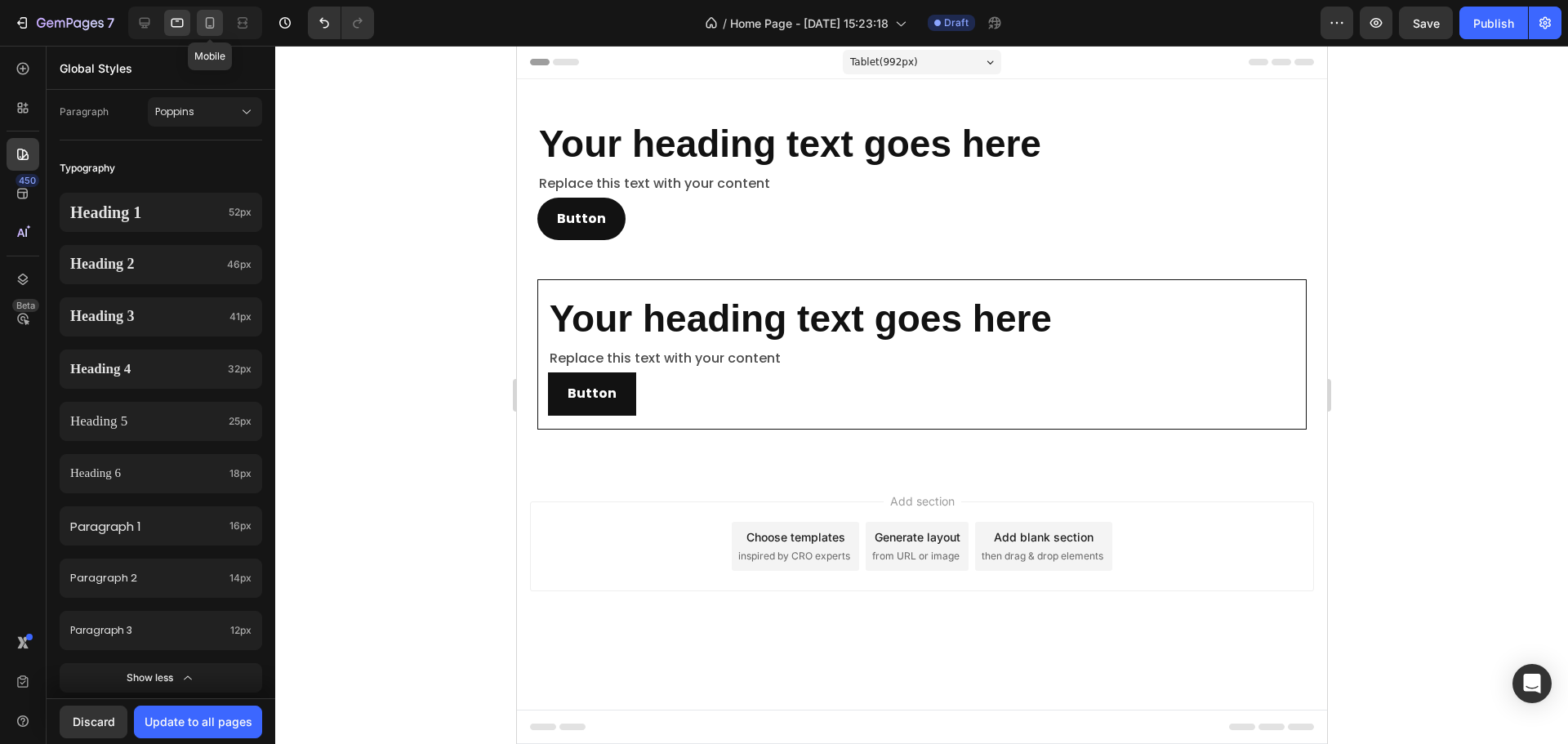
click at [200, 11] on div at bounding box center [210, 23] width 26 height 26
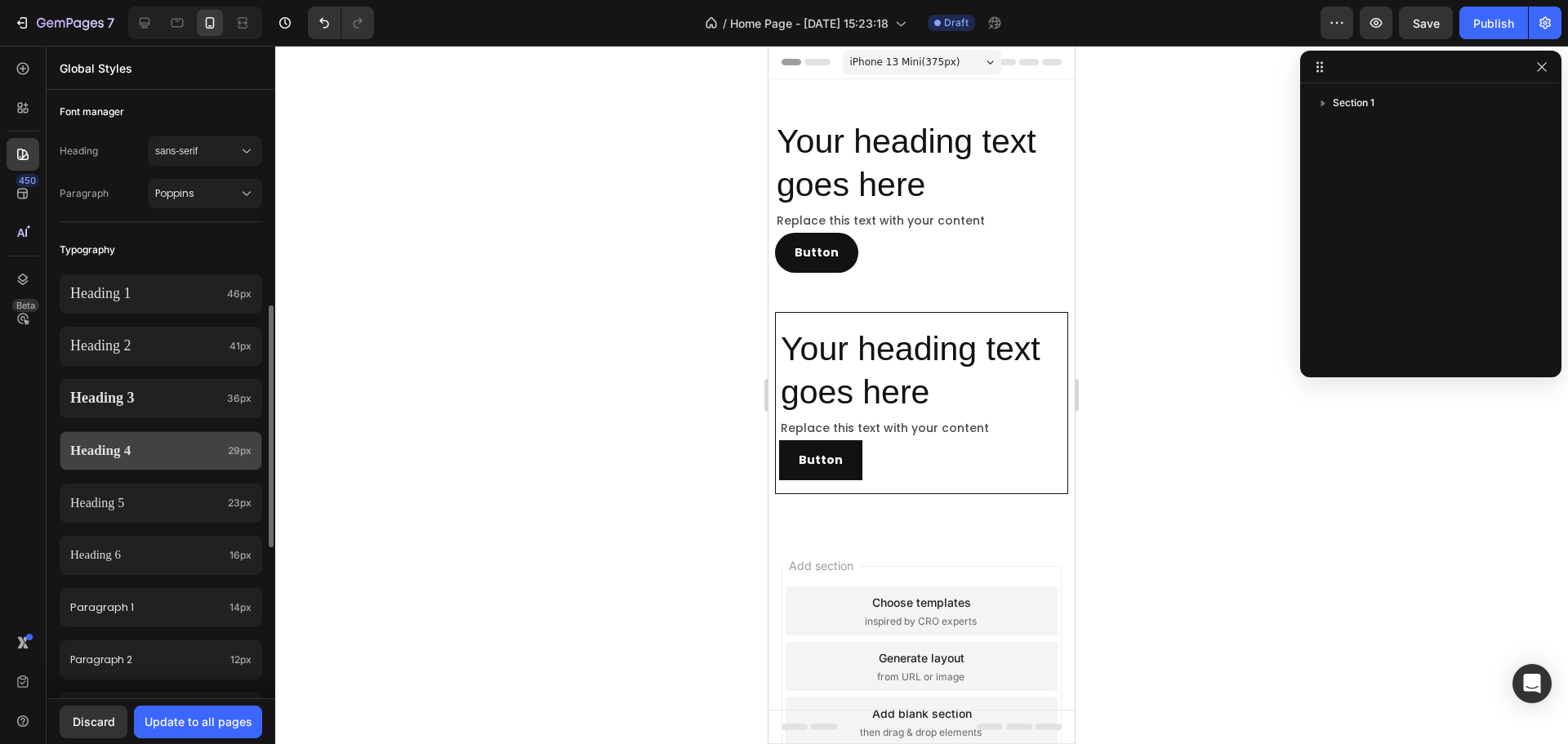
scroll to position [164, 0]
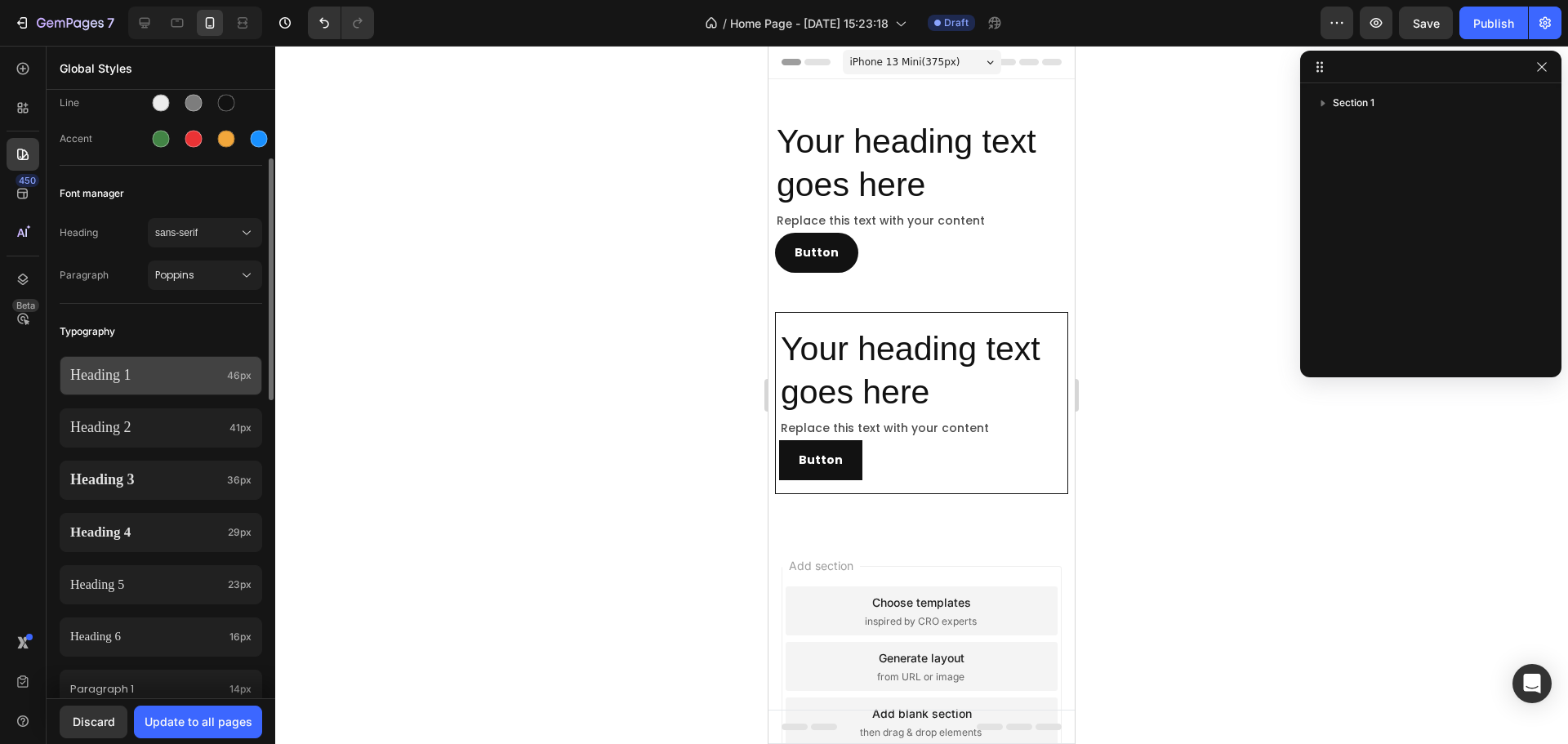
click at [174, 372] on p "Heading 1" at bounding box center [145, 375] width 150 height 18
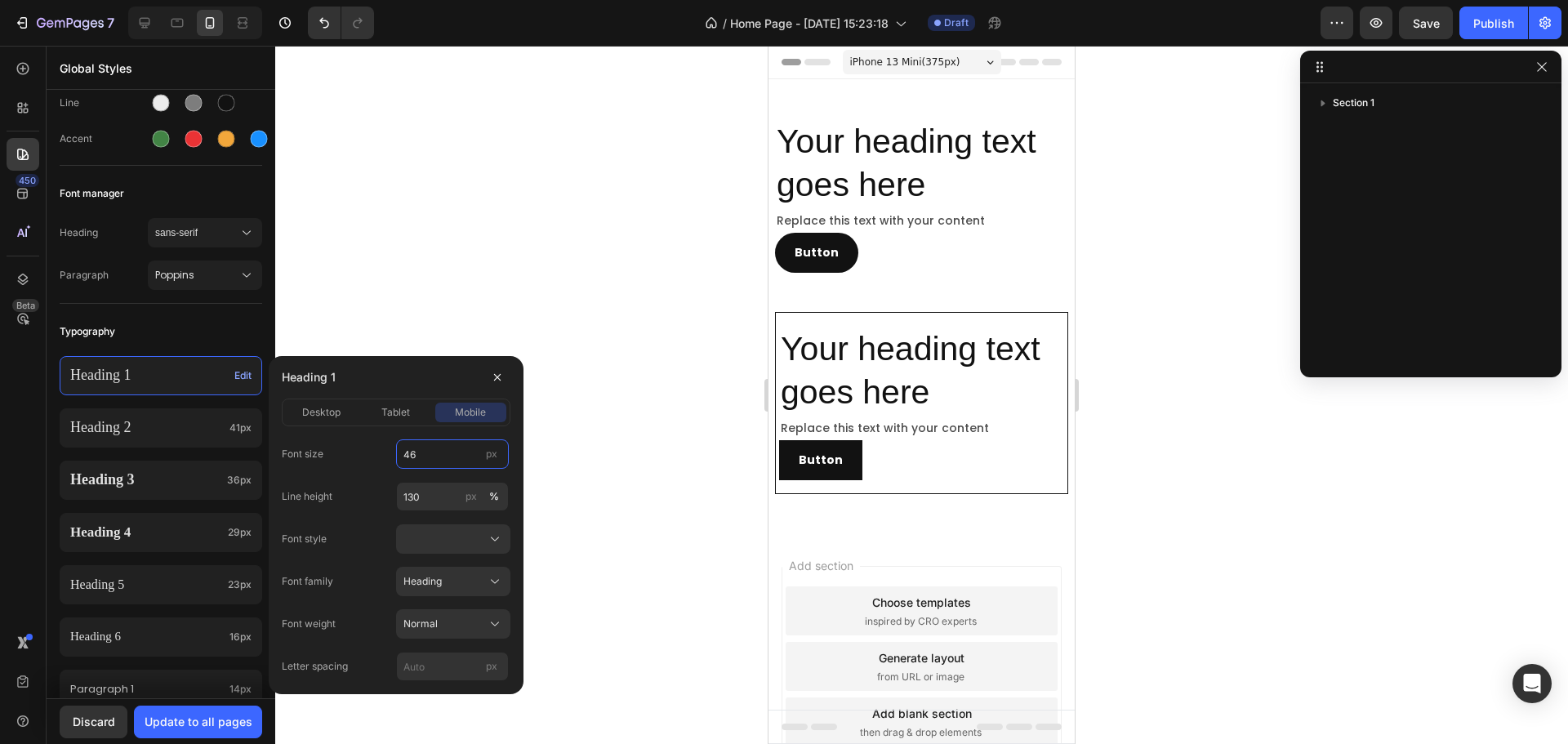
click at [461, 461] on input "46" at bounding box center [452, 453] width 113 height 29
click at [425, 459] on input "28" at bounding box center [452, 453] width 113 height 29
type input "38"
click at [151, 438] on div "Heading 2 41px" at bounding box center [160, 428] width 202 height 39
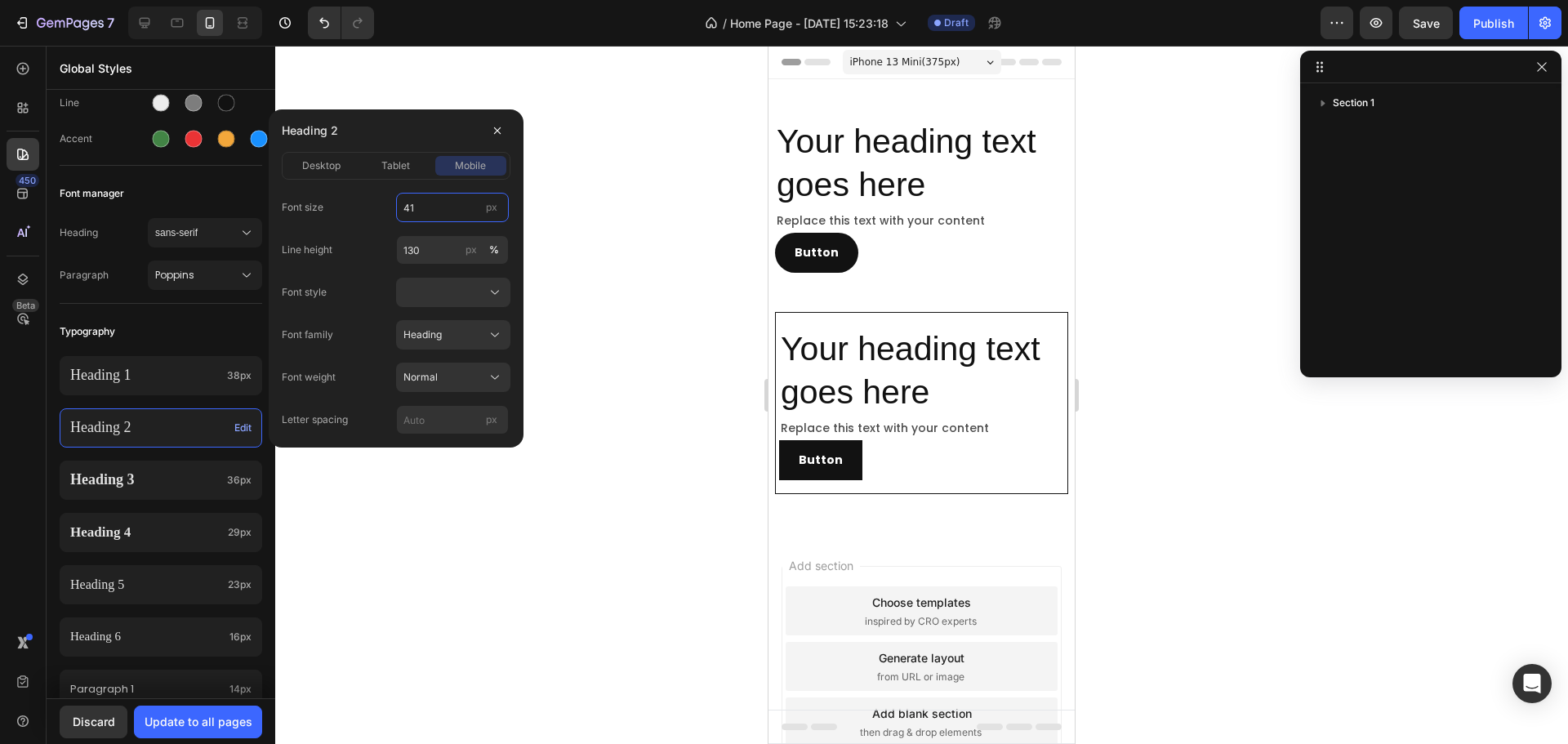
click at [422, 204] on input "41" at bounding box center [452, 207] width 113 height 29
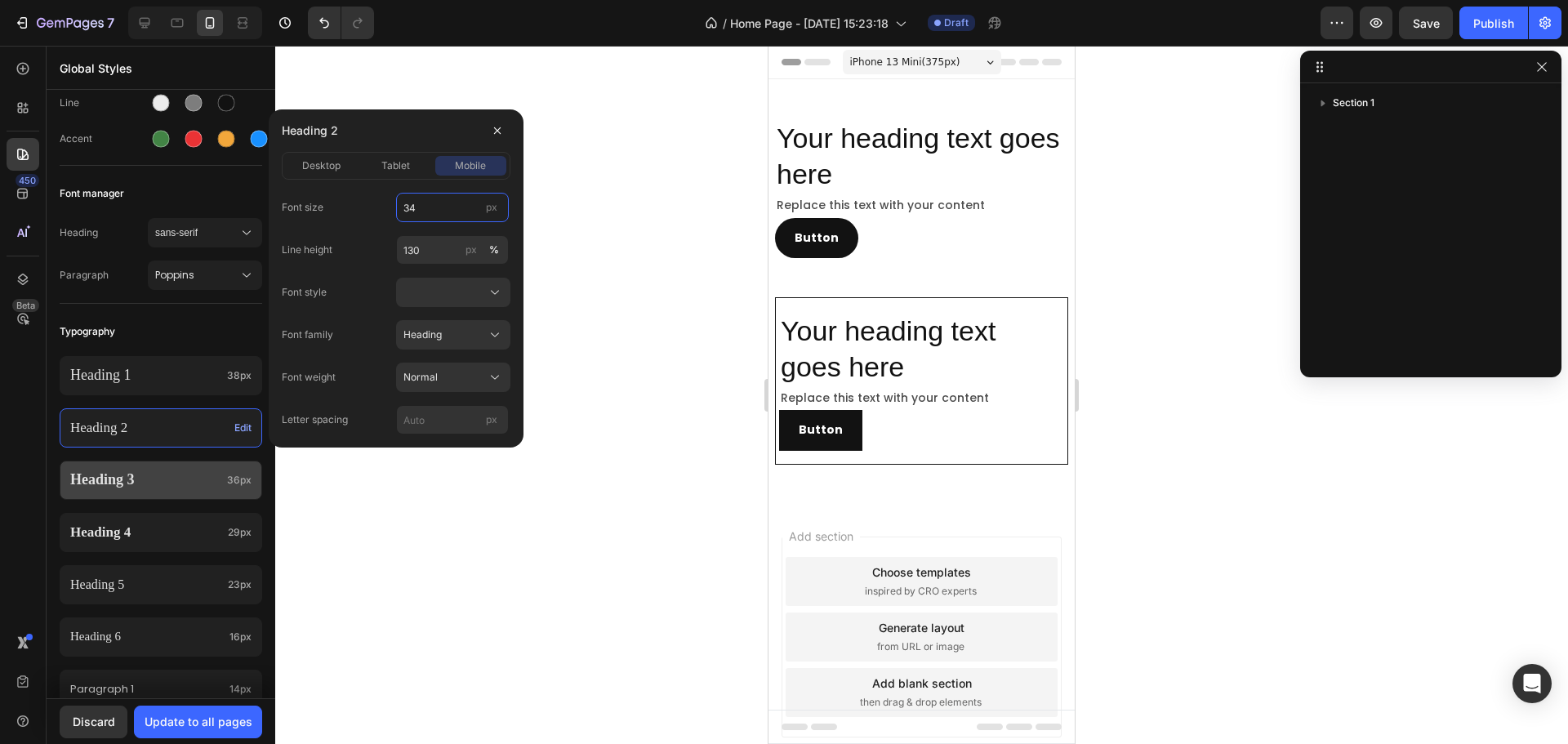
type input "34"
click at [185, 483] on p "Heading 3" at bounding box center [145, 479] width 150 height 18
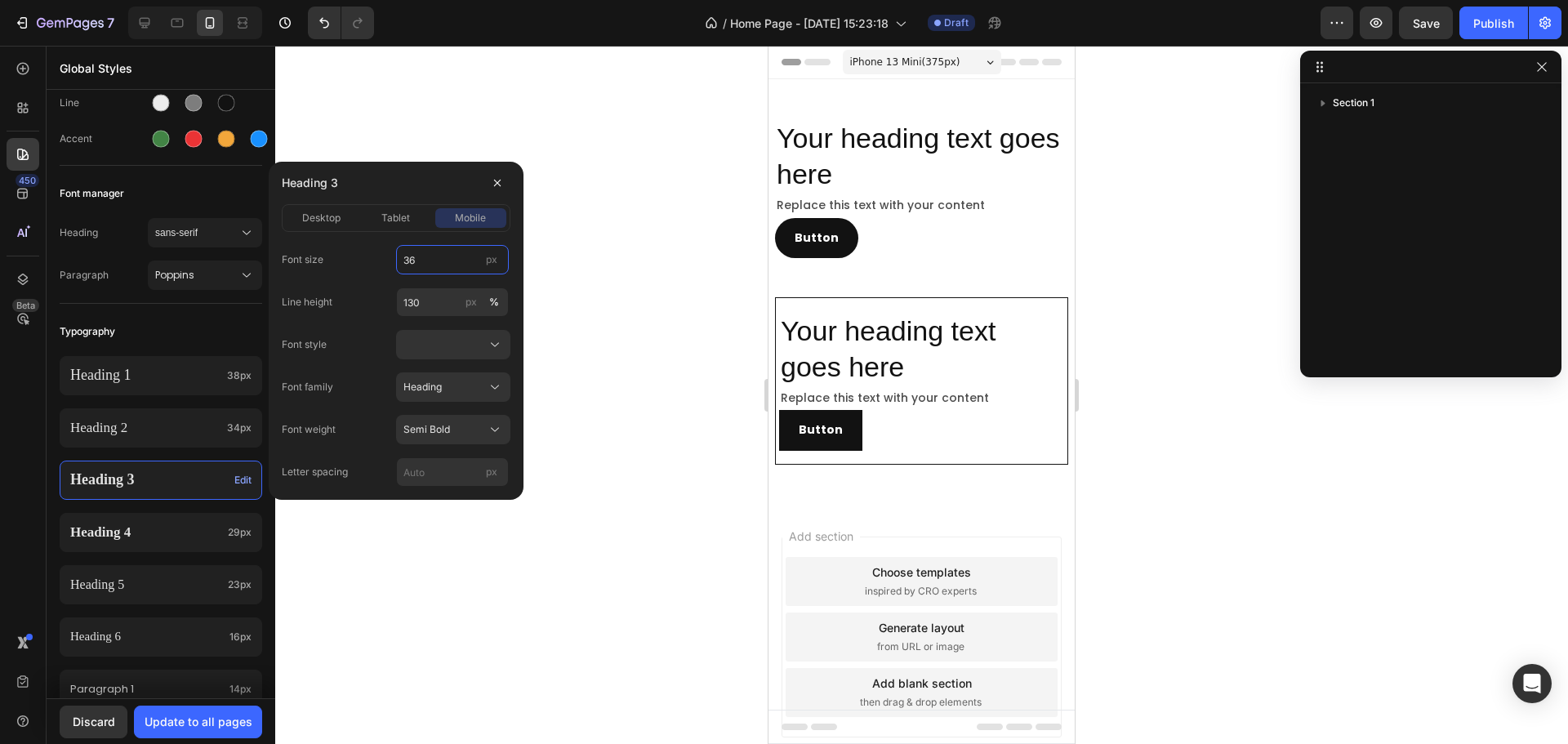
click at [444, 260] on input "36" at bounding box center [452, 259] width 113 height 29
type input "30"
click at [204, 527] on p "Heading 4" at bounding box center [145, 533] width 151 height 18
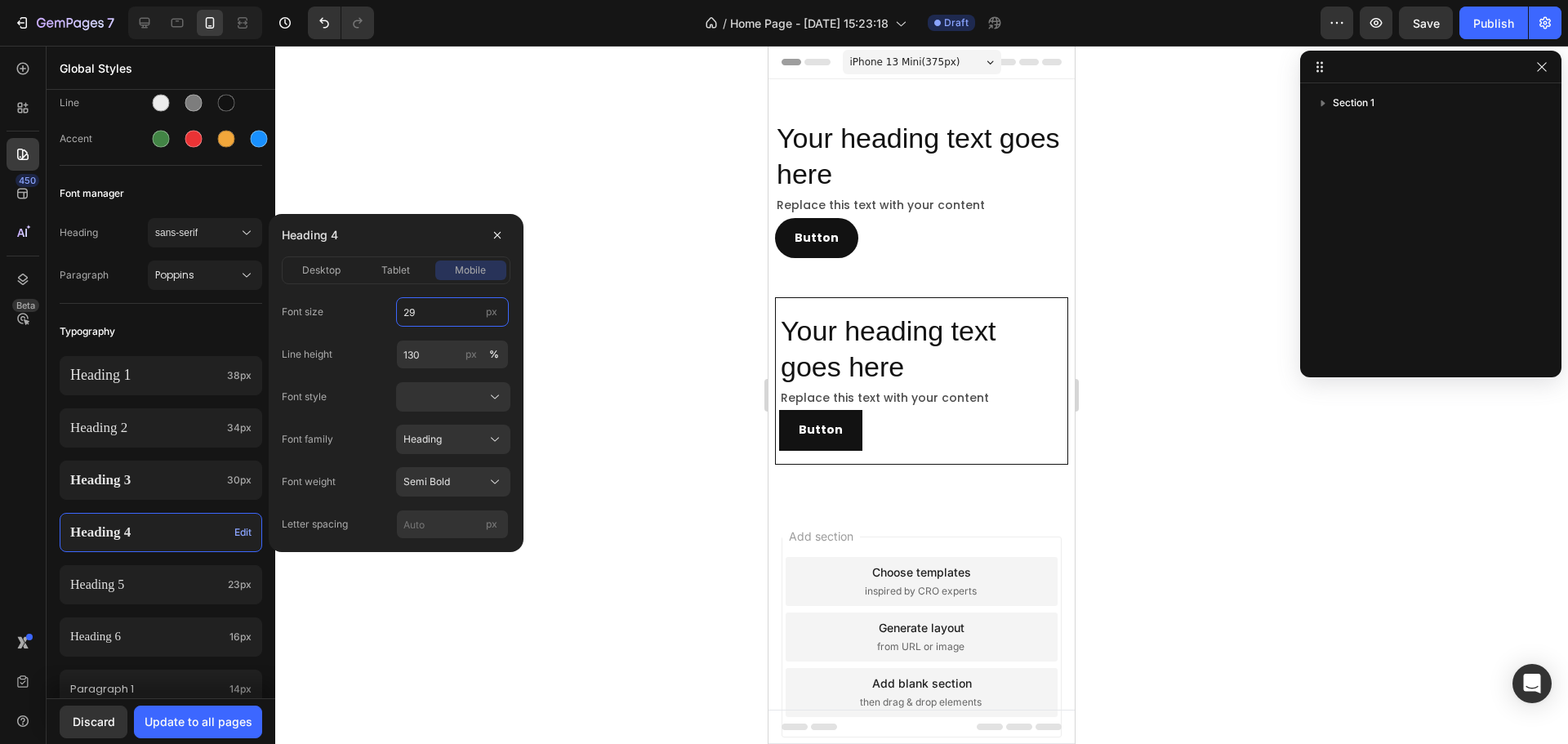
click at [434, 314] on input "29" at bounding box center [452, 311] width 113 height 29
type input "26"
click at [159, 591] on p "Heading 5" at bounding box center [145, 585] width 151 height 18
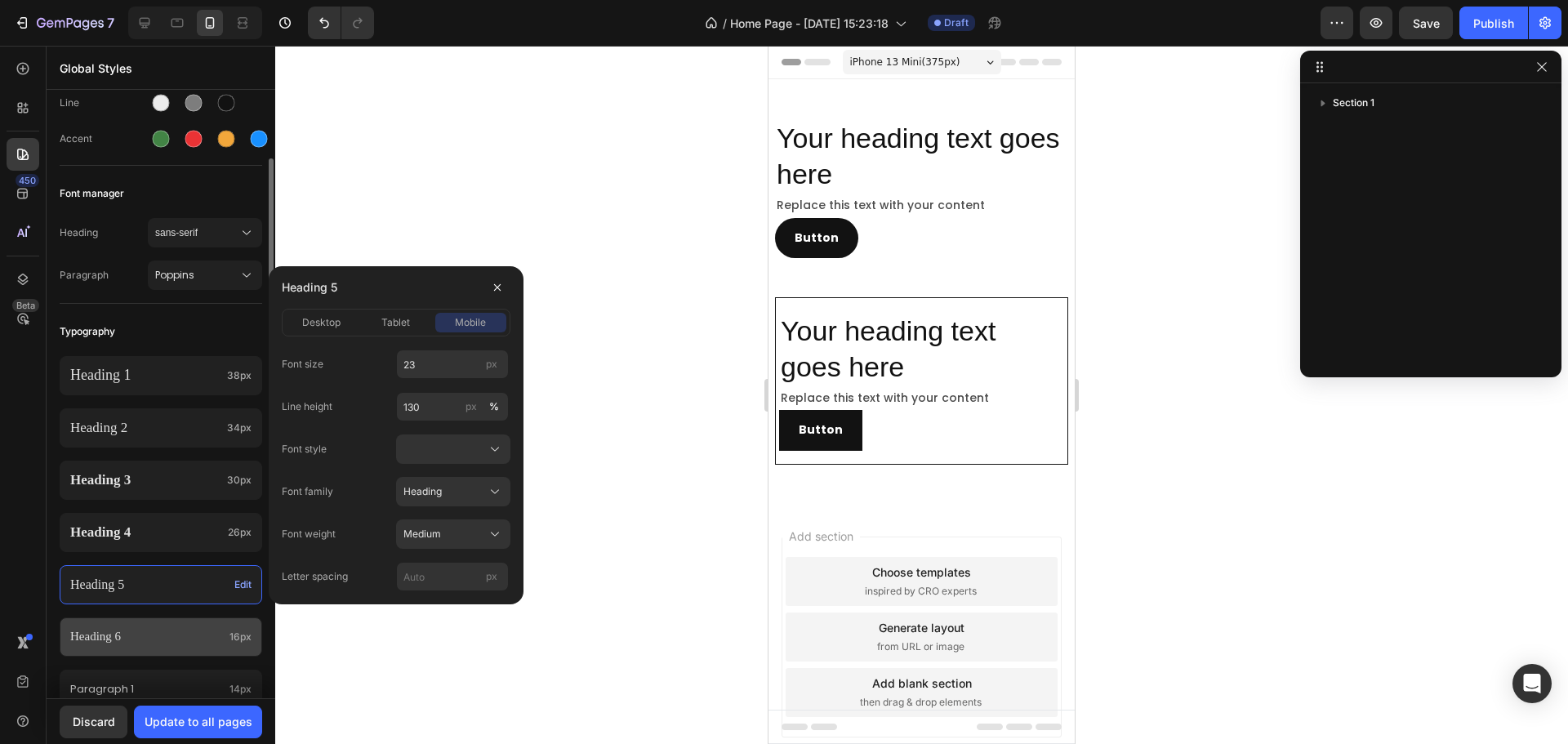
click at [199, 648] on div "Heading 6 16px" at bounding box center [160, 636] width 202 height 39
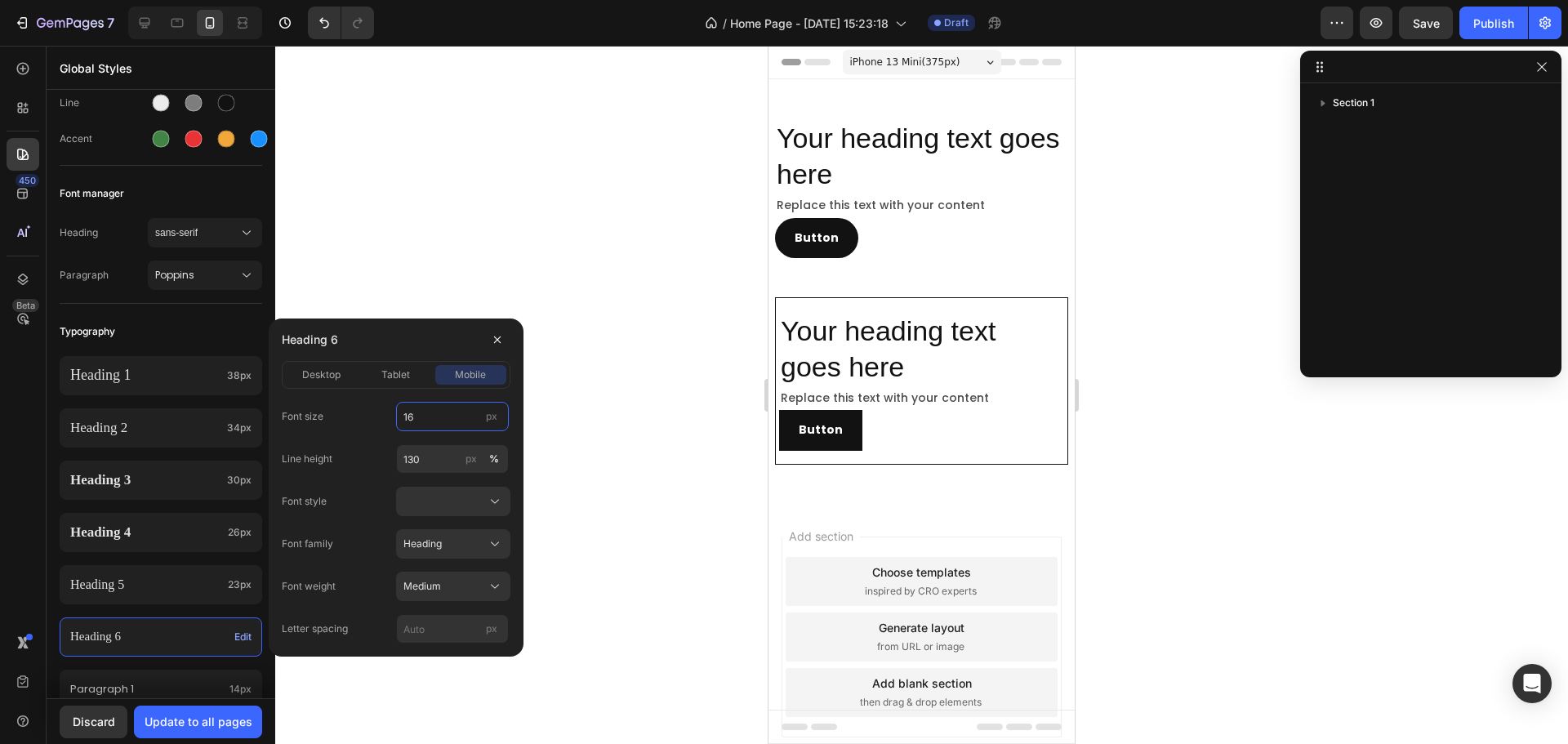
click at [475, 428] on input "16" at bounding box center [452, 416] width 113 height 29
type input "20"
click at [171, 319] on div "Typography" at bounding box center [160, 331] width 202 height 29
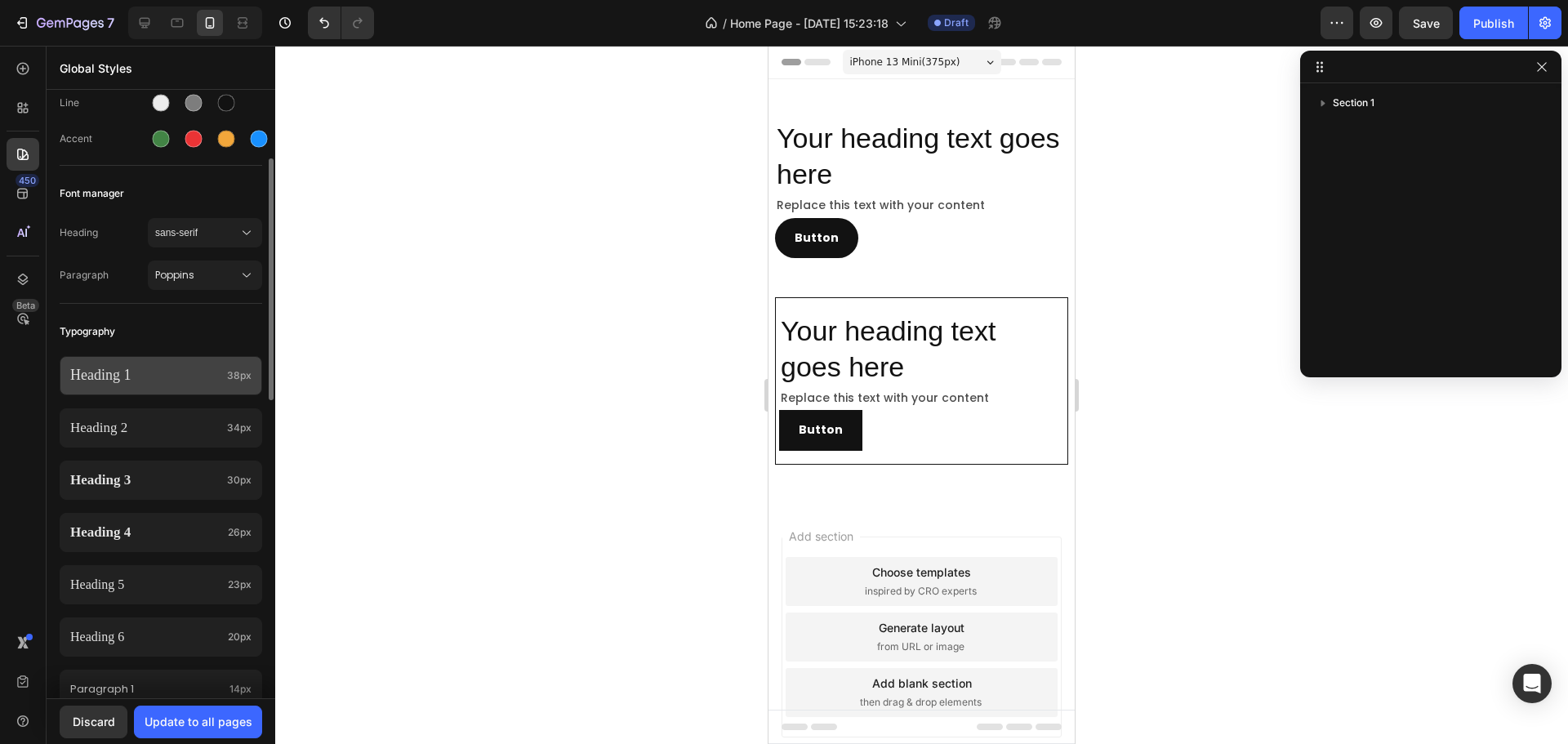
click at [119, 382] on p "Heading 1" at bounding box center [145, 375] width 150 height 18
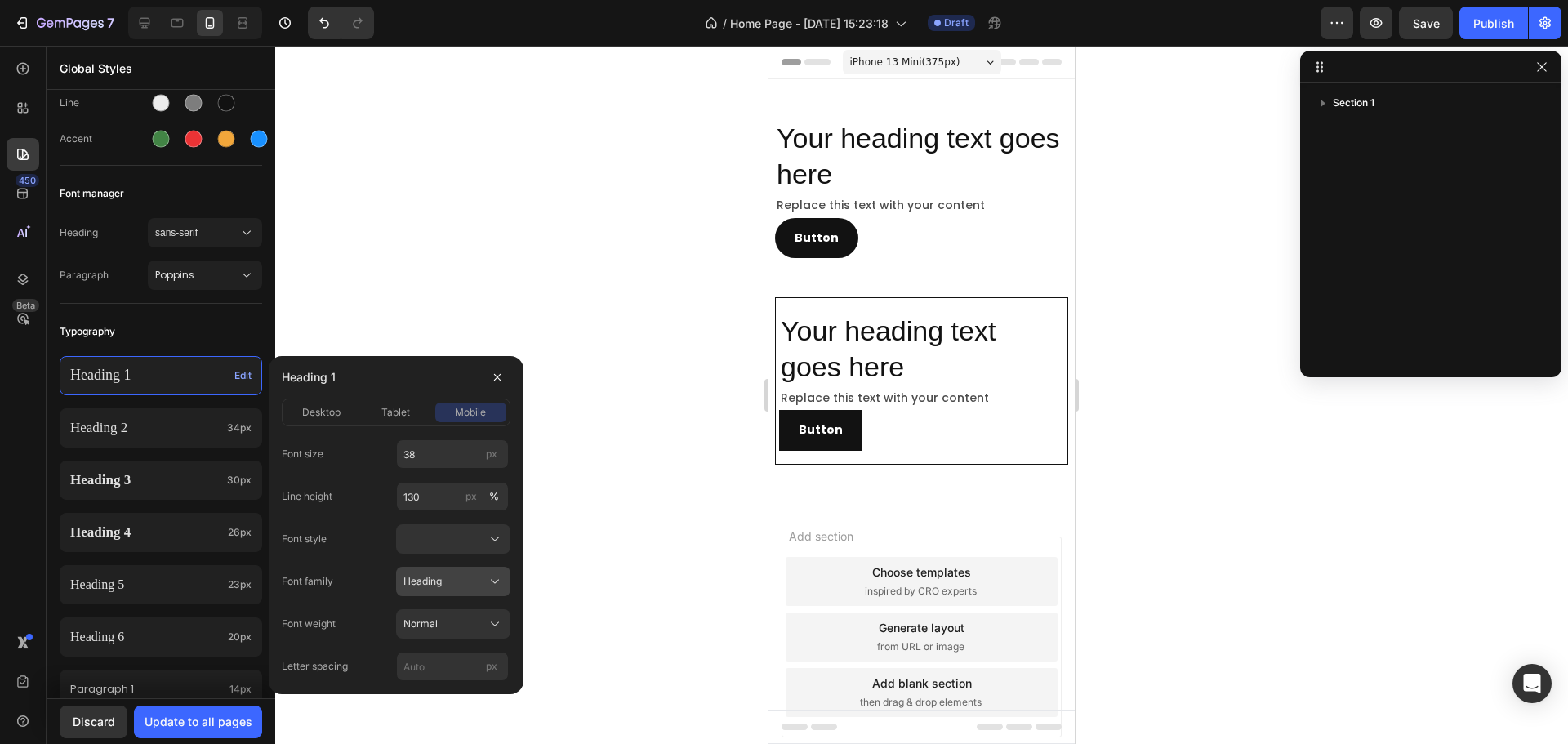
click at [459, 593] on button "Heading" at bounding box center [453, 580] width 114 height 29
click at [312, 555] on div "Font size 38 px Line height 130 px % Font style Font family Heading Paragraph H…" at bounding box center [396, 559] width 229 height 241
drag, startPoint x: 418, startPoint y: 621, endPoint x: 423, endPoint y: 633, distance: 13.0
click at [419, 621] on span "Normal" at bounding box center [420, 624] width 34 height 15
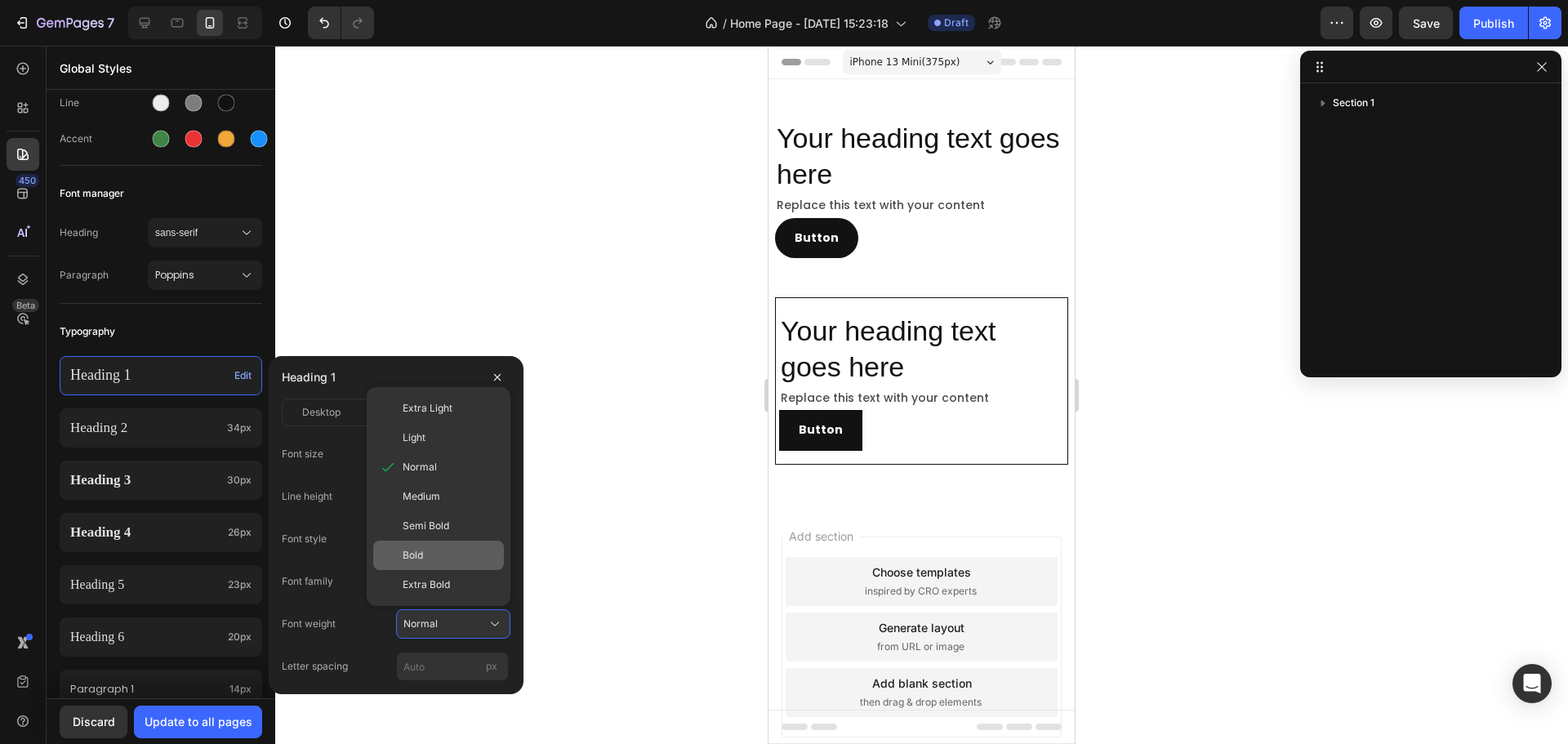
click at [435, 562] on div "Bold" at bounding box center [449, 555] width 94 height 15
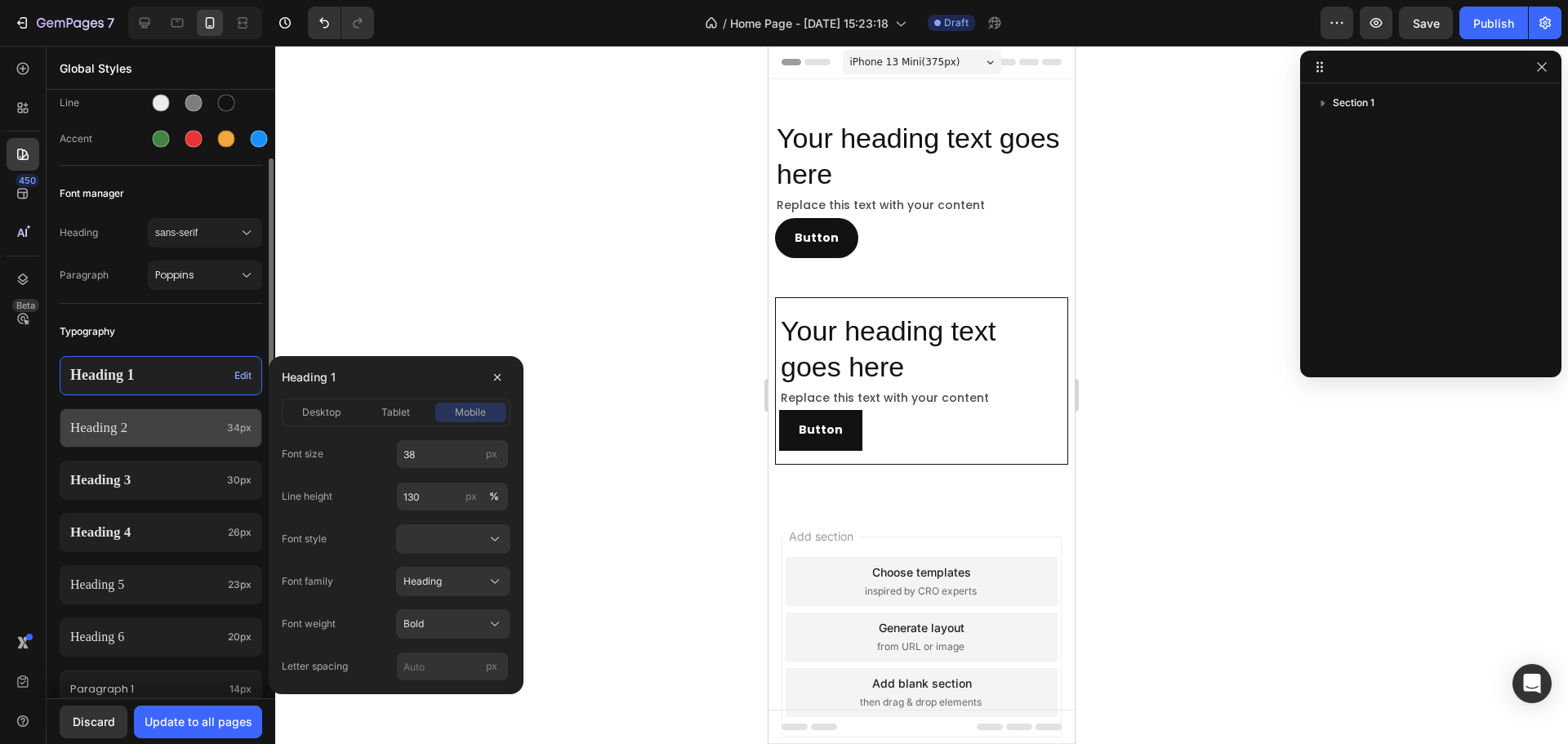
click at [197, 429] on p "Heading 2" at bounding box center [145, 428] width 150 height 18
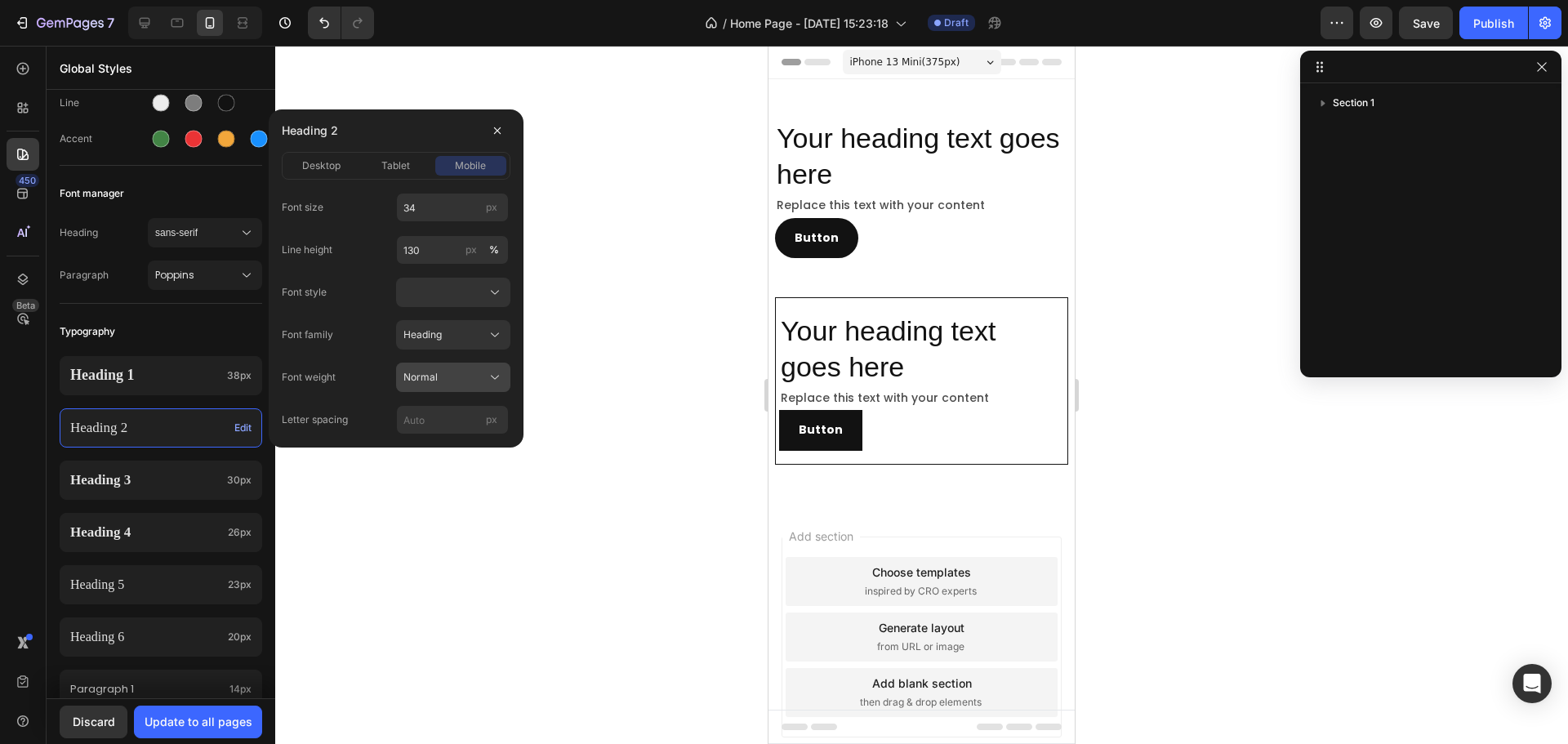
click at [459, 375] on div "Normal" at bounding box center [444, 377] width 80 height 15
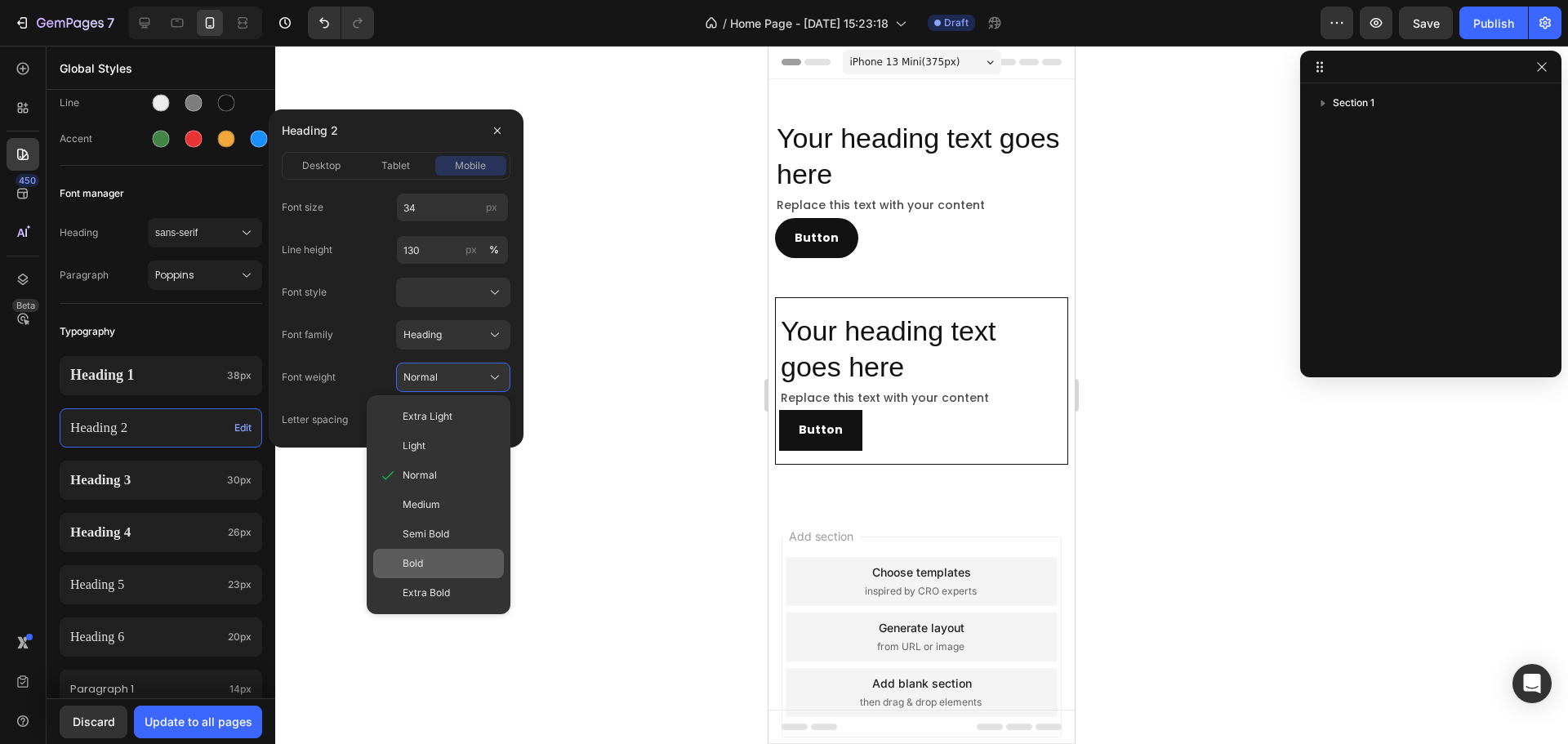
click at [439, 557] on div "Bold" at bounding box center [449, 564] width 94 height 15
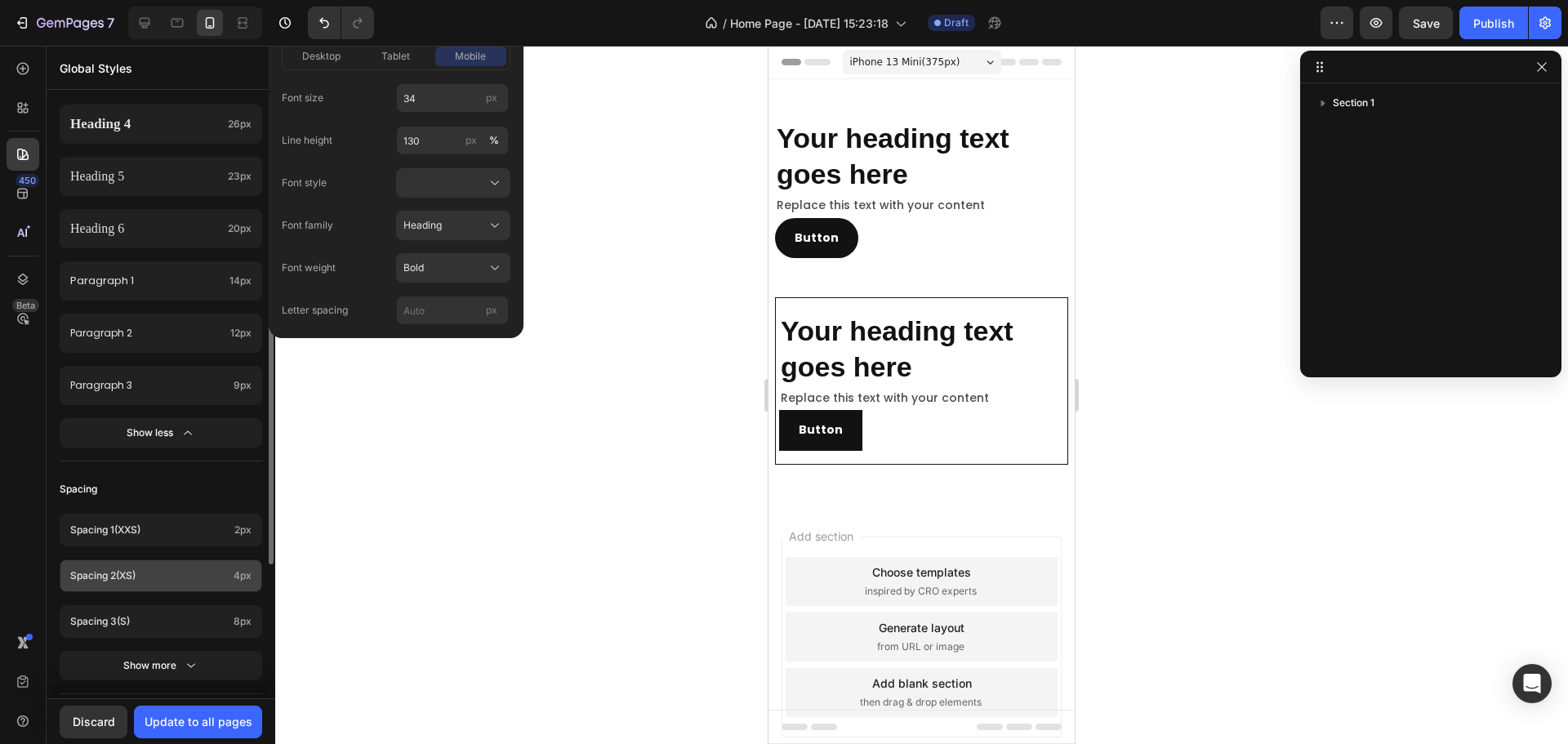
scroll to position [408, 0]
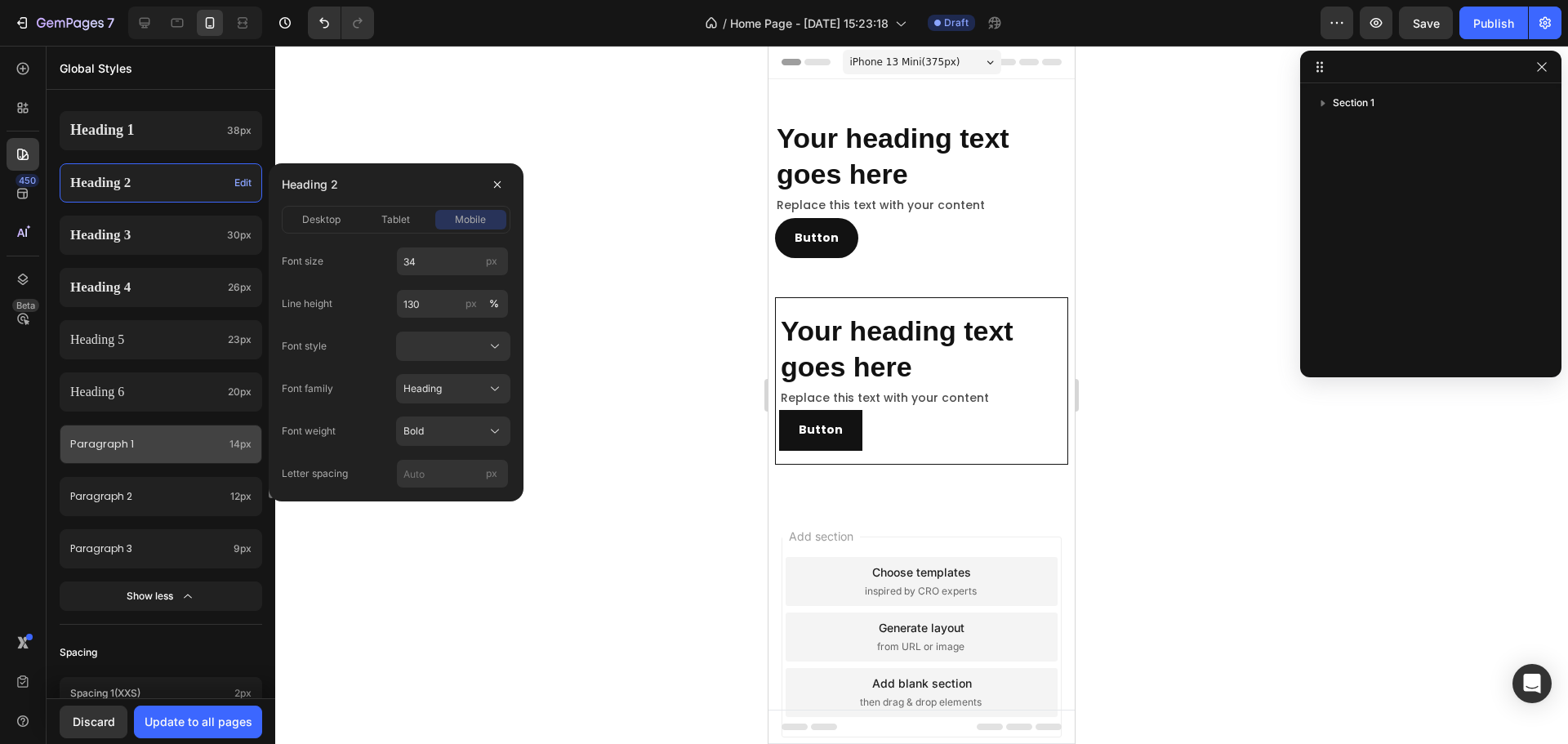
click at [155, 443] on p "Paragraph 1" at bounding box center [146, 443] width 153 height 18
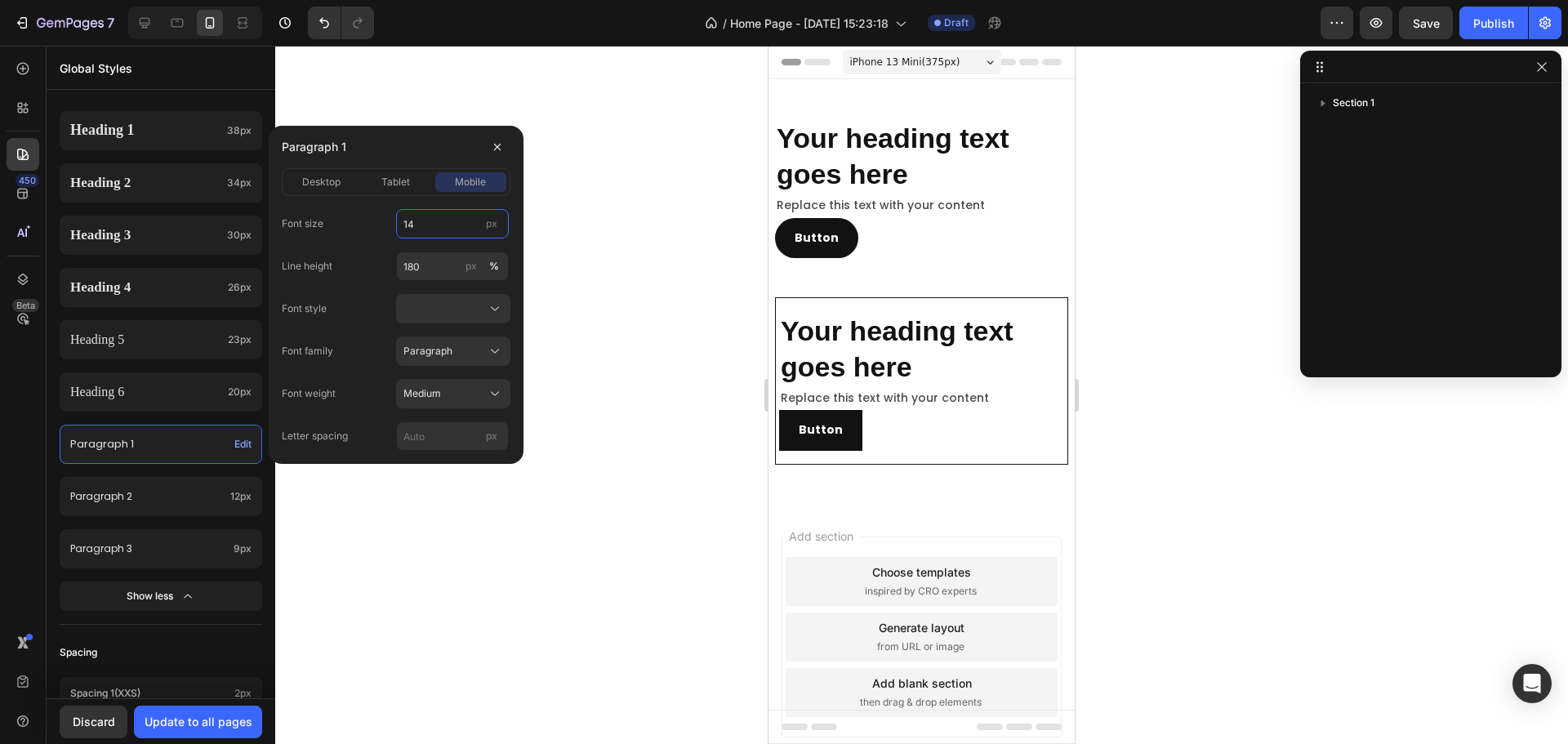
click at [458, 231] on input "14" at bounding box center [452, 223] width 113 height 29
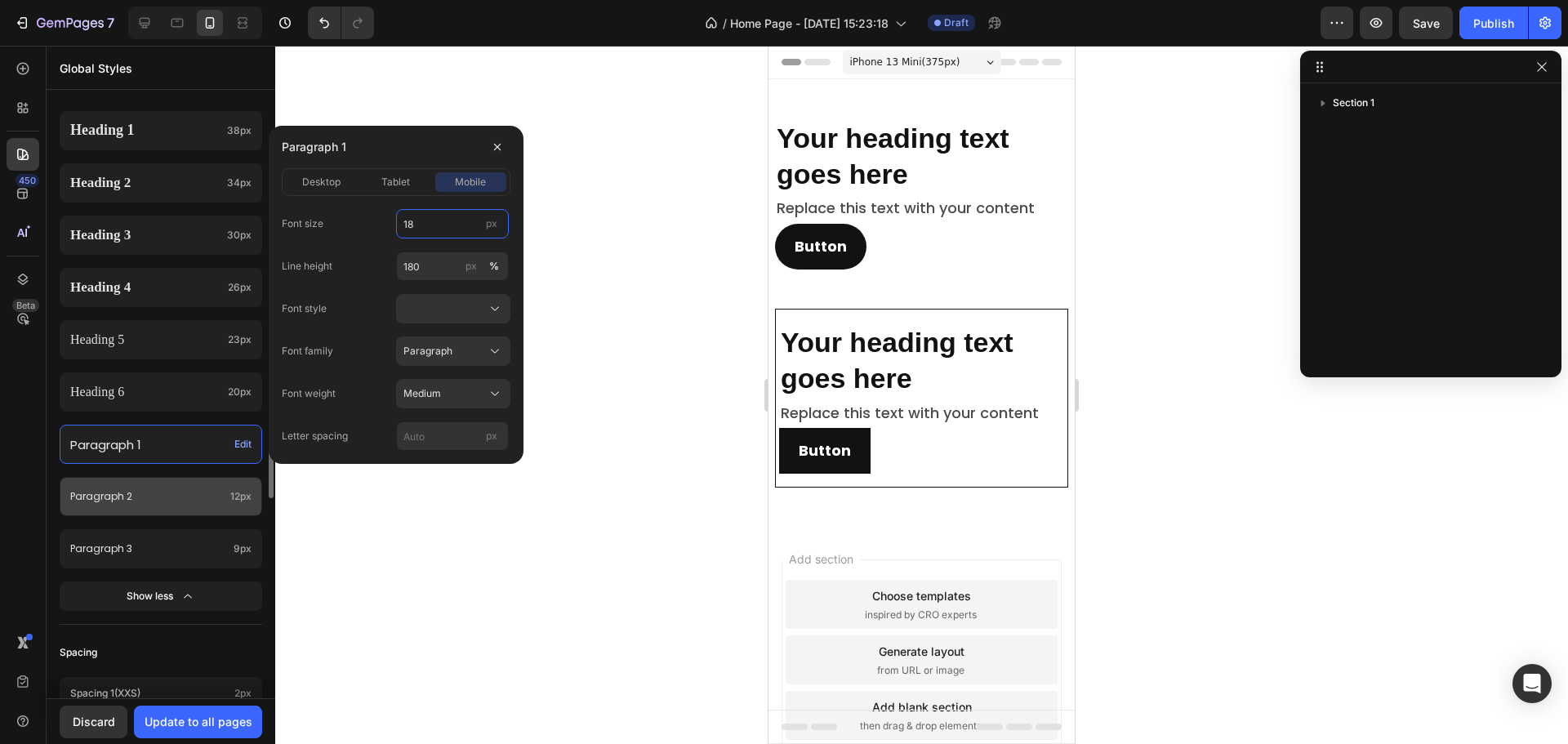
type input "18"
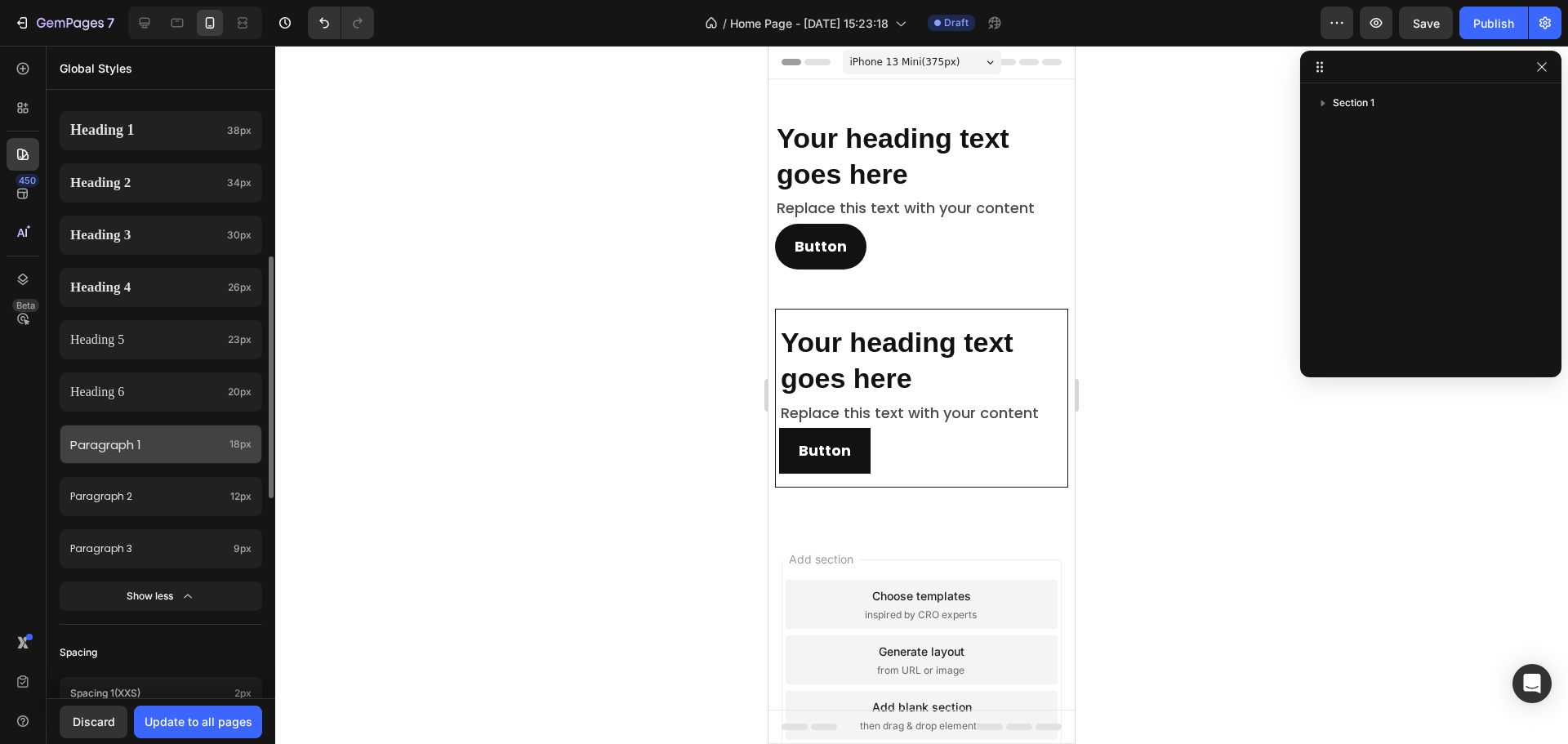
drag, startPoint x: 161, startPoint y: 501, endPoint x: 259, endPoint y: 432, distance: 119.9
click at [163, 500] on p "Paragraph 2" at bounding box center [147, 497] width 154 height 18
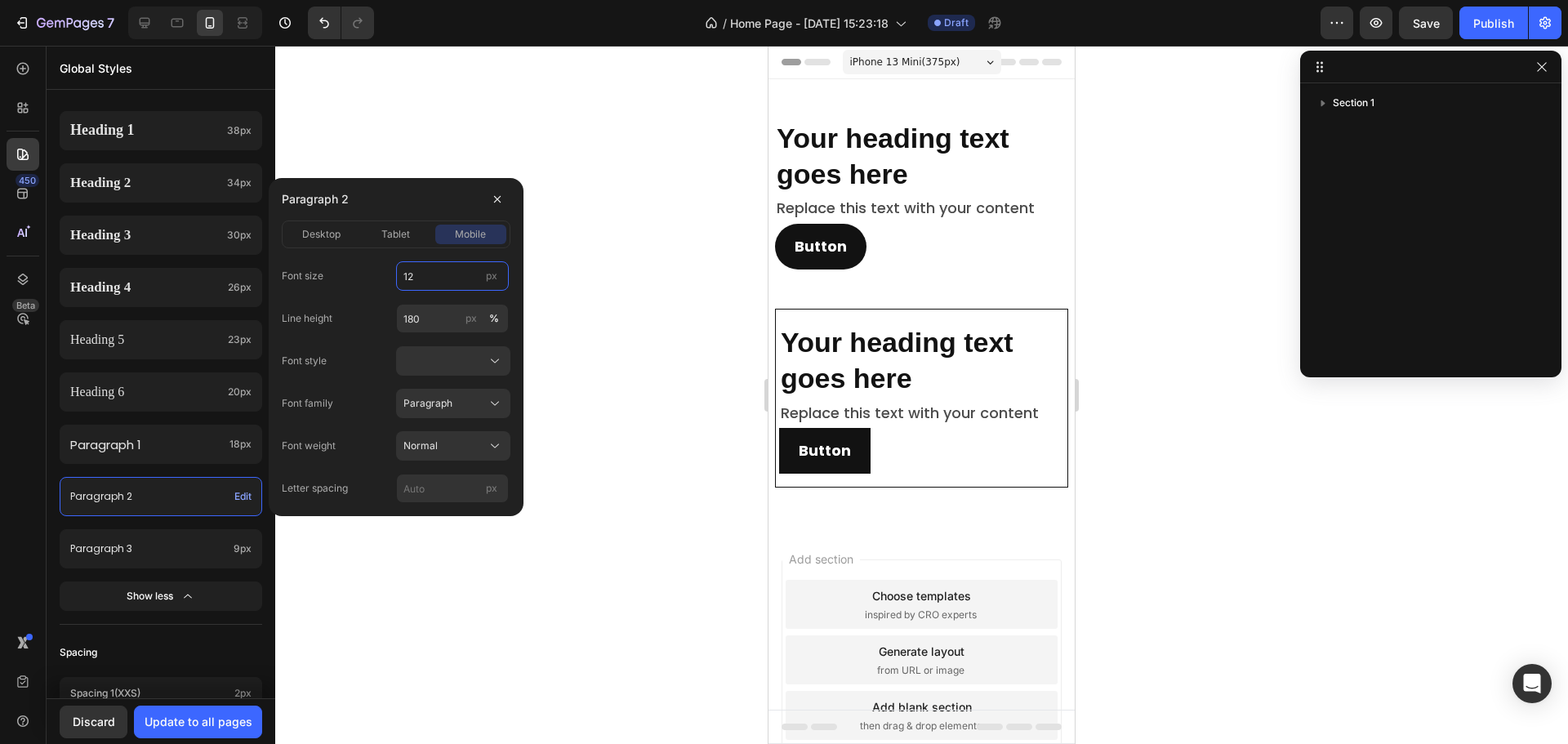
click at [444, 273] on input "12" at bounding box center [452, 276] width 113 height 29
type input "16"
drag, startPoint x: 200, startPoint y: 544, endPoint x: 238, endPoint y: 524, distance: 42.9
click at [209, 541] on p "Paragraph 3" at bounding box center [149, 549] width 157 height 18
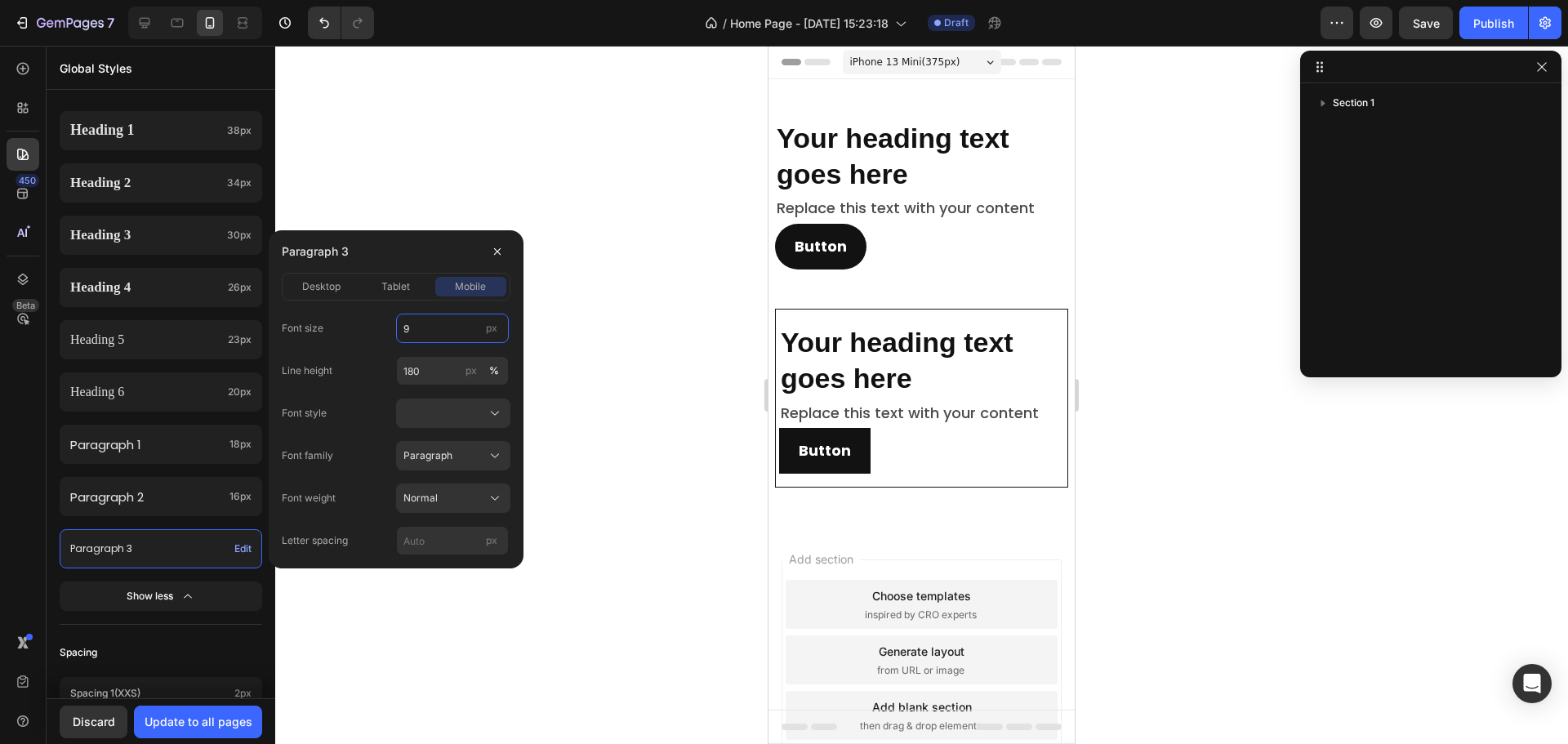
click at [428, 334] on input "9" at bounding box center [452, 327] width 113 height 29
type input "14"
click at [200, 653] on div "Spacing" at bounding box center [160, 652] width 202 height 29
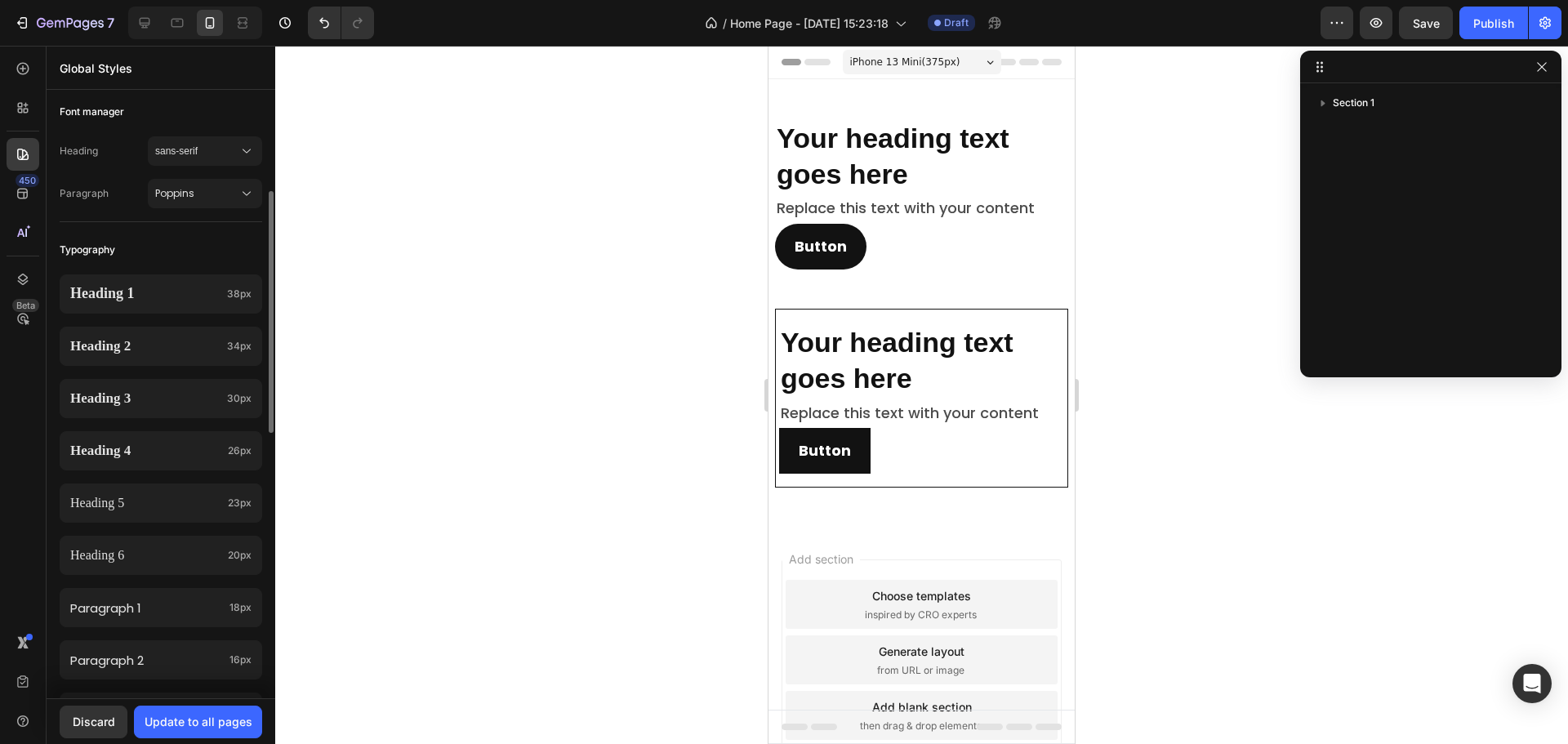
scroll to position [0, 0]
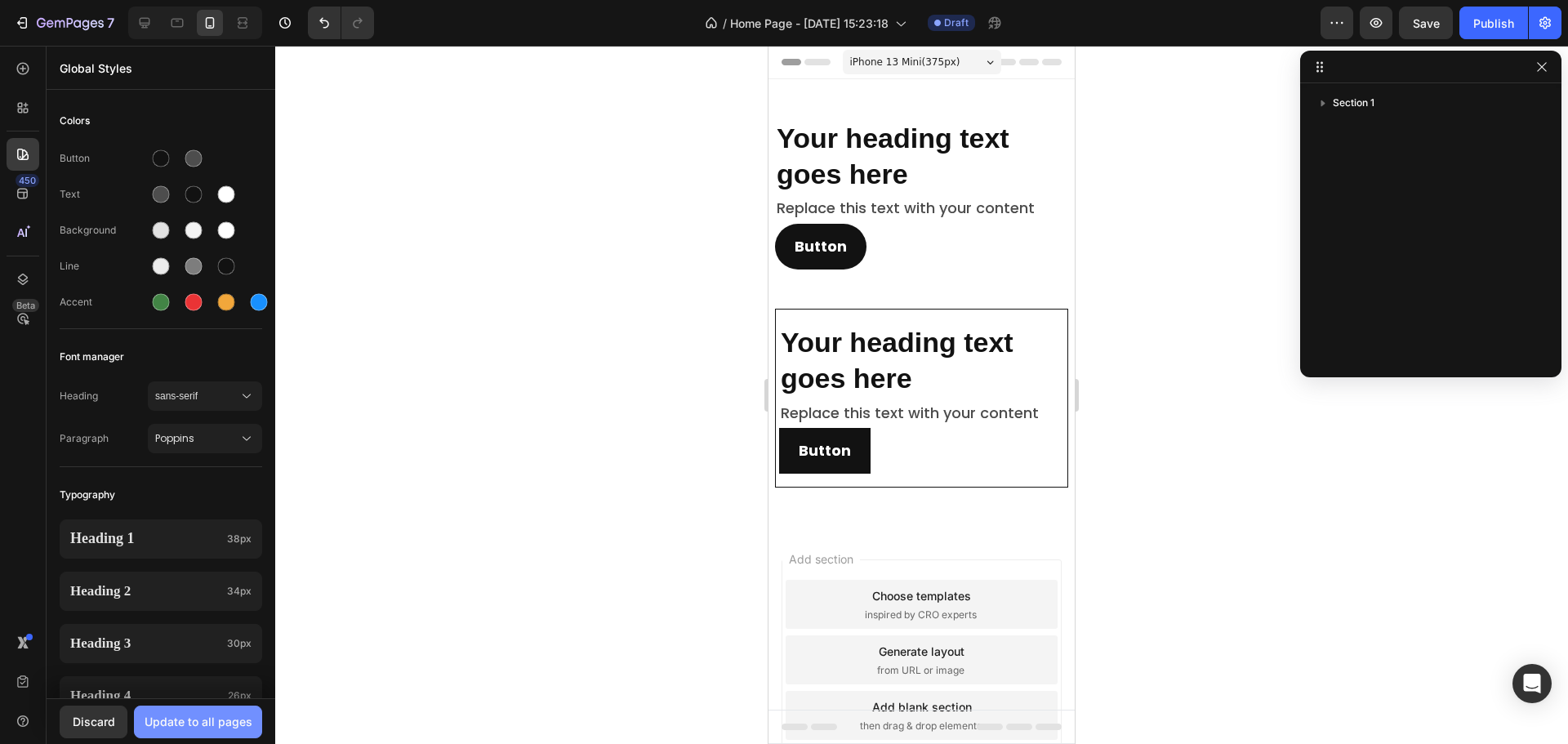
click at [192, 726] on div "Update to all pages" at bounding box center [198, 721] width 108 height 18
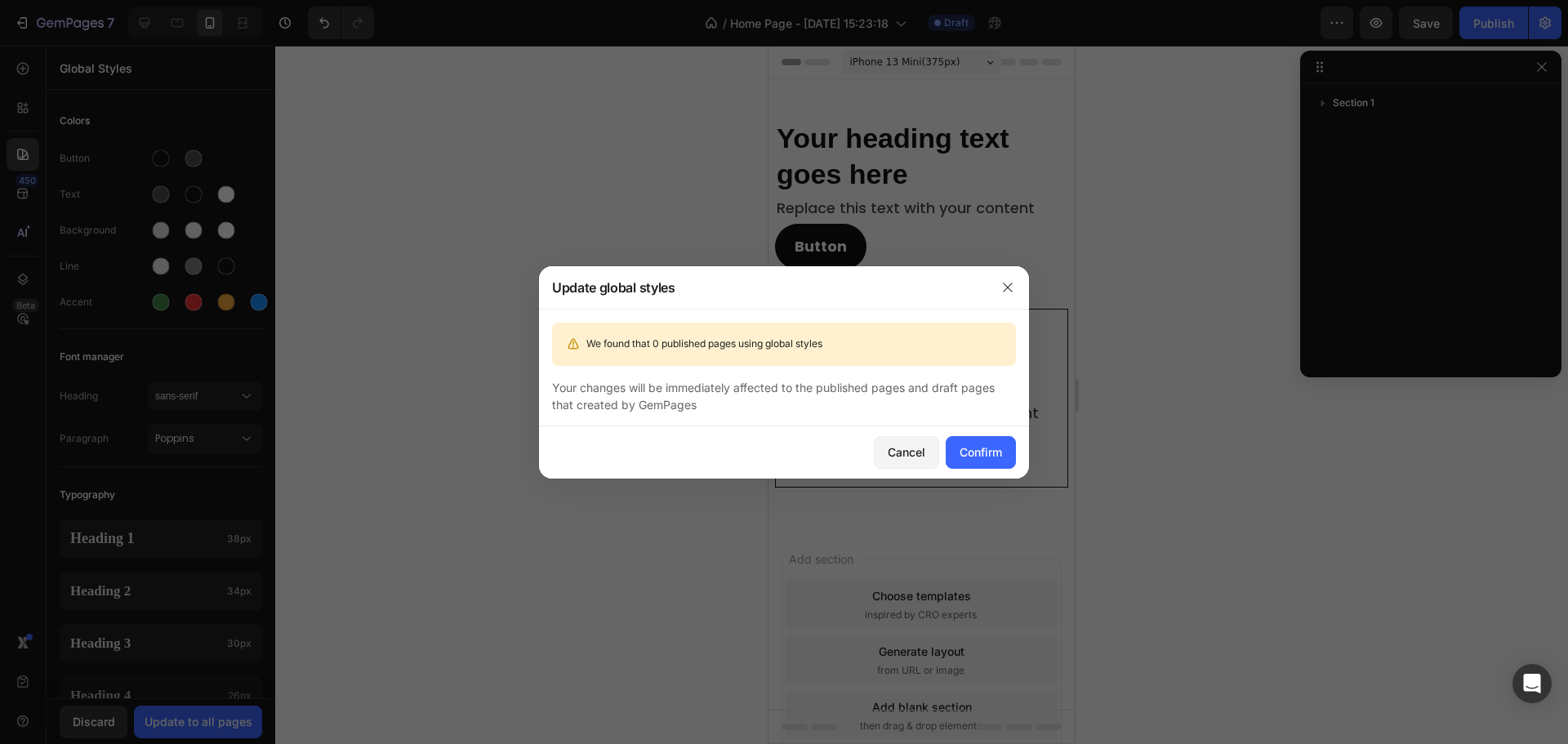
drag, startPoint x: 1002, startPoint y: 449, endPoint x: 1018, endPoint y: 574, distance: 126.0
click at [1002, 447] on div "Confirm" at bounding box center [981, 452] width 43 height 18
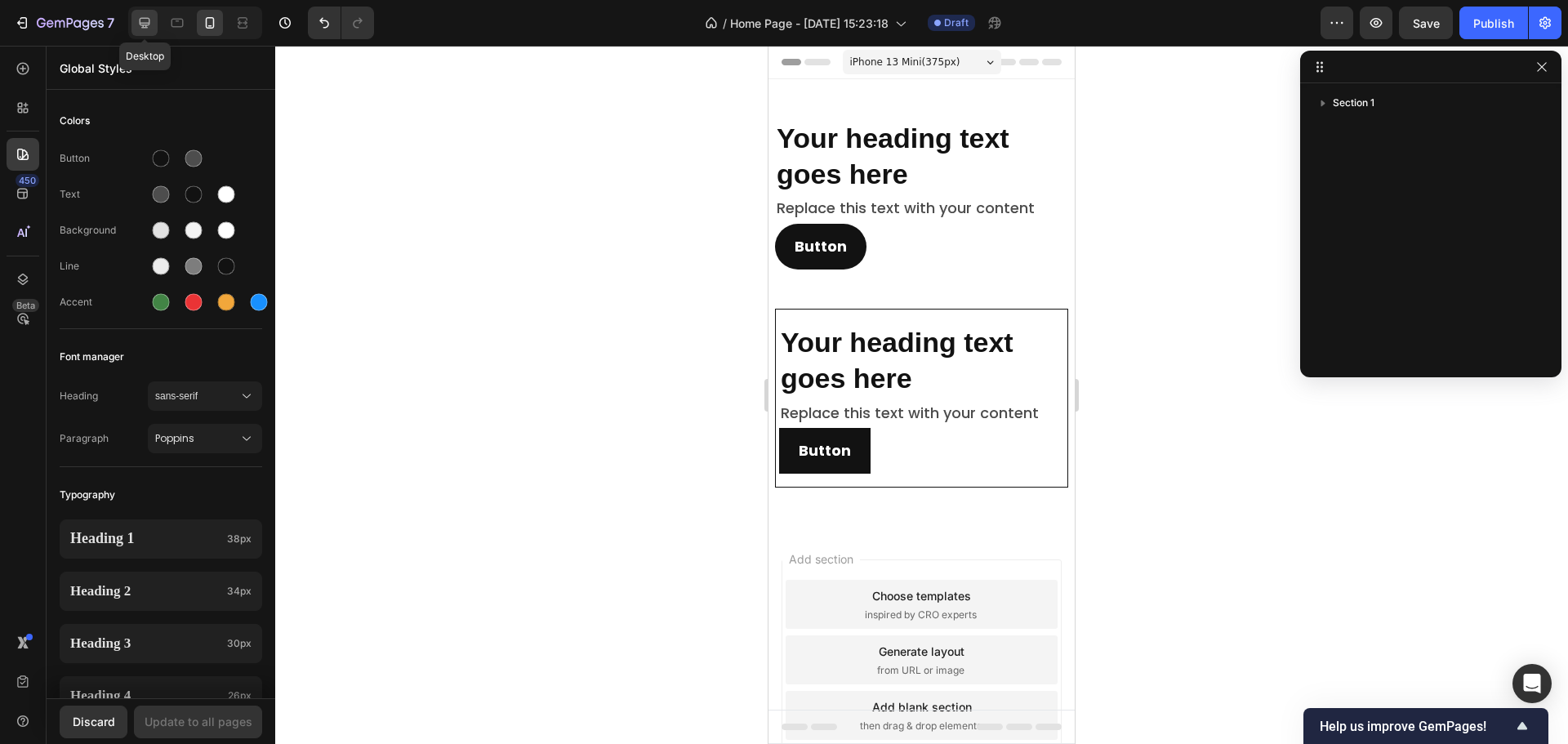
click at [138, 17] on icon at bounding box center [145, 23] width 17 height 17
